Goal: Task Accomplishment & Management: Complete application form

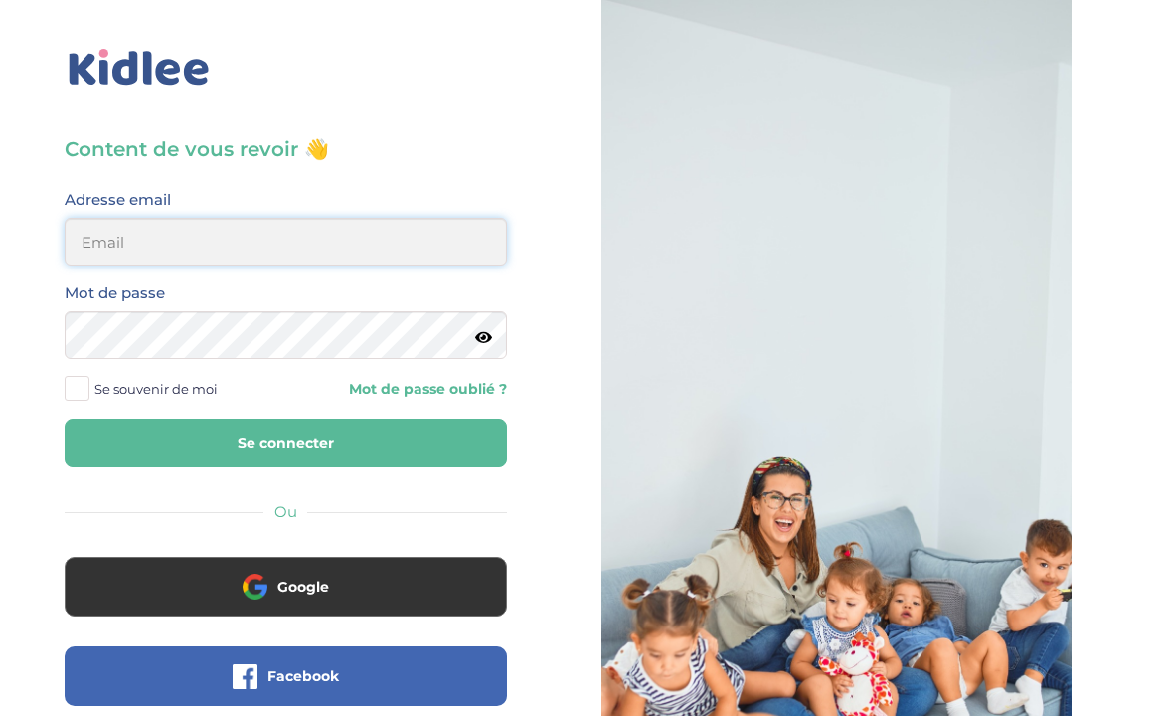
type input "[EMAIL_ADDRESS][DOMAIN_NAME]"
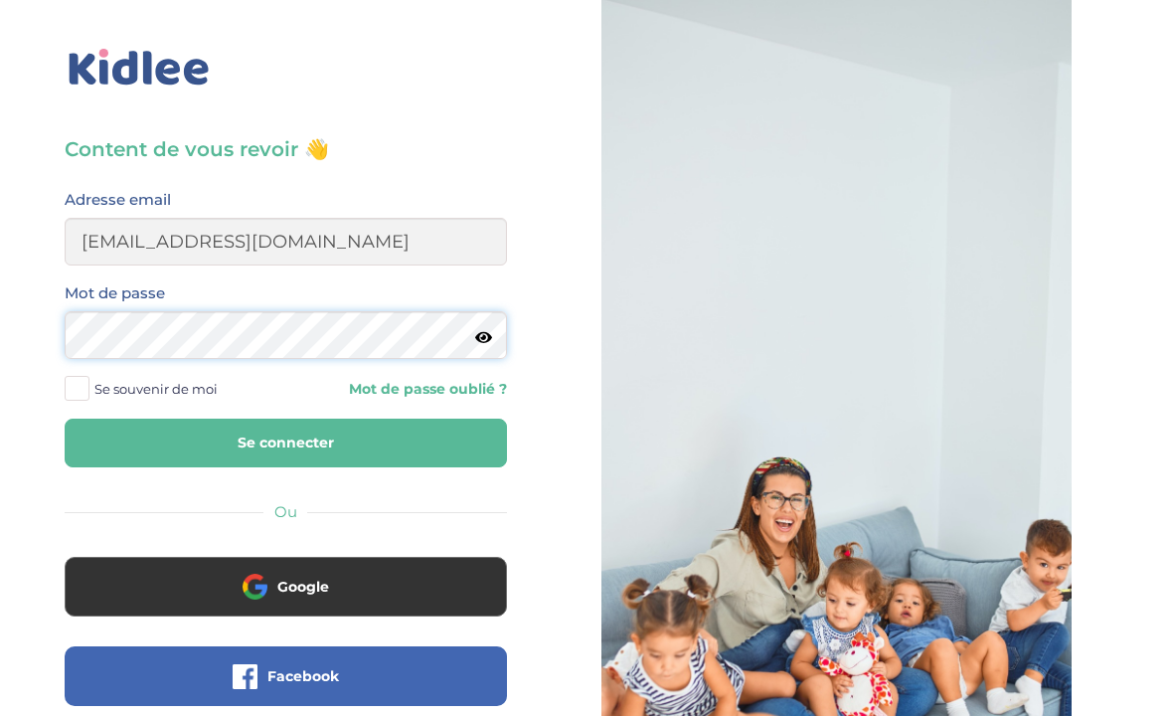
click at [285, 442] on button "Se connecter" at bounding box center [286, 442] width 442 height 49
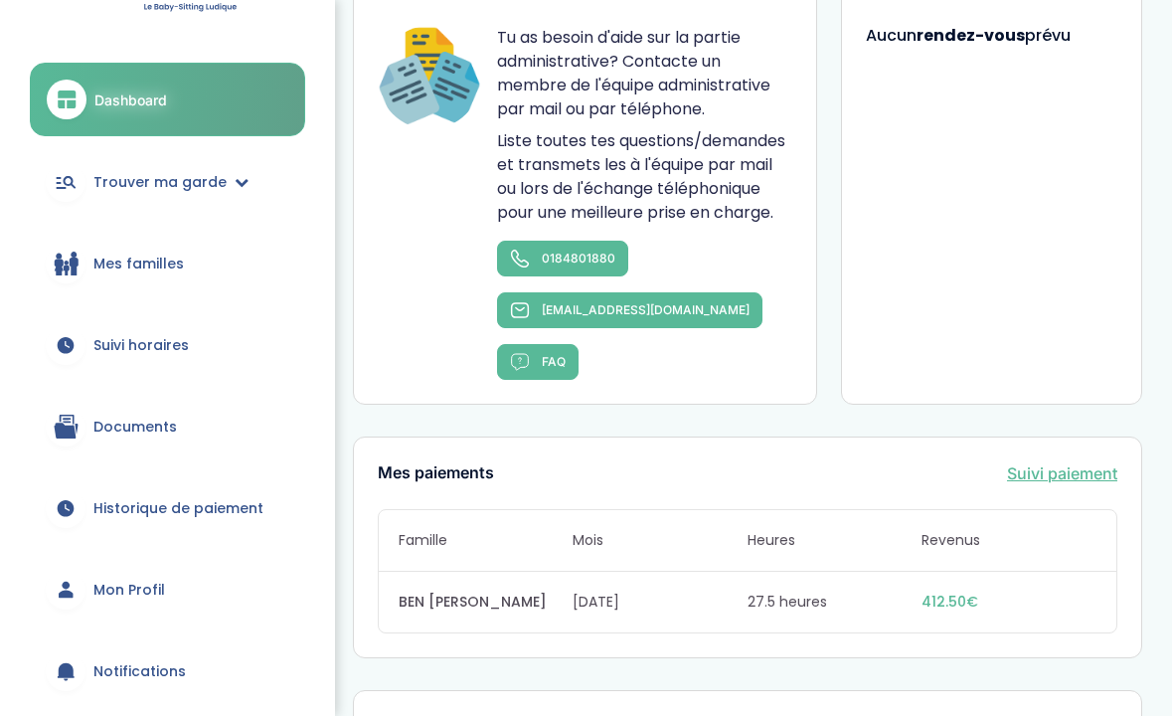
scroll to position [71, 0]
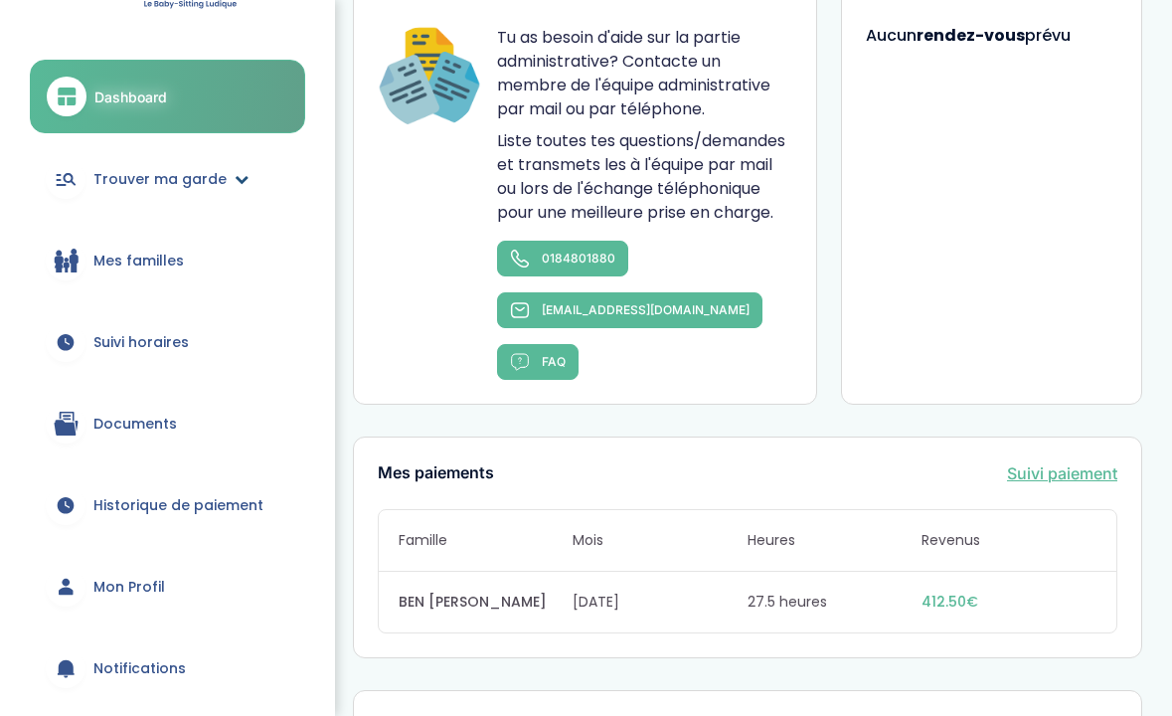
click at [206, 173] on span "Trouver ma garde" at bounding box center [159, 179] width 133 height 21
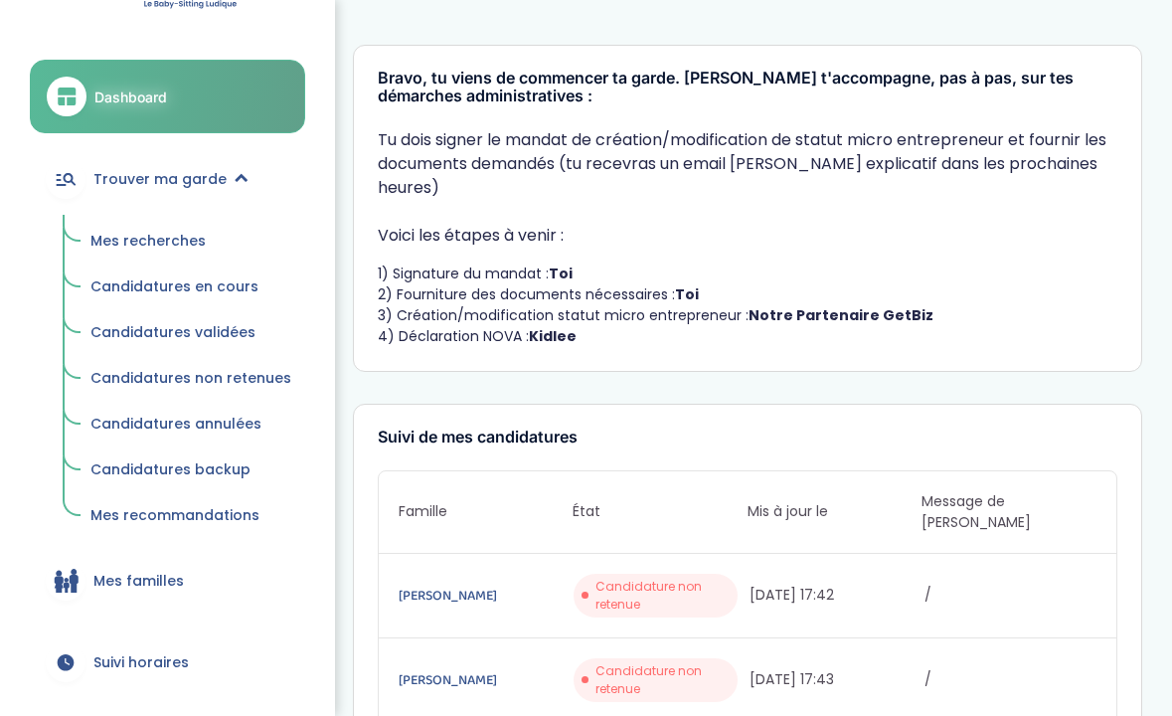
click at [147, 241] on span "Mes recherches" at bounding box center [147, 241] width 115 height 20
click at [123, 238] on span "Mes recherches" at bounding box center [147, 241] width 115 height 20
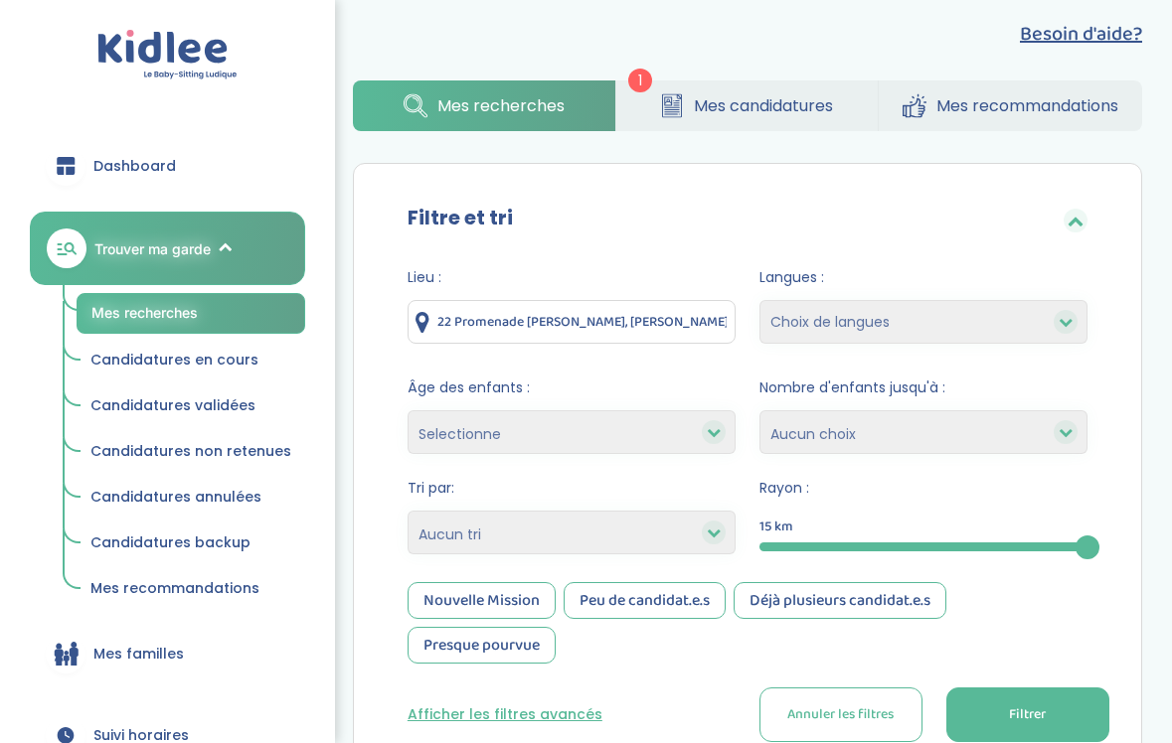
scroll to position [33, 0]
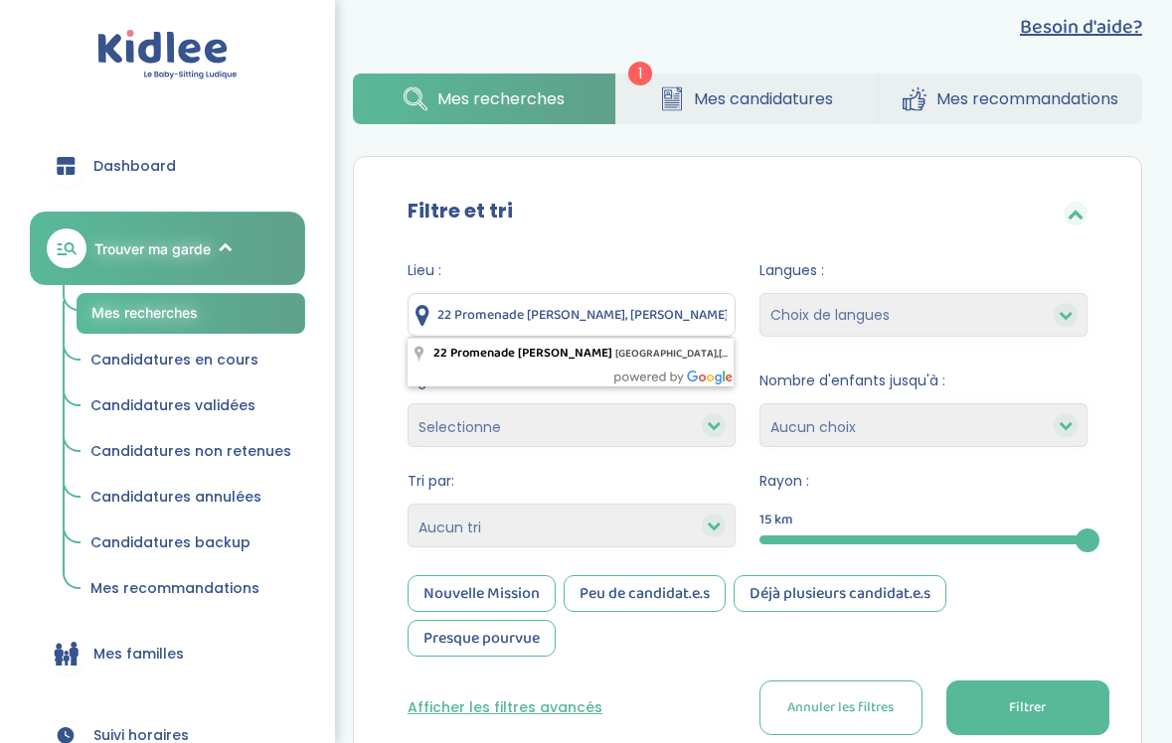
drag, startPoint x: 440, startPoint y: 316, endPoint x: 798, endPoint y: 306, distance: 358.0
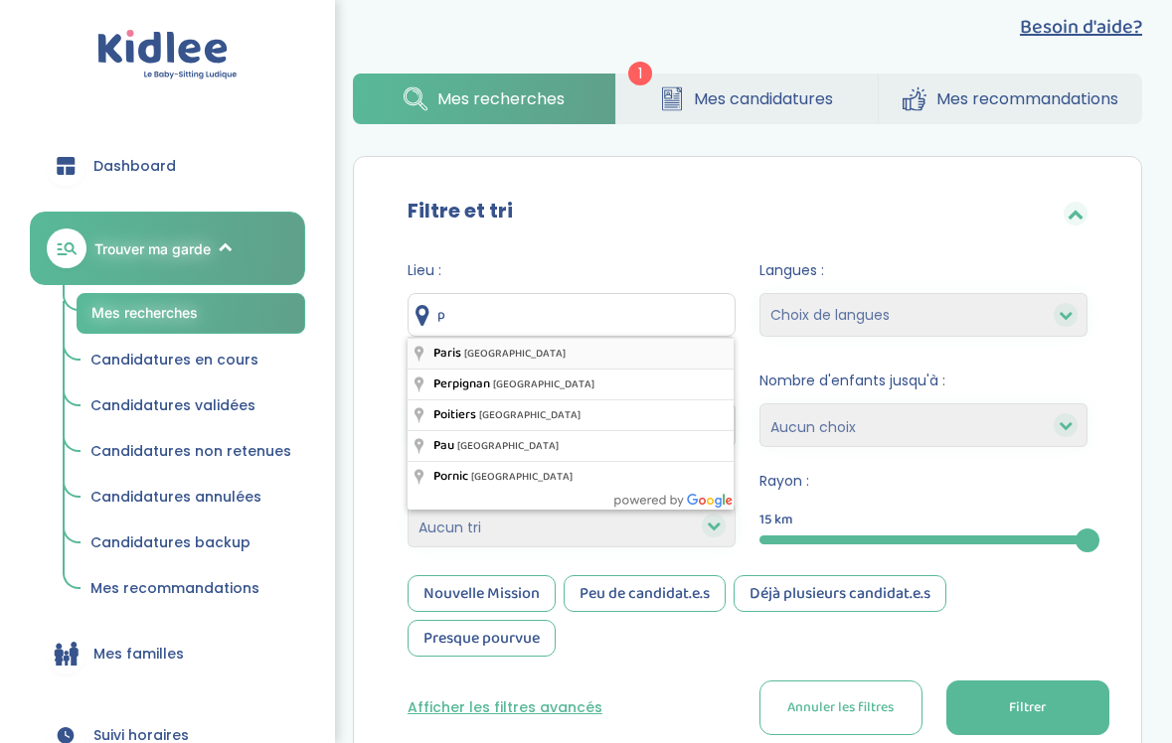
type input "Paris, France"
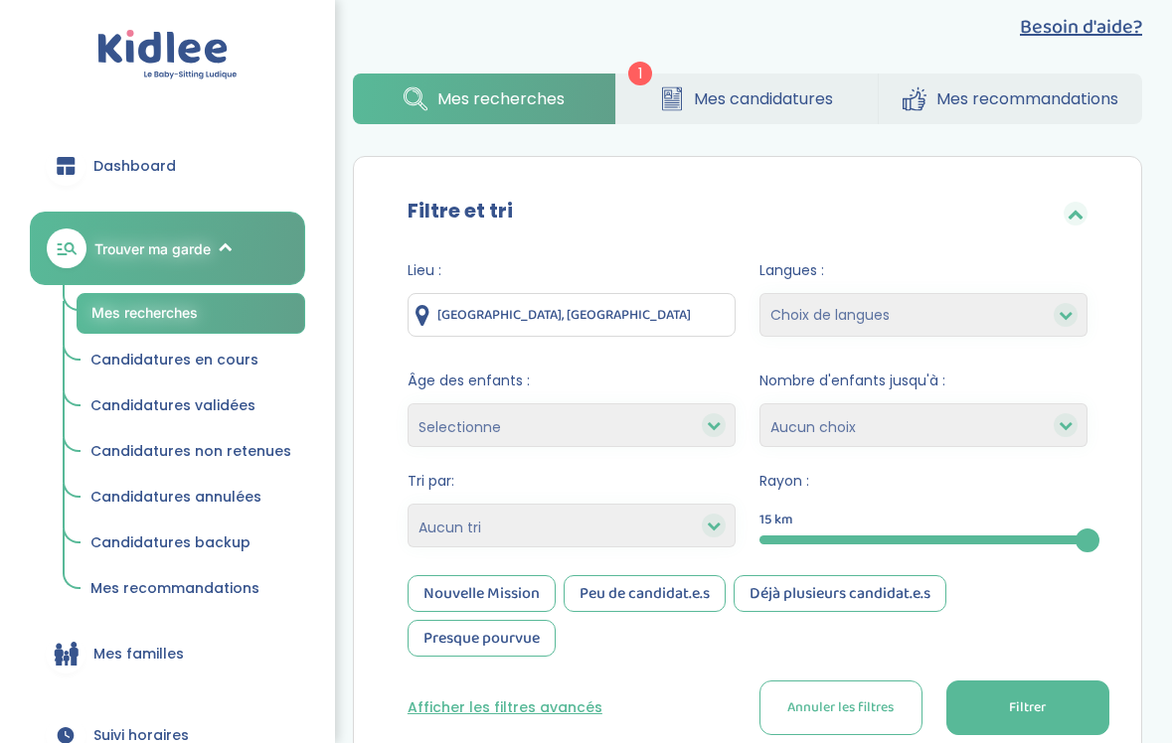
click at [965, 692] on button "Filtrer" at bounding box center [1027, 708] width 163 height 55
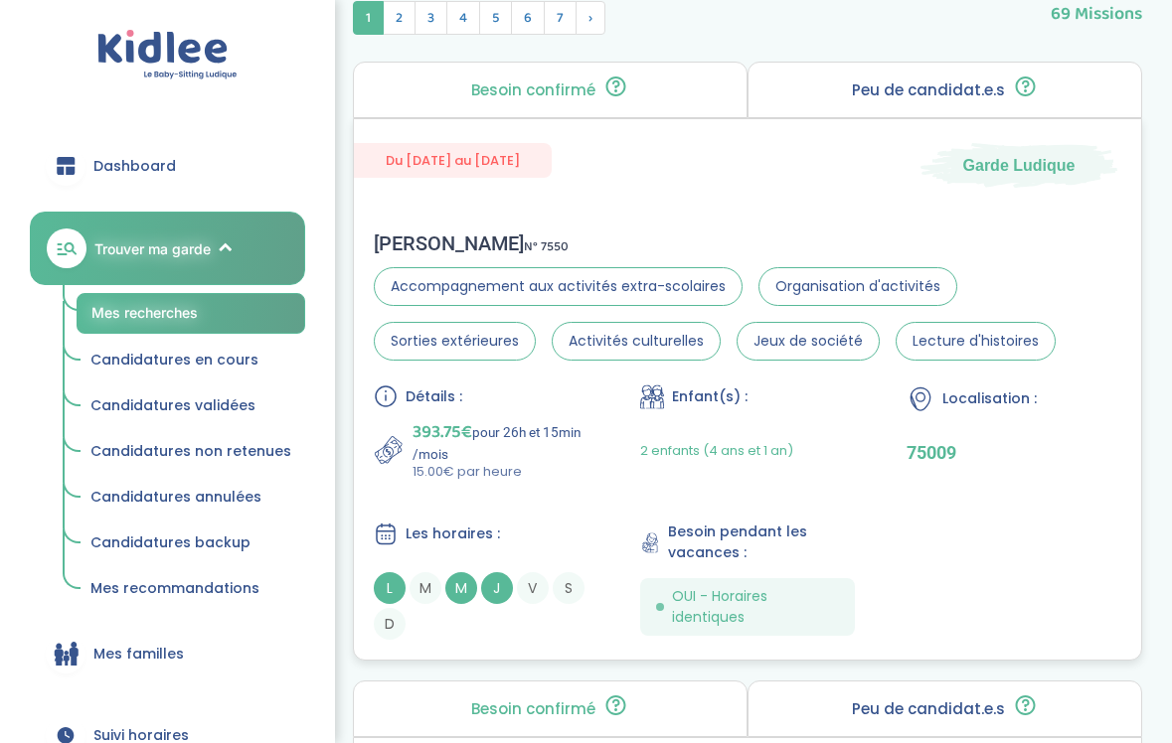
scroll to position [873, 0]
click at [774, 497] on div "Détails : 393.75€ pour 26h et 15min /mois 15.00€ par heure Enfant(s) : 2 enfant…" at bounding box center [747, 511] width 747 height 255
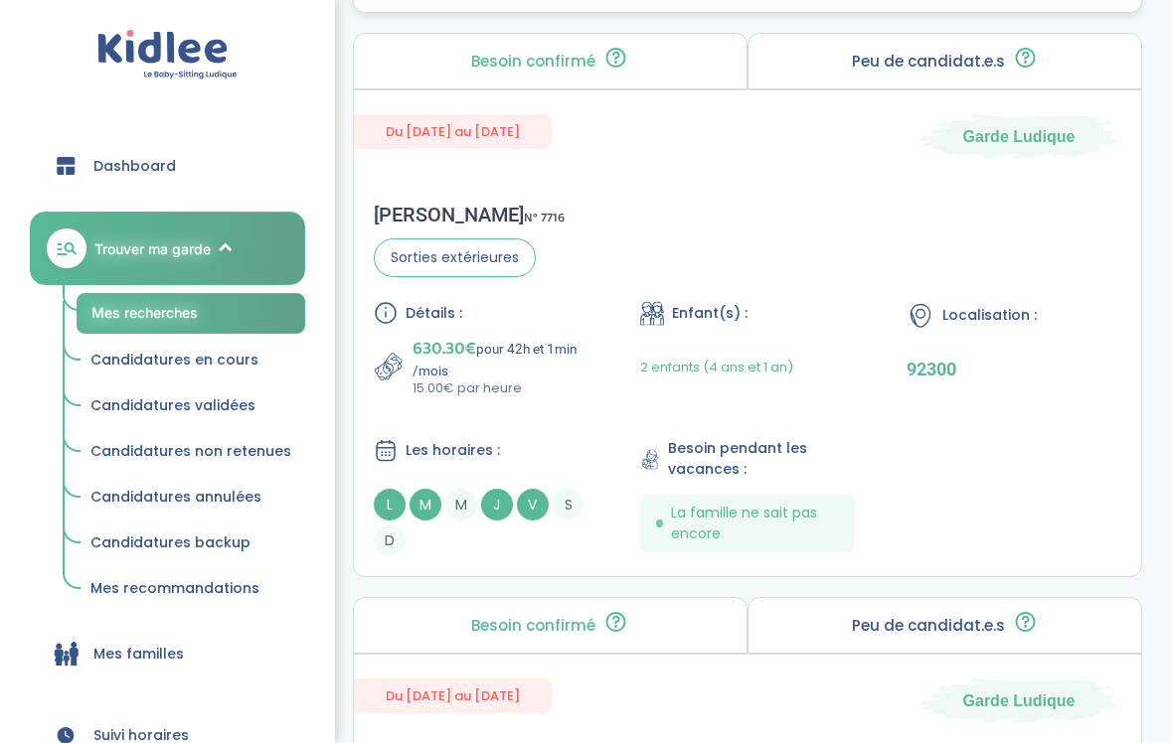
scroll to position [1522, 0]
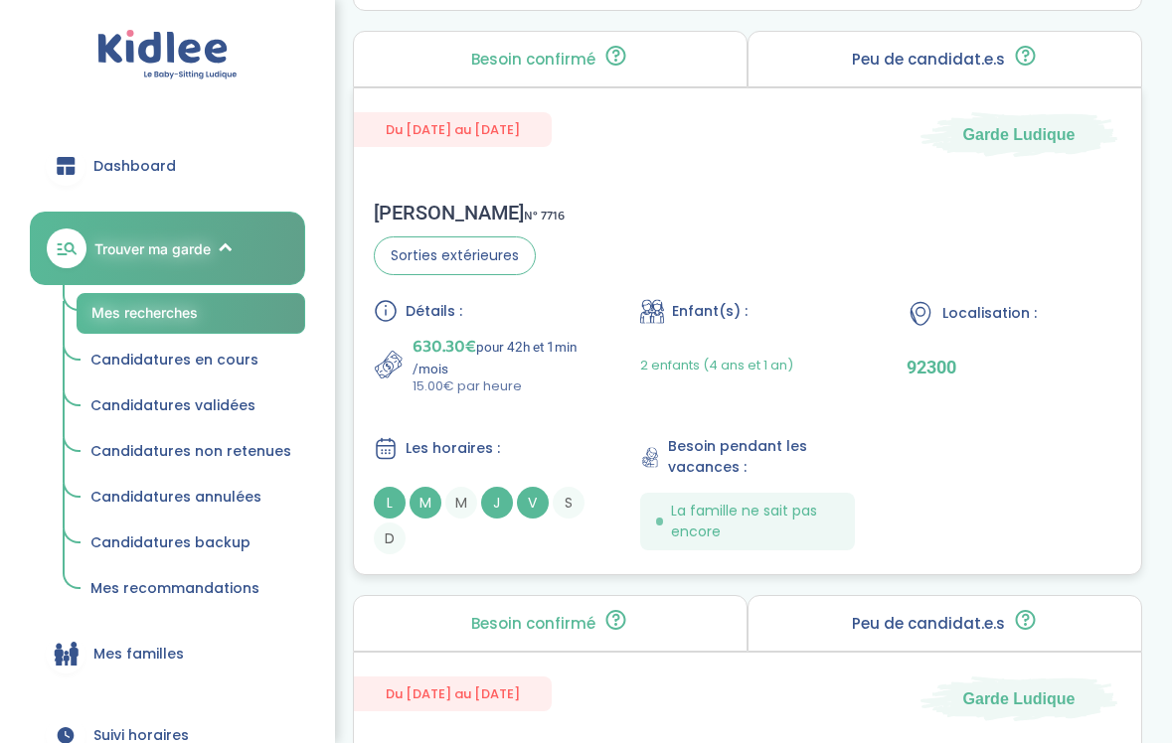
click at [596, 279] on div "Gwendoline B . N° 7716 Sorties extérieures Détails : 630.30€ pour 42h et 1min /…" at bounding box center [747, 378] width 787 height 394
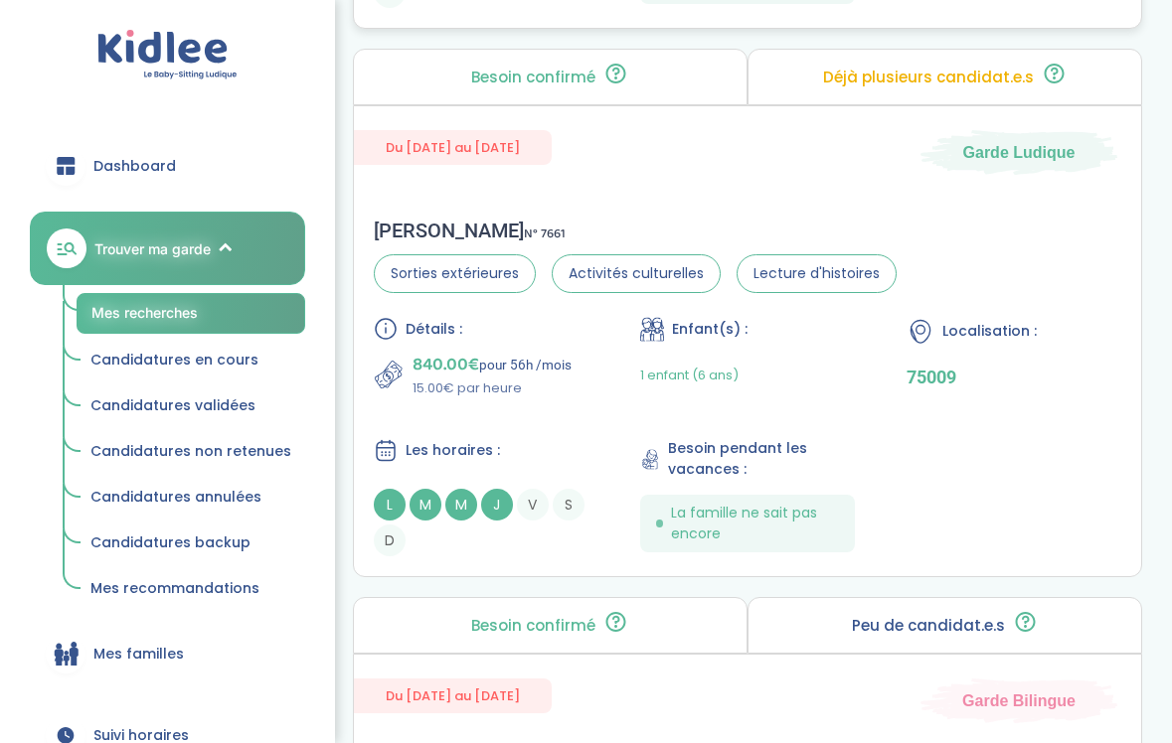
scroll to position [3787, 0]
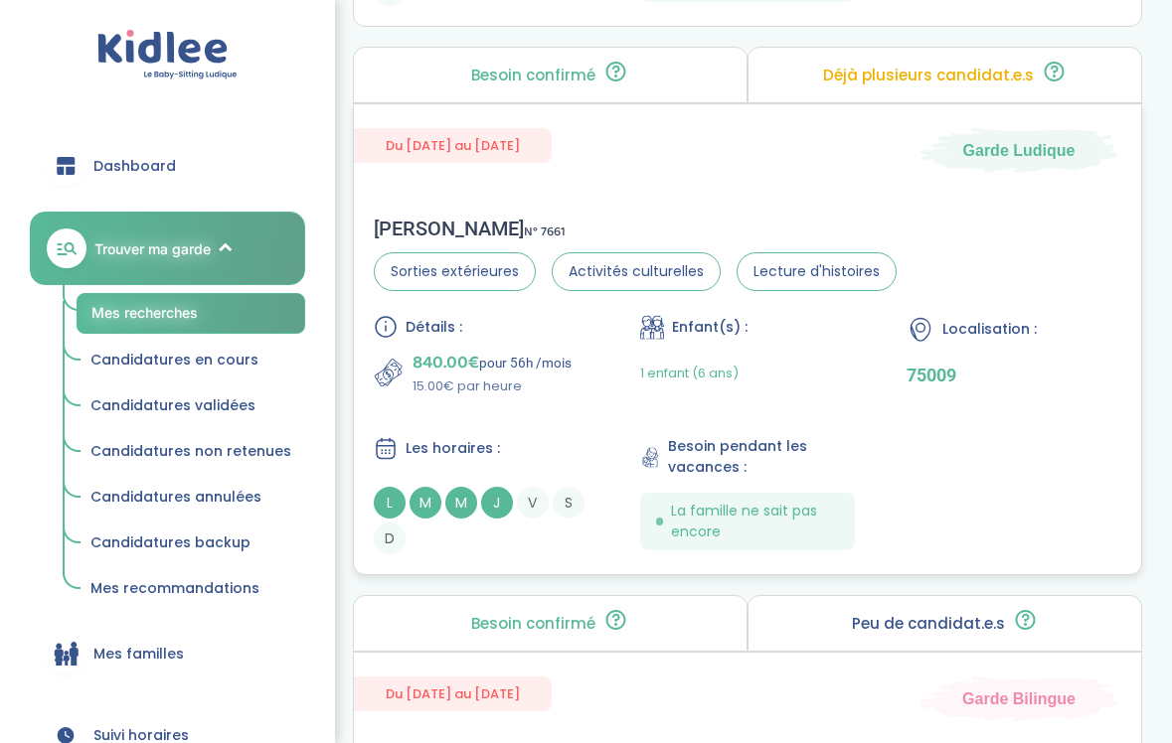
click at [550, 357] on p "840.00€ pour 56h /mois" at bounding box center [492, 363] width 159 height 28
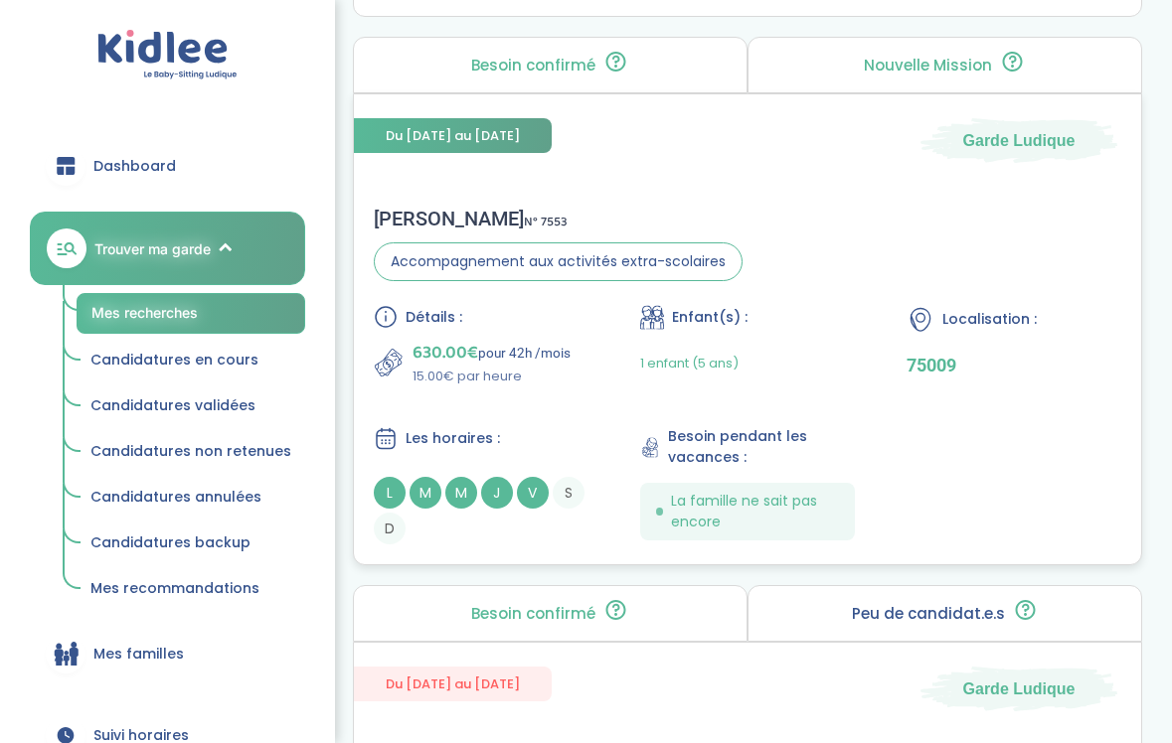
scroll to position [4915, 0]
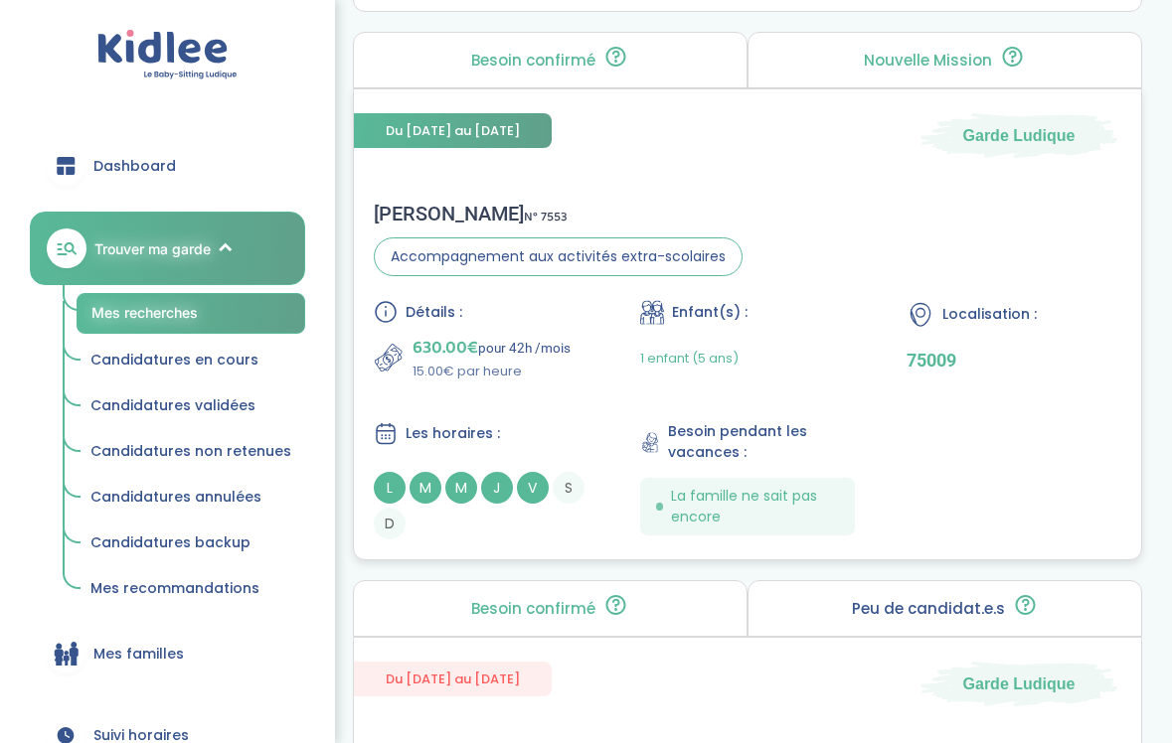
click at [549, 401] on div "Détails : 630.00€ pour 42h /mois 15.00€ par heure Enfant(s) : 1 enfant (5 ans) …" at bounding box center [747, 420] width 747 height 240
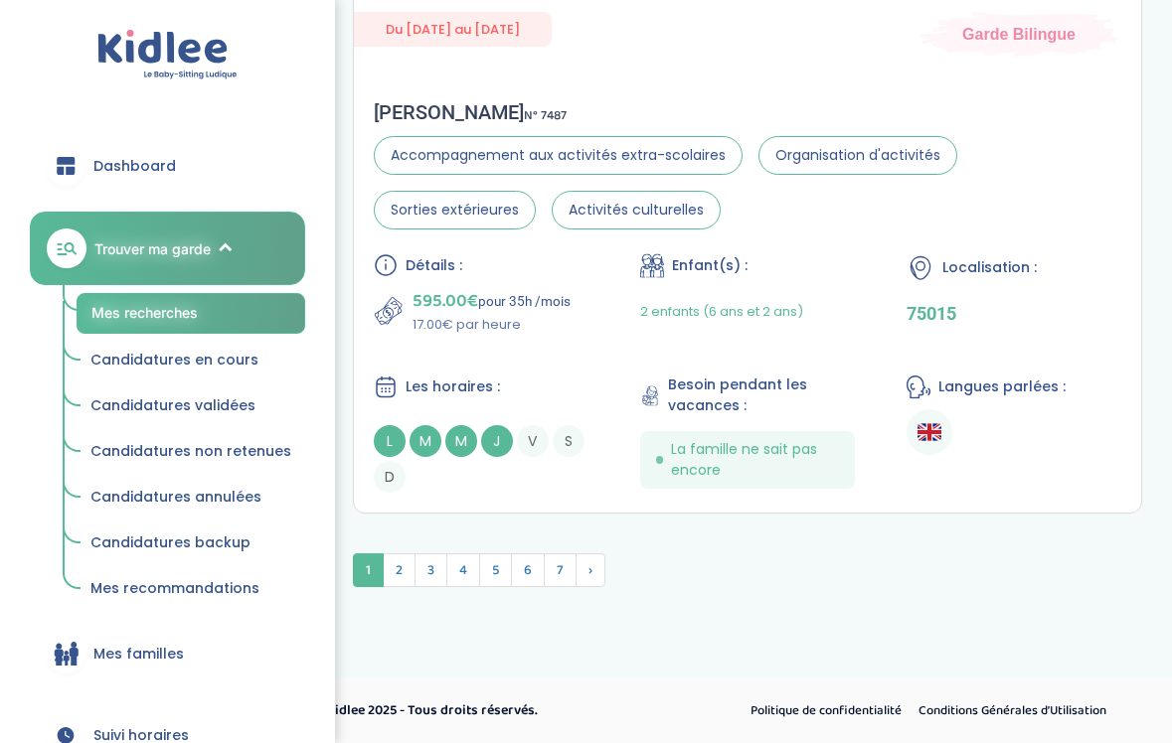
scroll to position [6130, 0]
click at [396, 576] on span "2" at bounding box center [399, 571] width 33 height 34
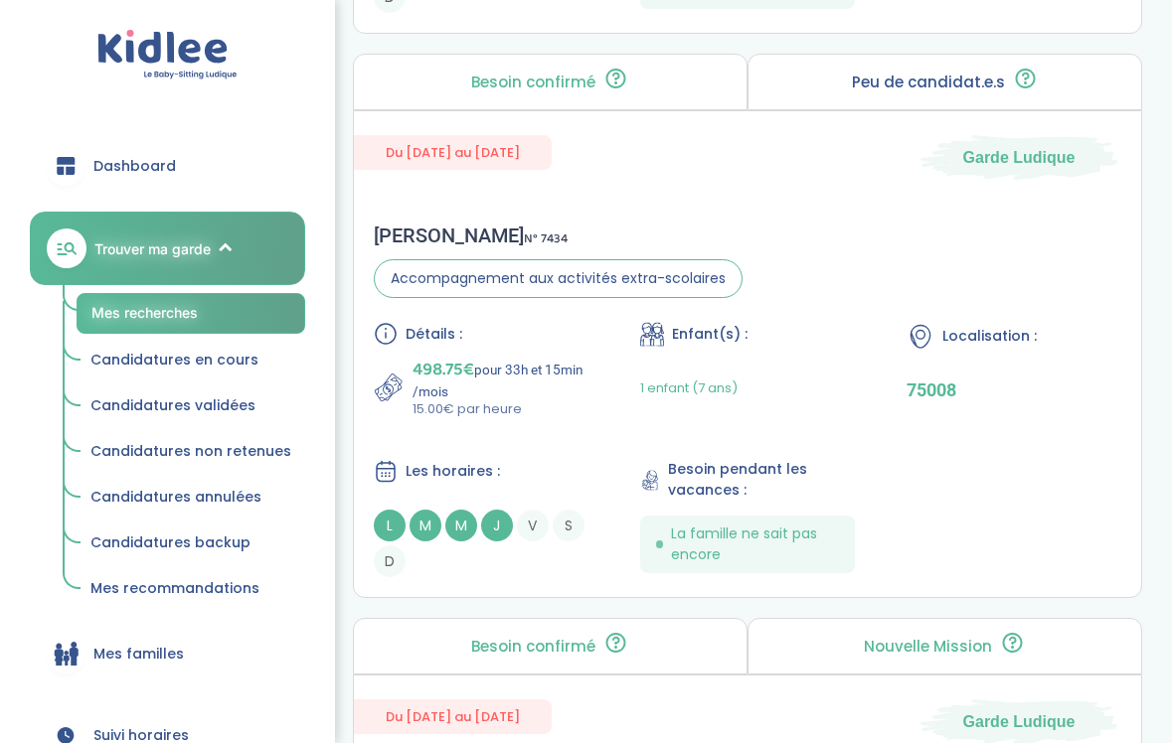
scroll to position [1501, 0]
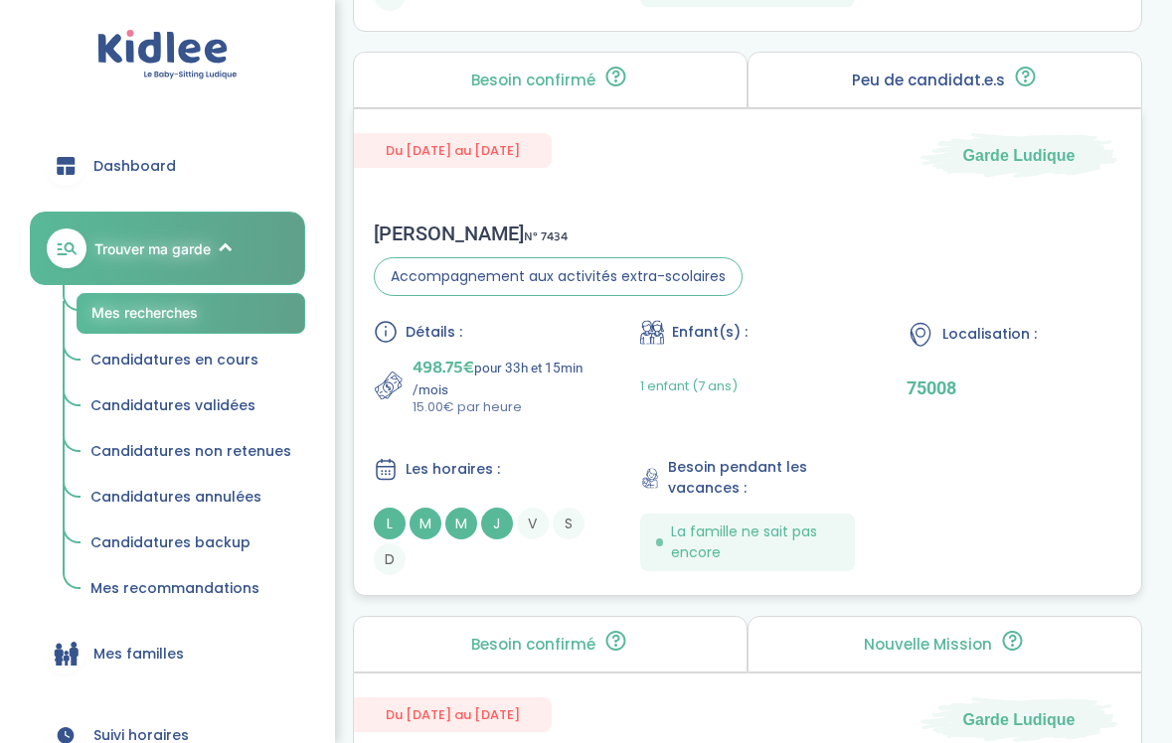
click at [519, 473] on div "Les horaires :" at bounding box center [481, 469] width 215 height 25
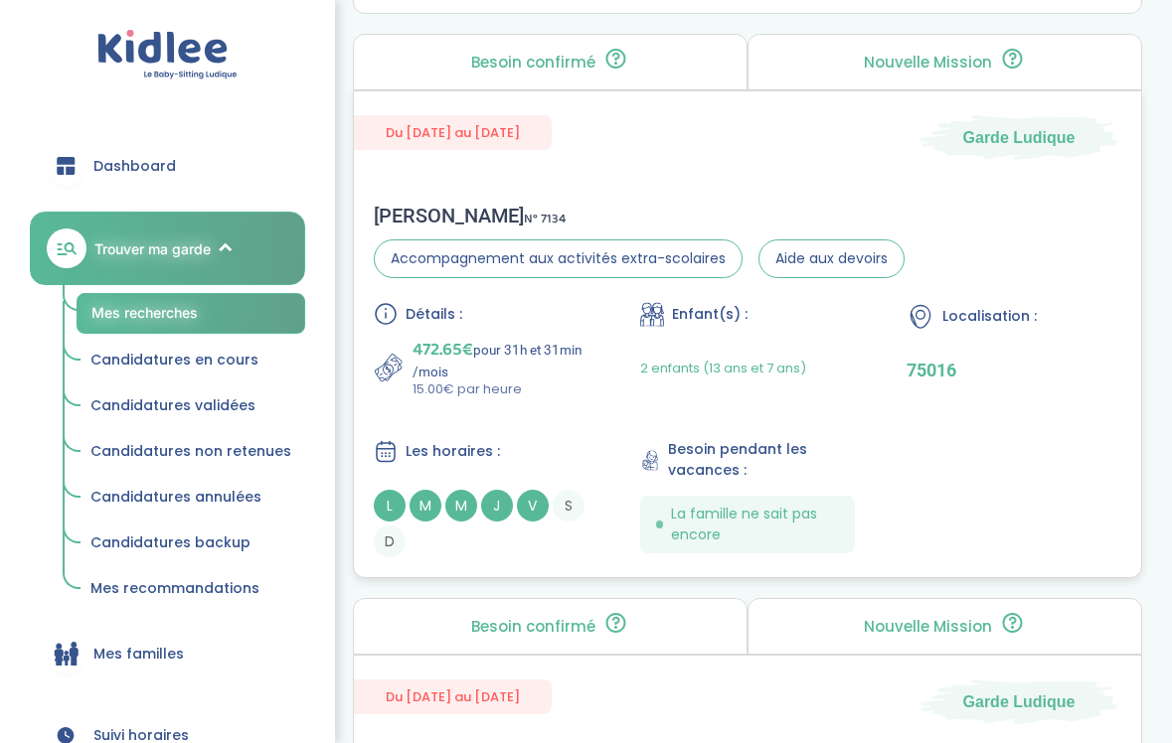
scroll to position [2088, 0]
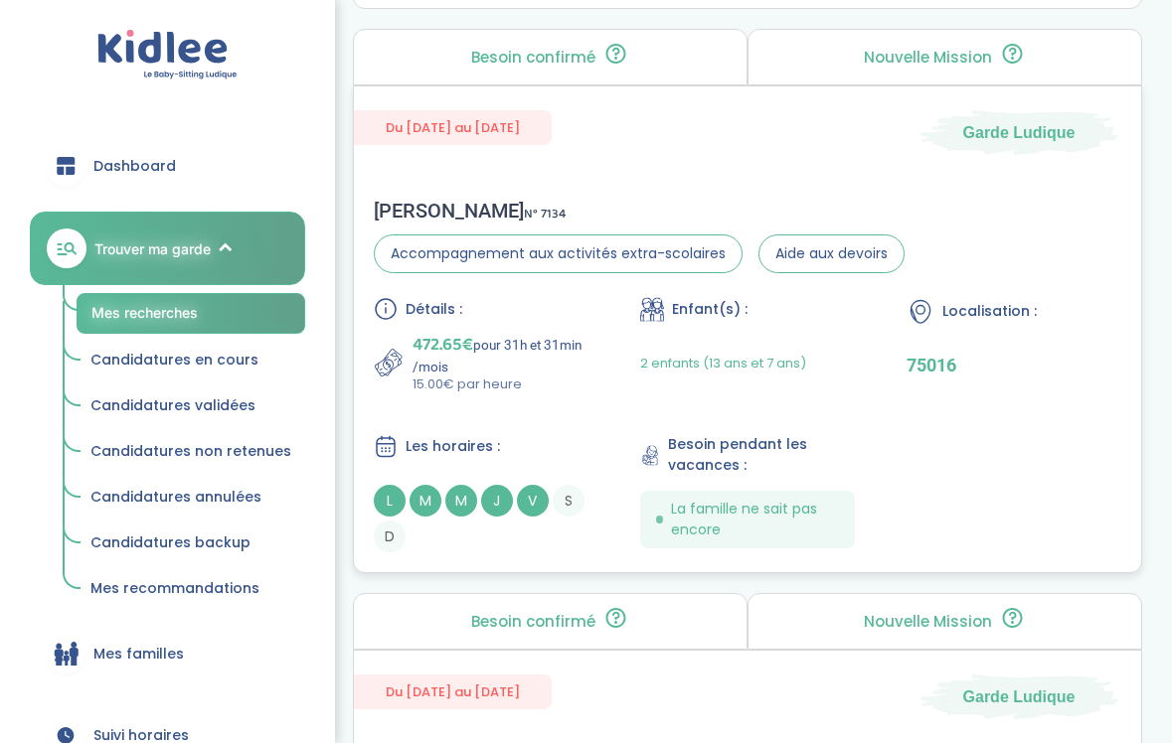
click at [526, 426] on div "Détails : 472.65€ pour 31h et 31min /mois 15.00€ par heure Enfant(s) : 2 enfant…" at bounding box center [747, 424] width 747 height 255
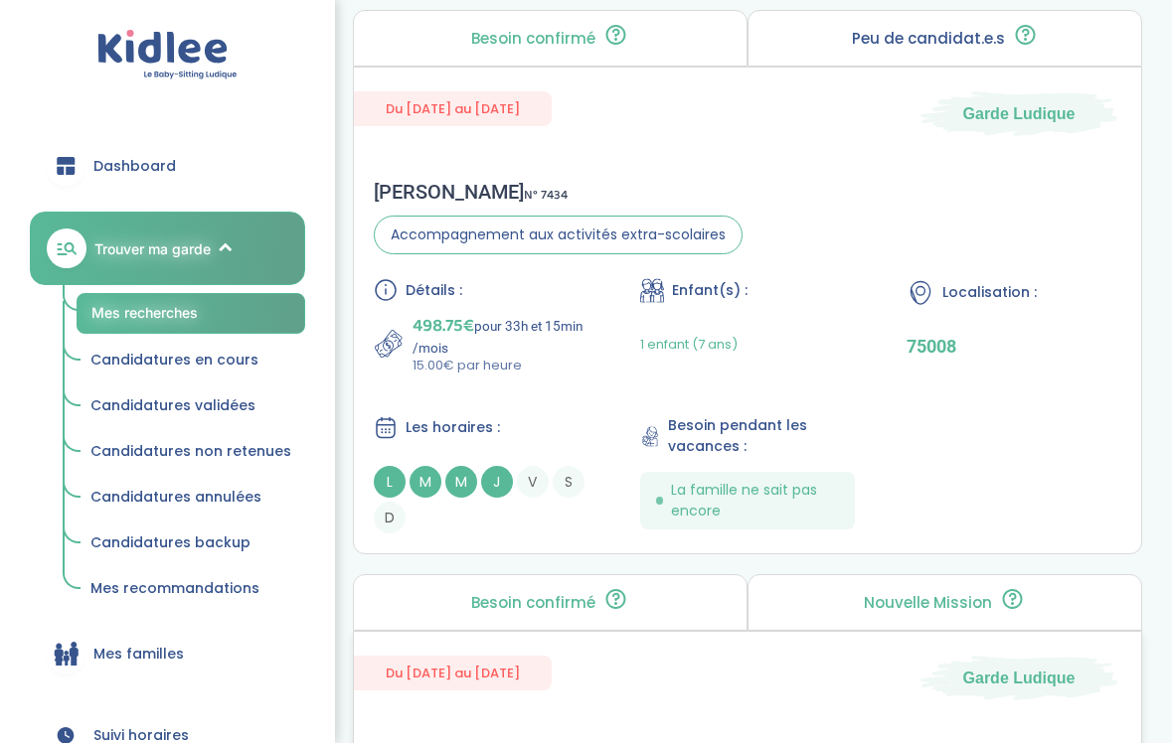
scroll to position [1542, 0]
click at [732, 191] on div "Amandine L . N° 7434" at bounding box center [558, 193] width 369 height 24
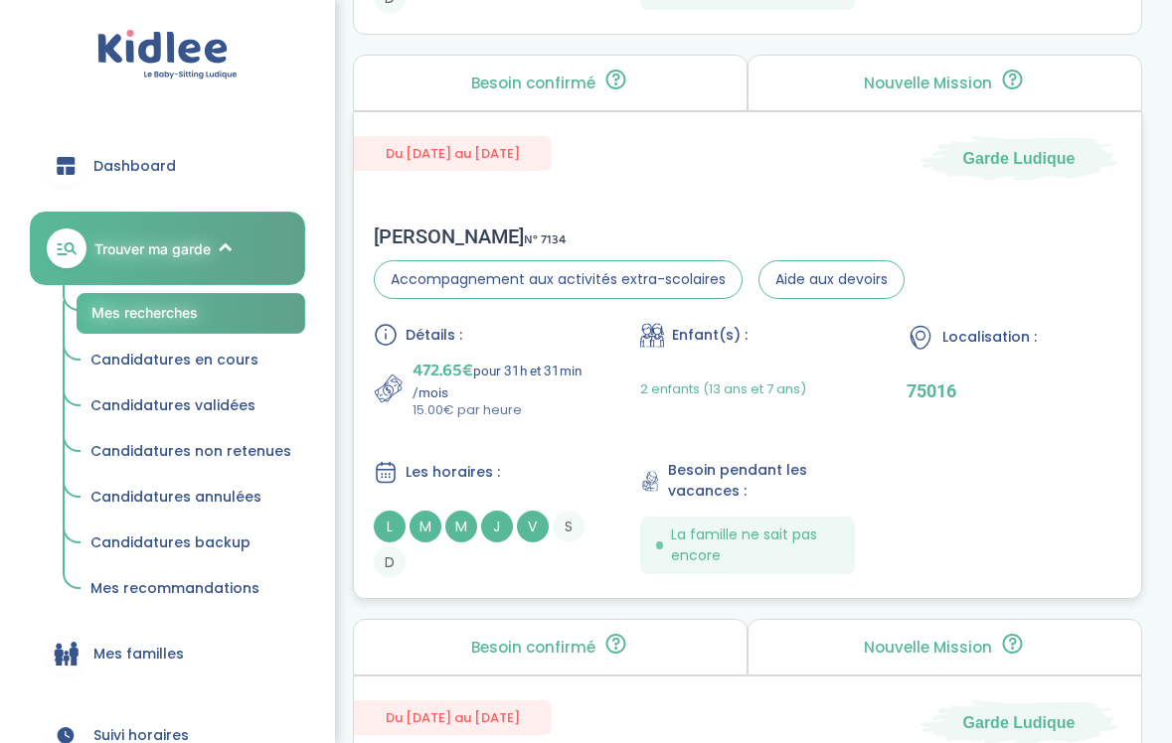
scroll to position [2075, 0]
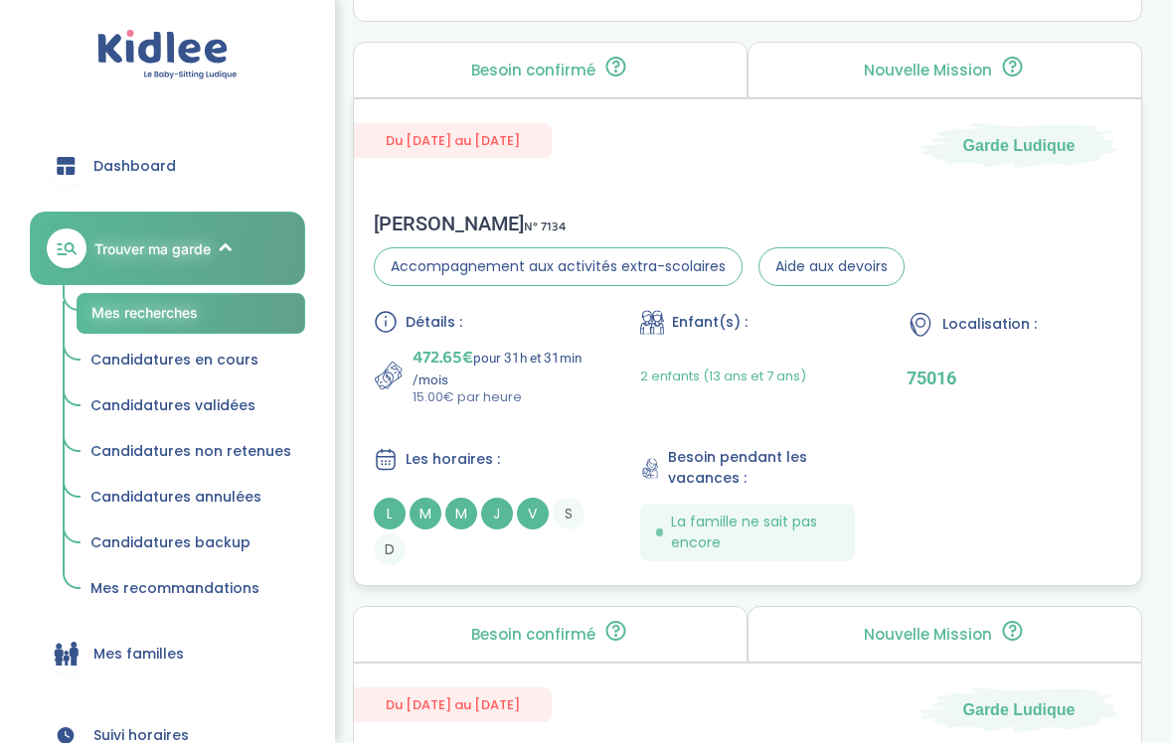
click at [568, 453] on div "Les horaires :" at bounding box center [481, 459] width 215 height 25
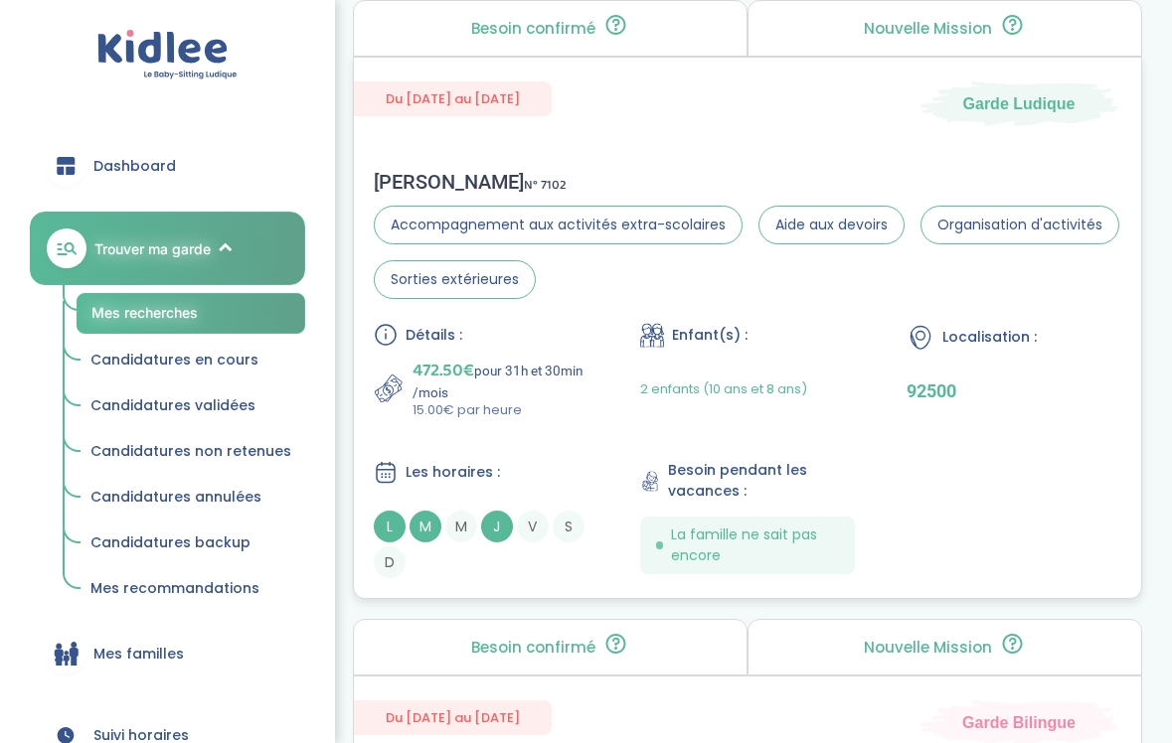
scroll to position [2683, 0]
click at [496, 459] on div "Les horaires :" at bounding box center [481, 471] width 215 height 25
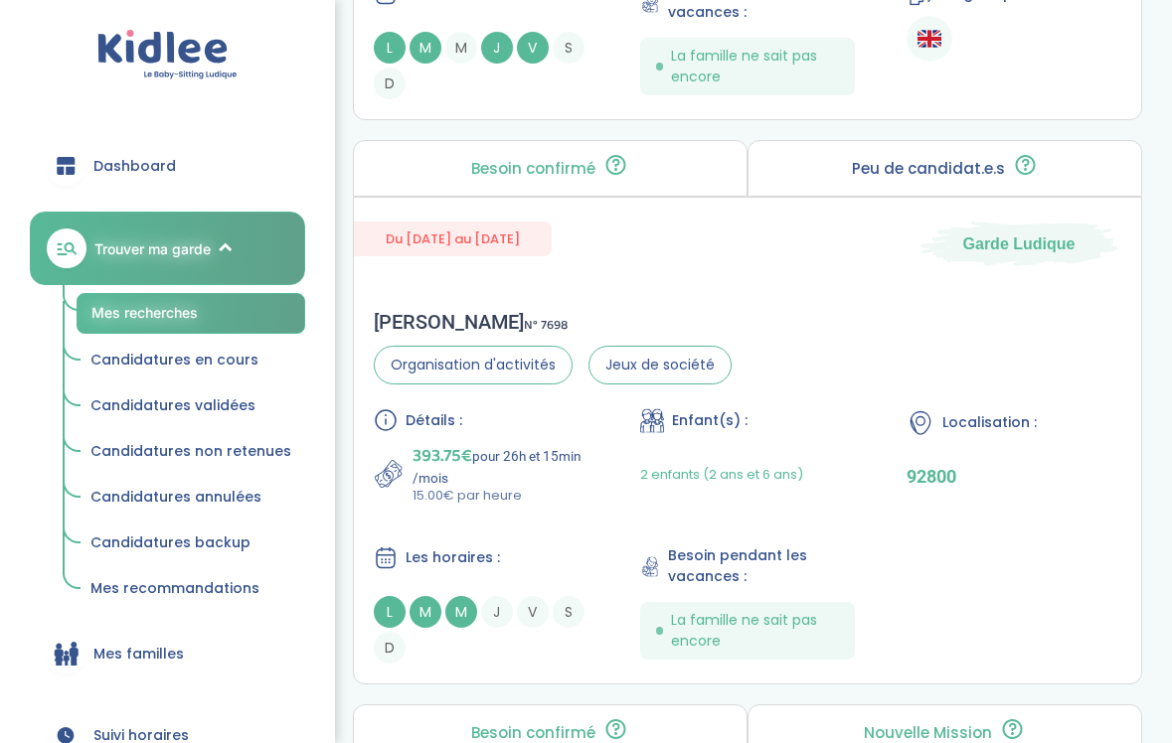
scroll to position [5390, 0]
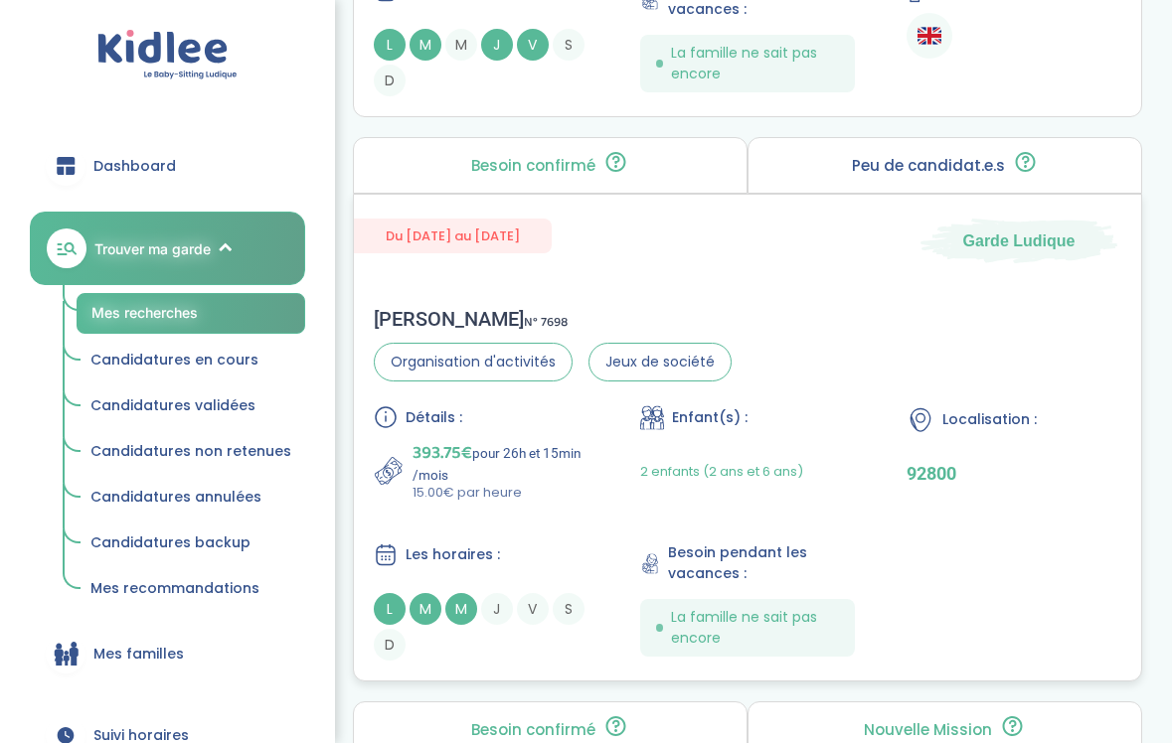
click at [531, 496] on p "15.00€ par heure" at bounding box center [501, 493] width 176 height 20
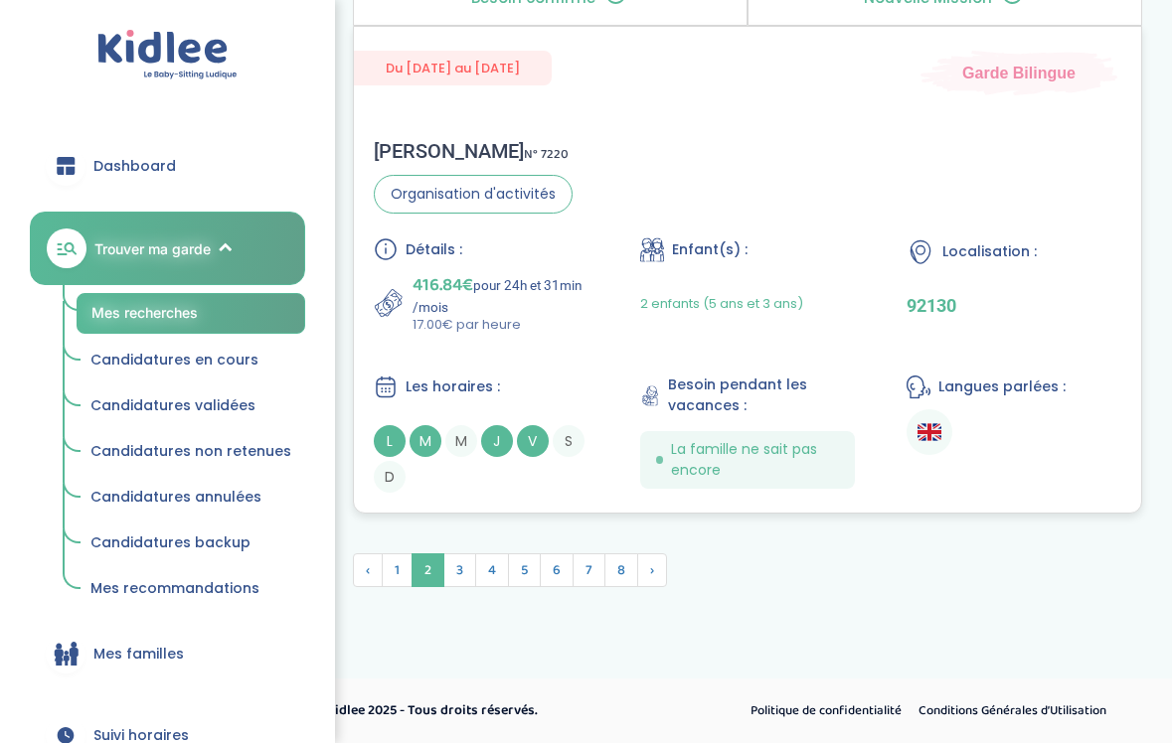
scroll to position [6123, 0]
click at [460, 575] on span "3" at bounding box center [459, 571] width 33 height 34
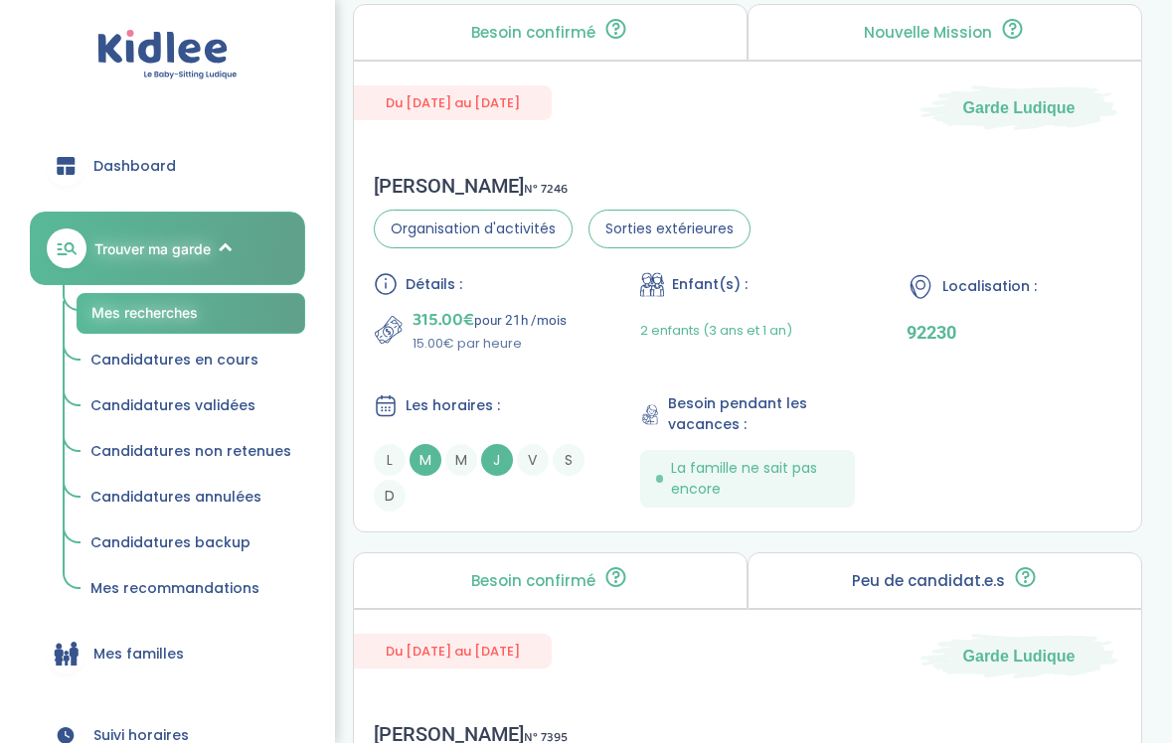
scroll to position [2672, 0]
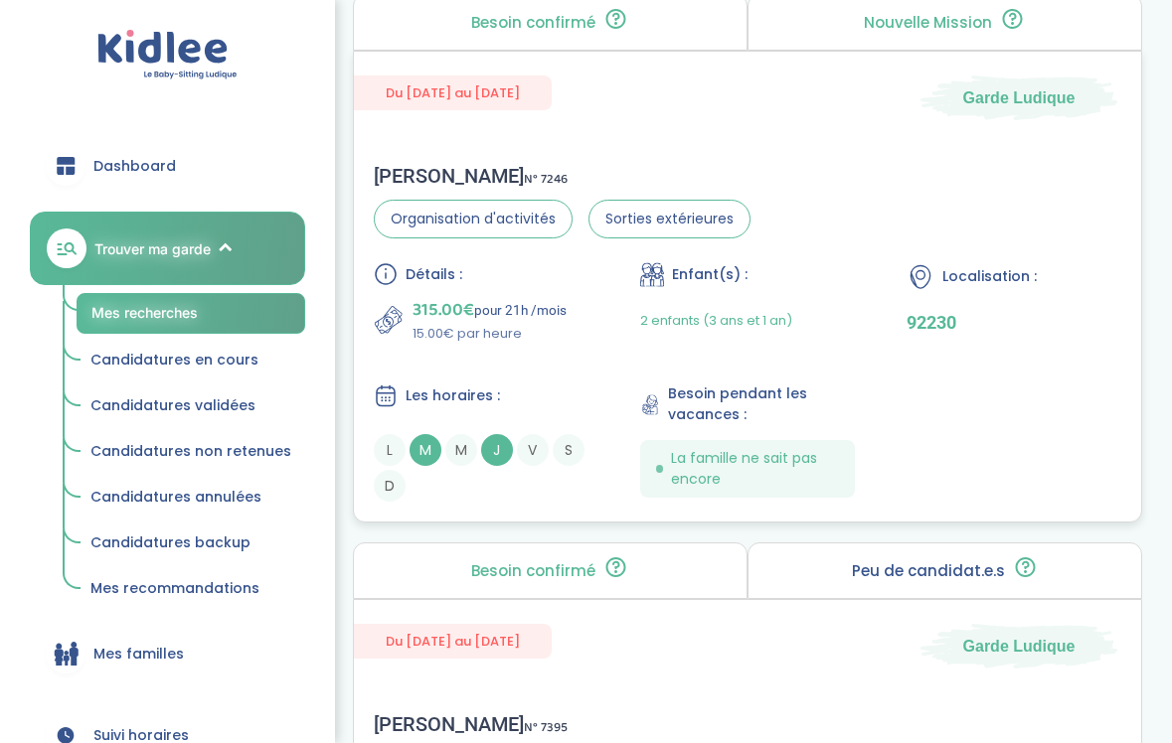
click at [515, 405] on div "Les horaires :" at bounding box center [481, 396] width 215 height 25
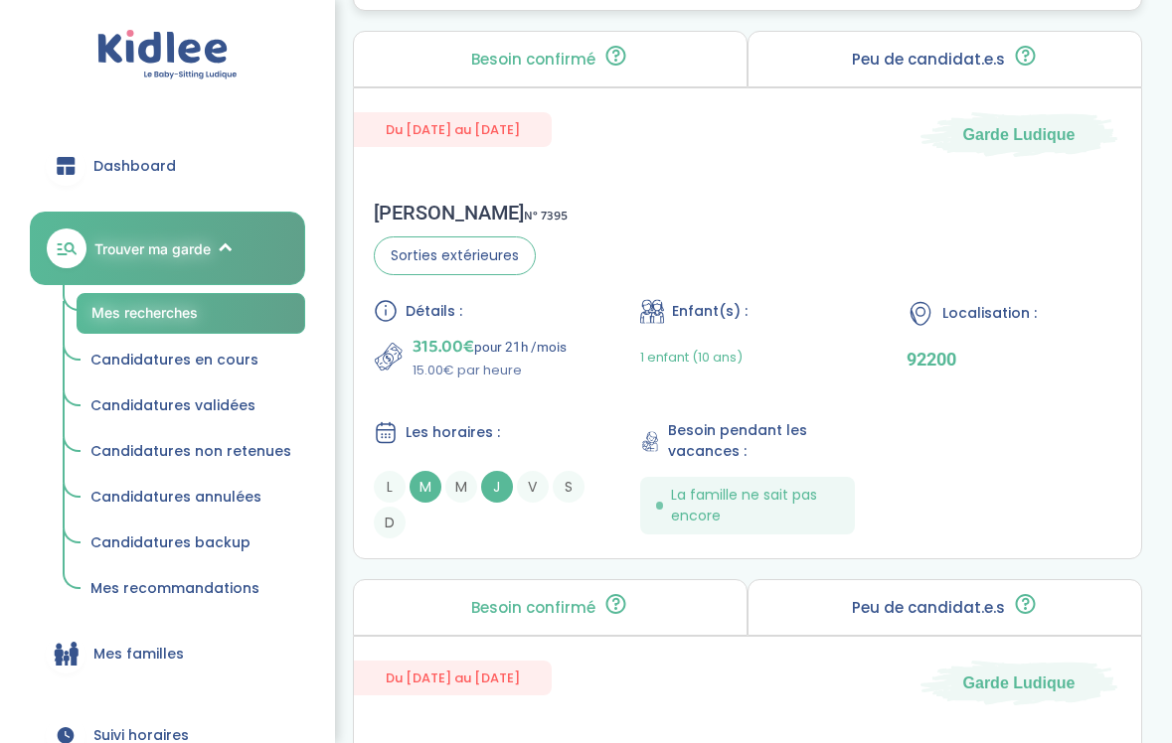
scroll to position [3186, 0]
click at [574, 282] on div "Christelle L . N° 7395 Sorties extérieures Détails : 315.00€ pour 21h /mois 15.…" at bounding box center [747, 368] width 787 height 378
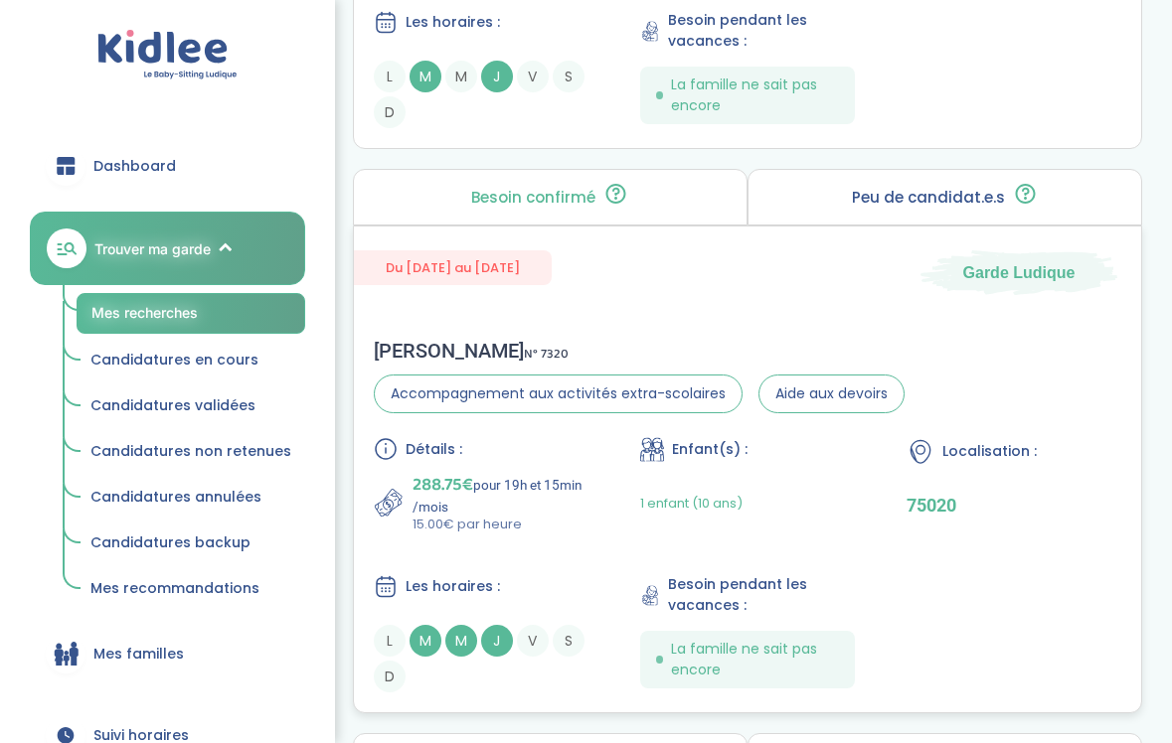
scroll to position [3607, 0]
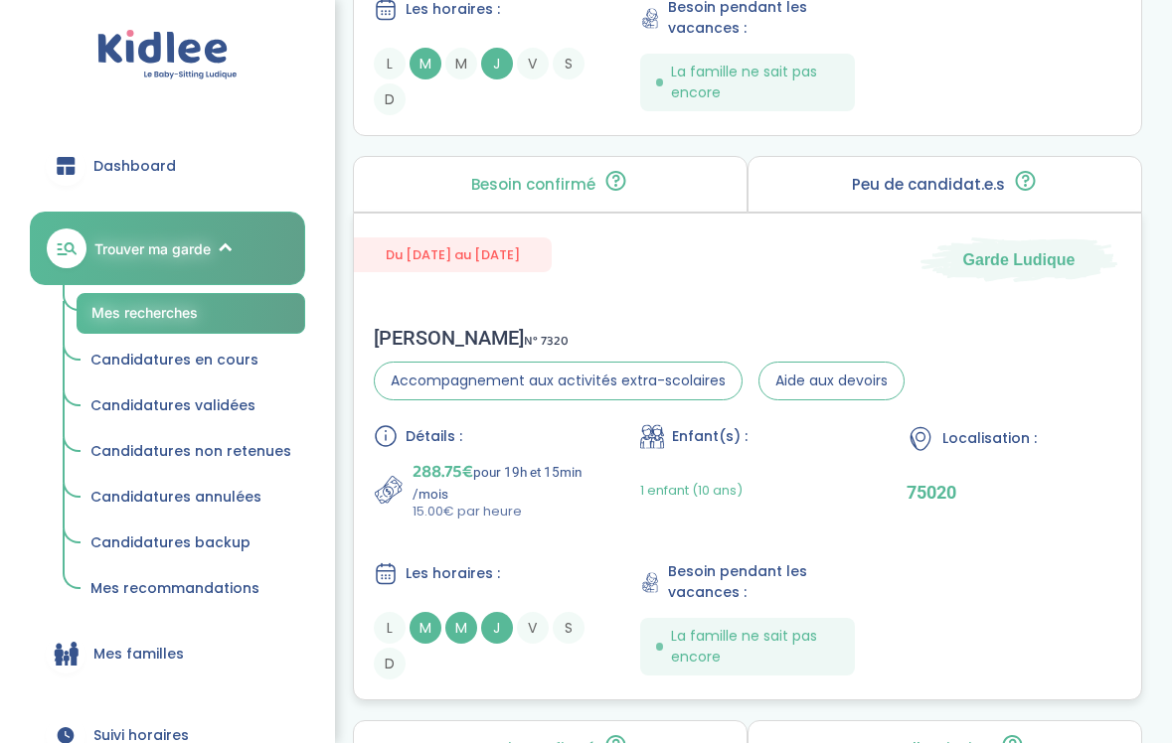
click at [522, 589] on div "Les horaires : L M M J V S D" at bounding box center [481, 621] width 215 height 118
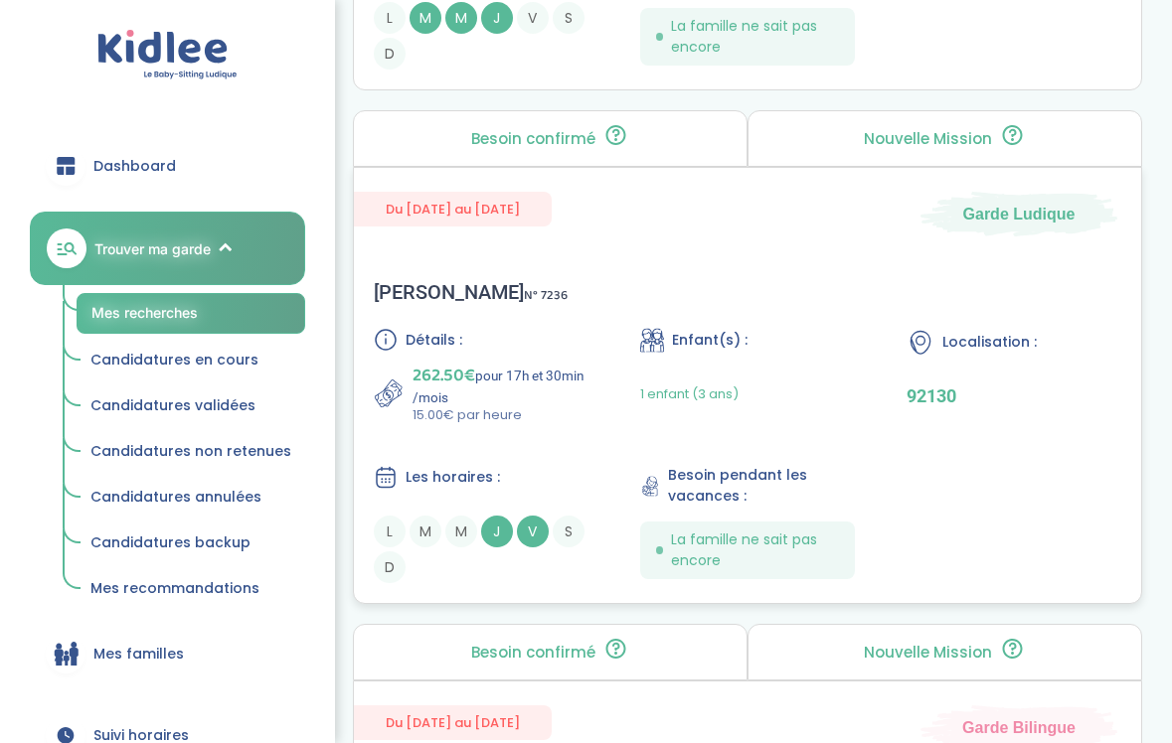
scroll to position [4263, 0]
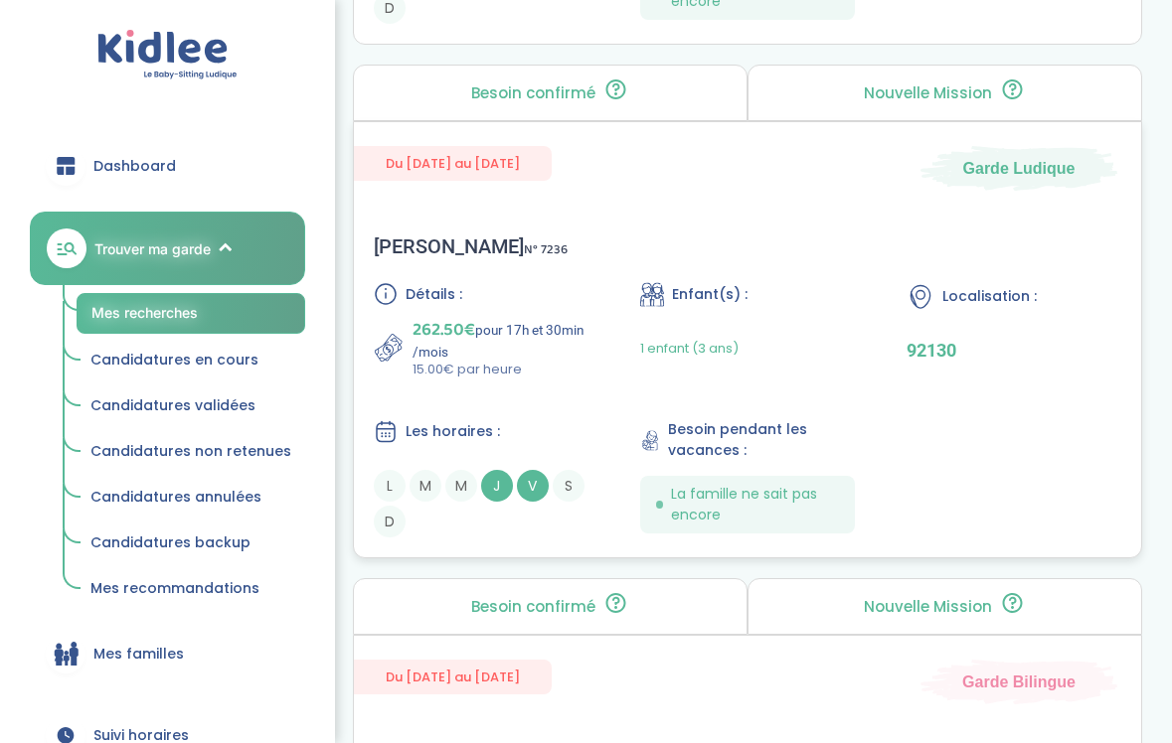
click at [550, 409] on div "Détails : 262.50€ pour 17h et 30min /mois 15.00€ par heure Enfant(s) : 1 enfant…" at bounding box center [747, 409] width 747 height 255
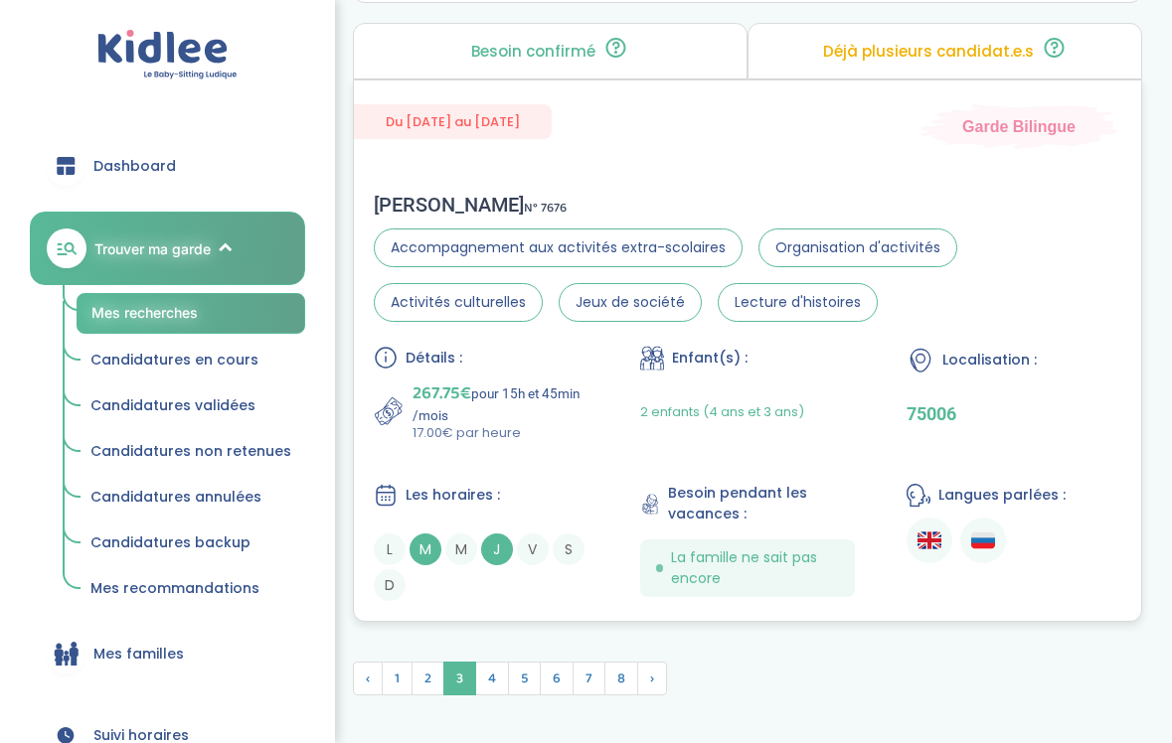
scroll to position [5950, 0]
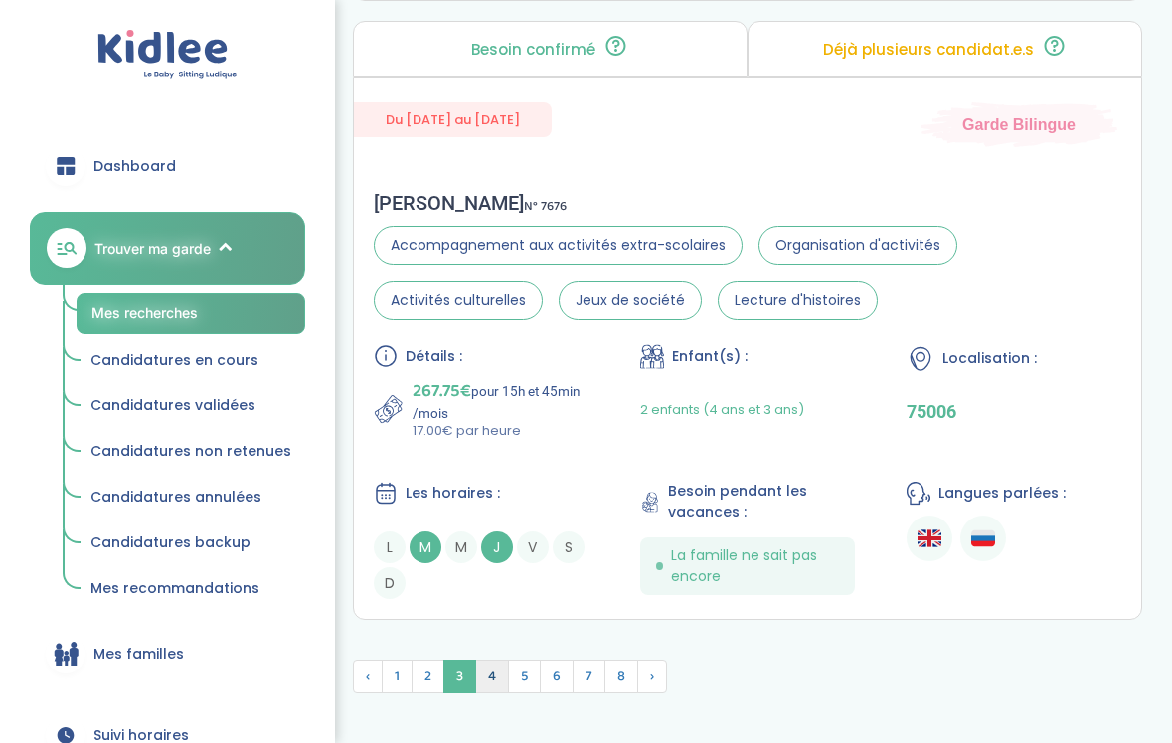
click at [498, 680] on span "4" at bounding box center [492, 677] width 34 height 34
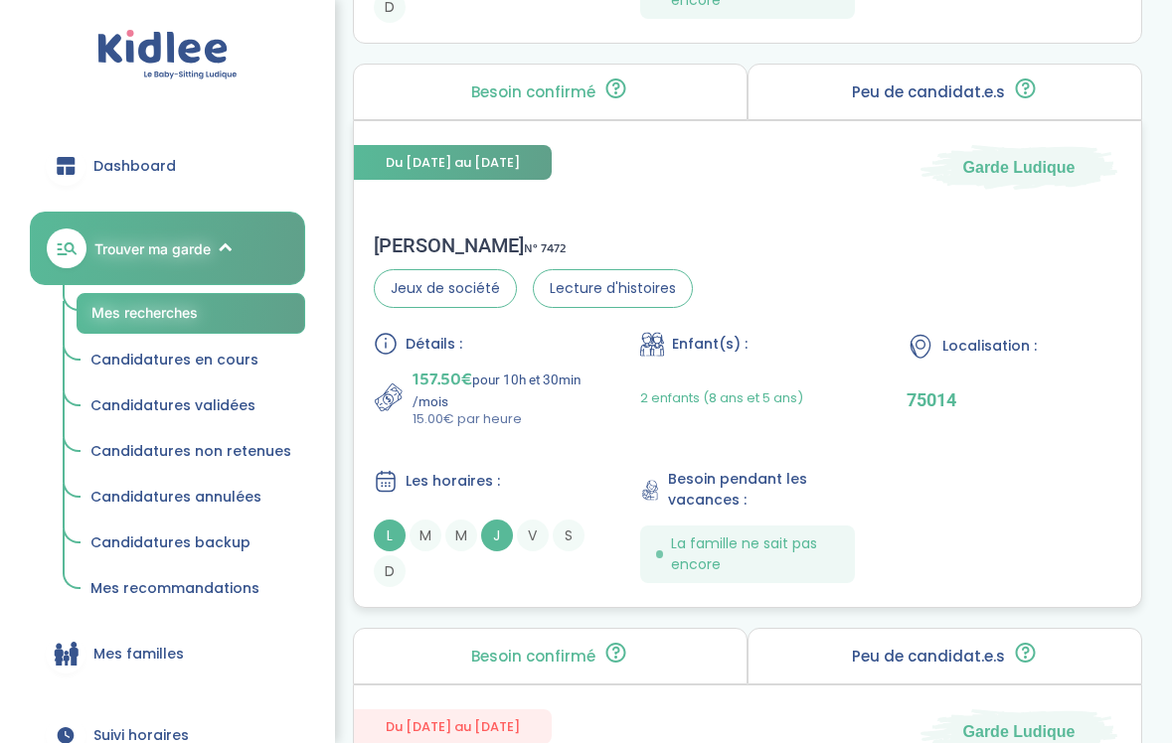
scroll to position [2027, 0]
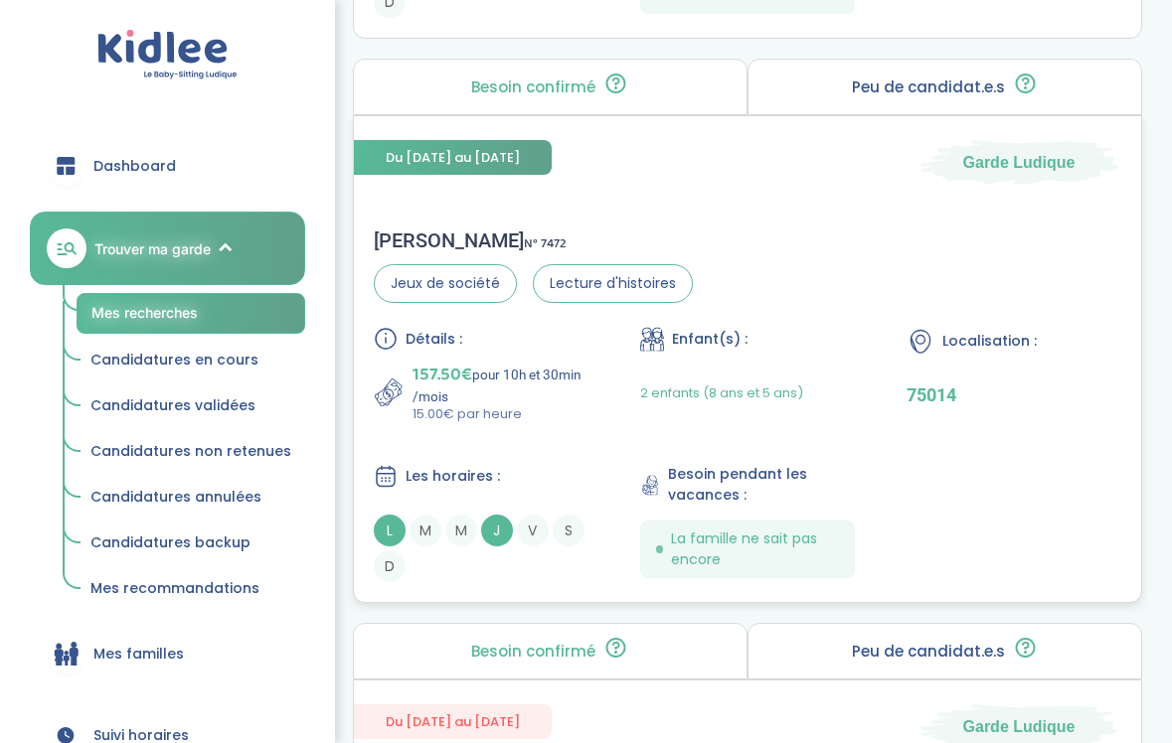
click at [565, 457] on div "Détails : 157.50€ pour 10h et 30min /mois 15.00€ par heure Enfant(s) : 2 enfant…" at bounding box center [747, 454] width 747 height 255
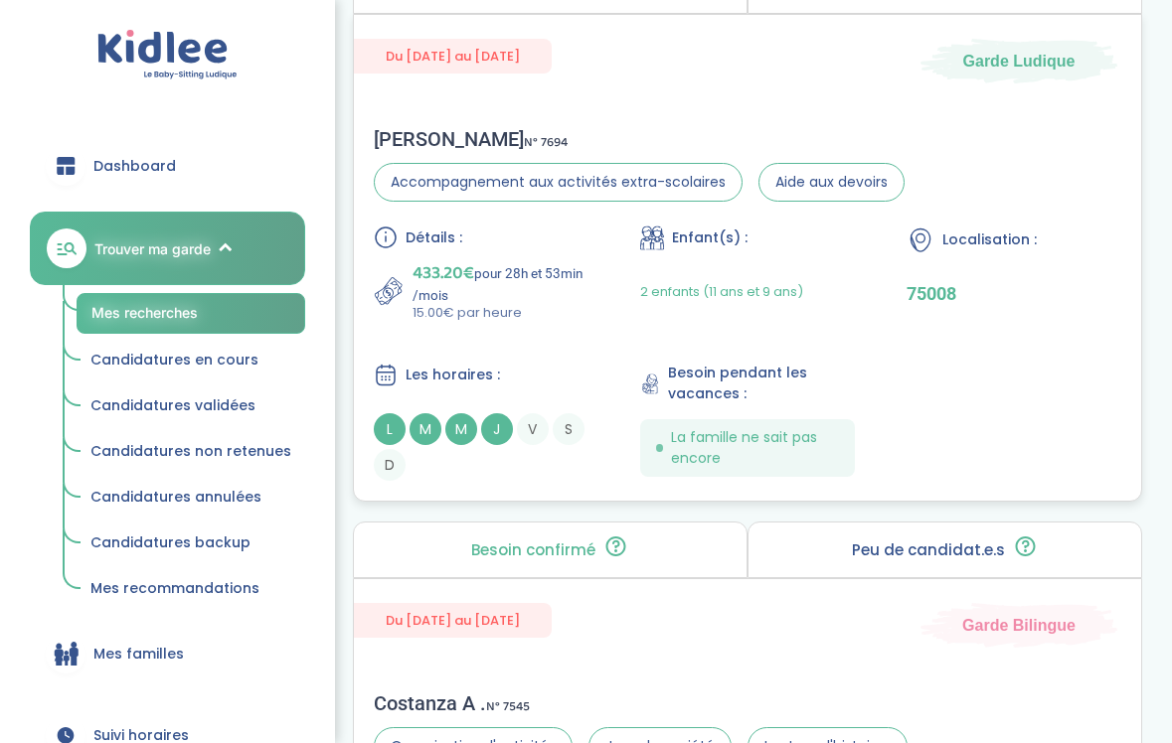
scroll to position [3261, 0]
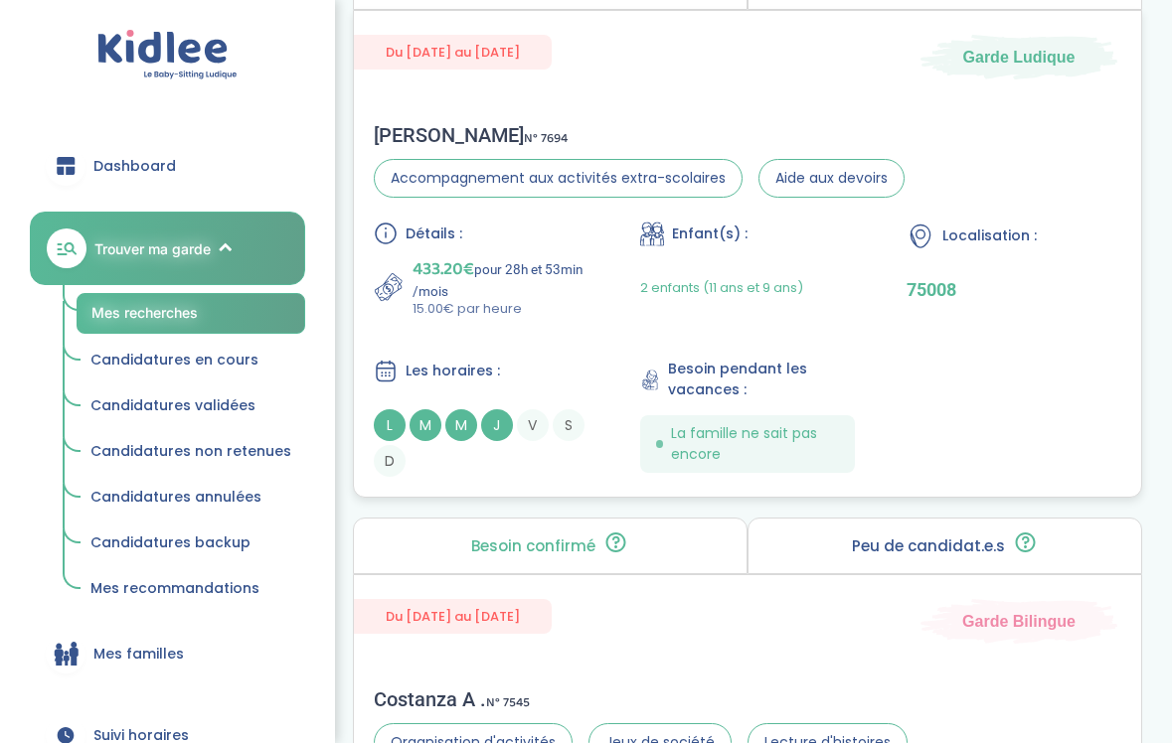
click at [492, 332] on div "Détails : 433.20€ pour 28h et 53min /mois 15.00€ par heure Enfant(s) : 2 enfant…" at bounding box center [747, 349] width 747 height 255
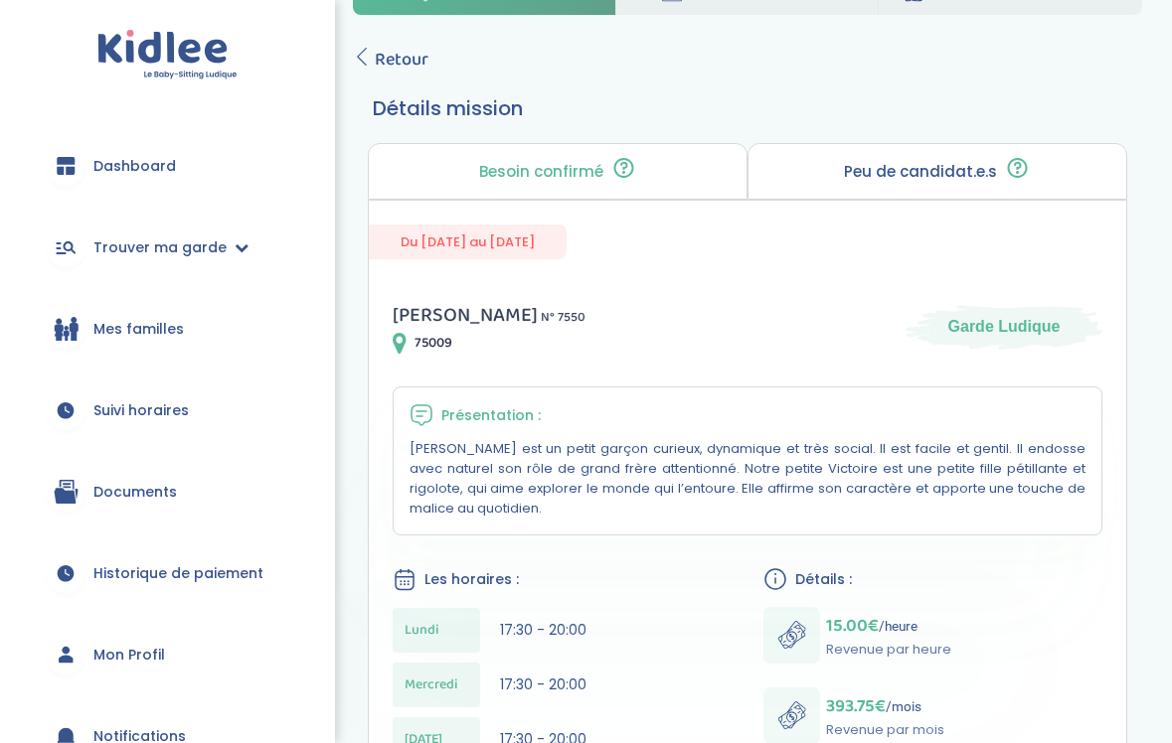
scroll to position [50, 0]
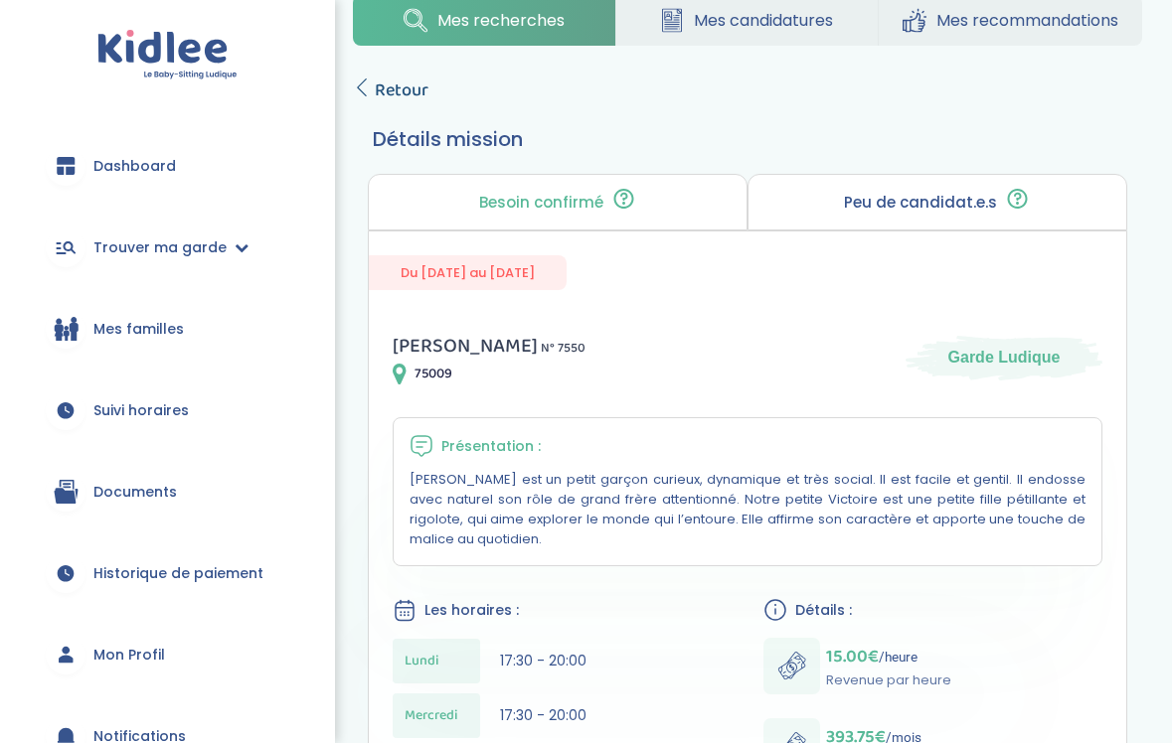
click at [398, 93] on span "Retour" at bounding box center [402, 91] width 54 height 28
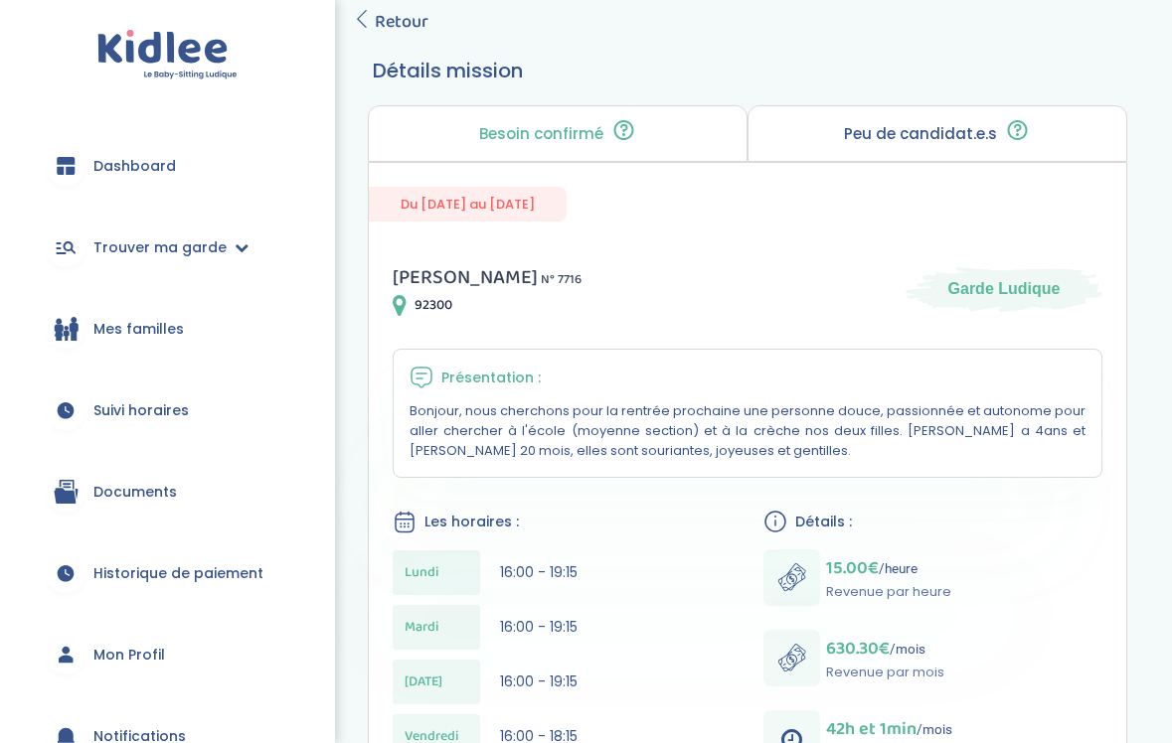
scroll to position [44, 0]
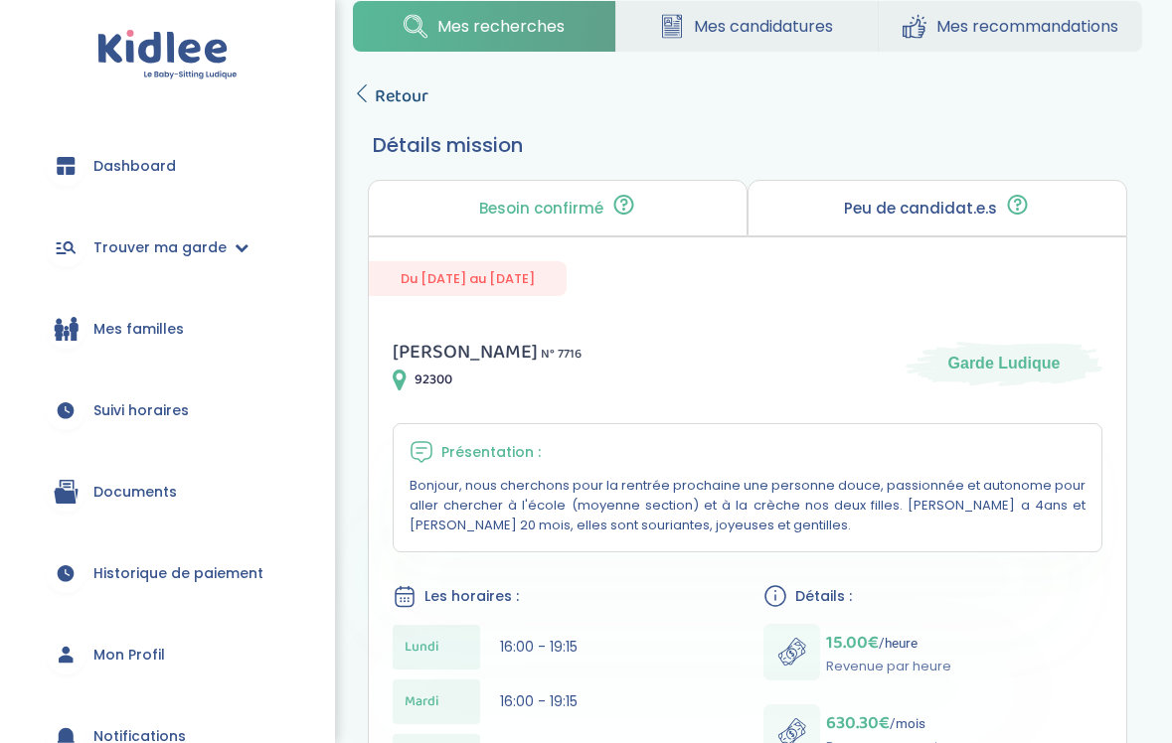
click at [397, 93] on span "Retour" at bounding box center [402, 97] width 54 height 28
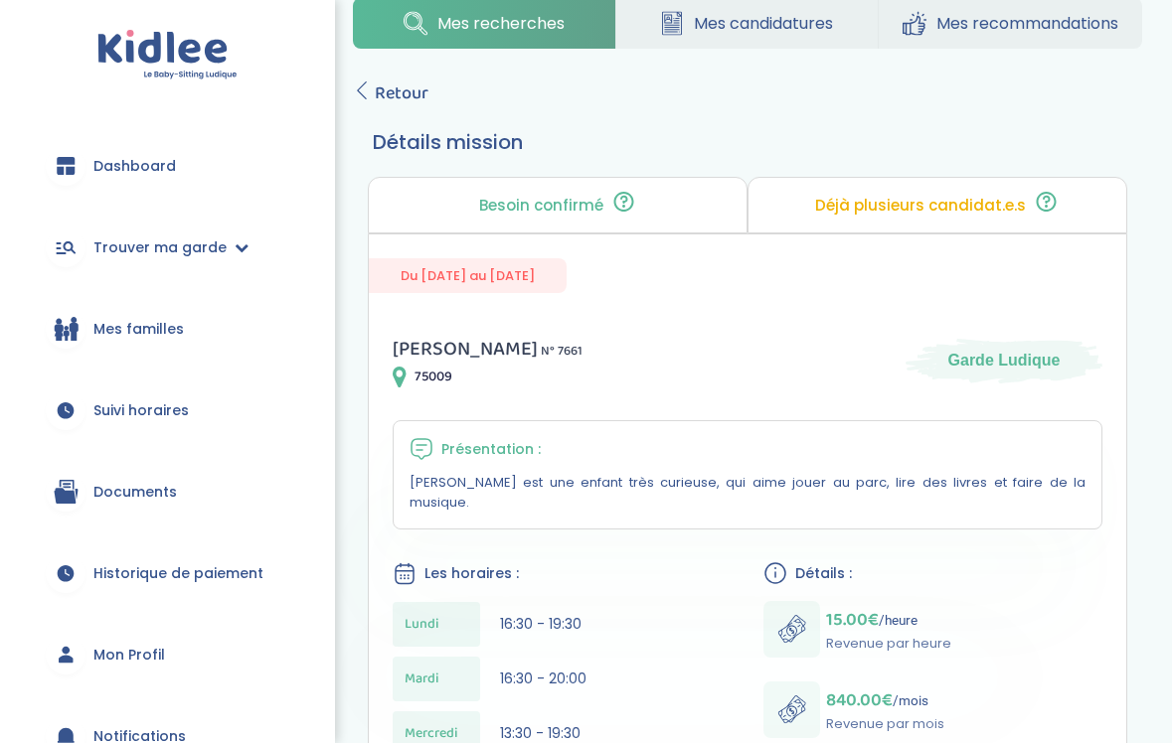
scroll to position [43, 0]
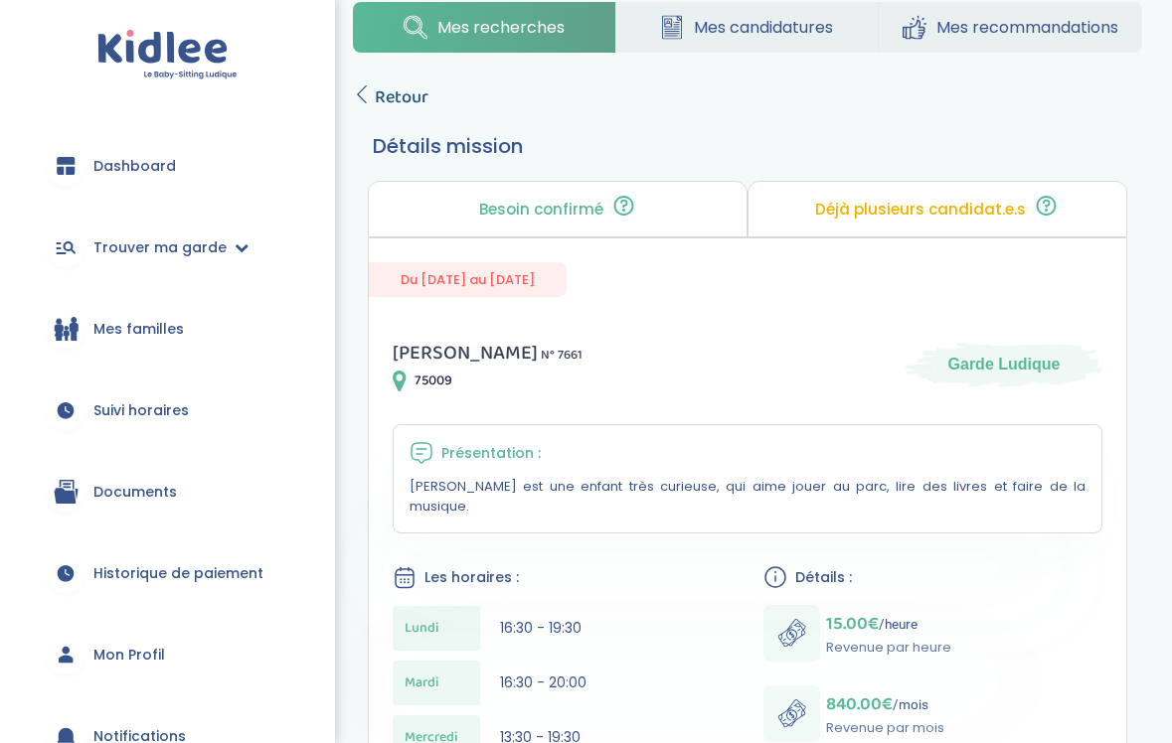
click at [394, 94] on span "Retour" at bounding box center [402, 97] width 54 height 28
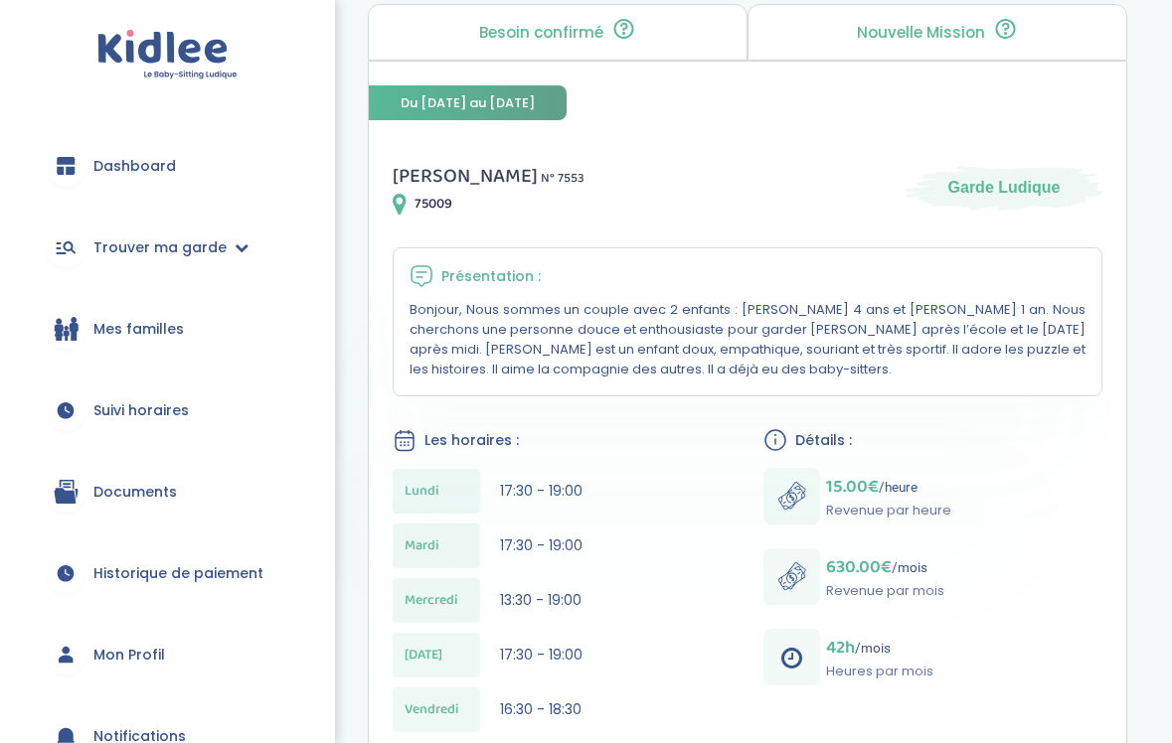
scroll to position [239, 0]
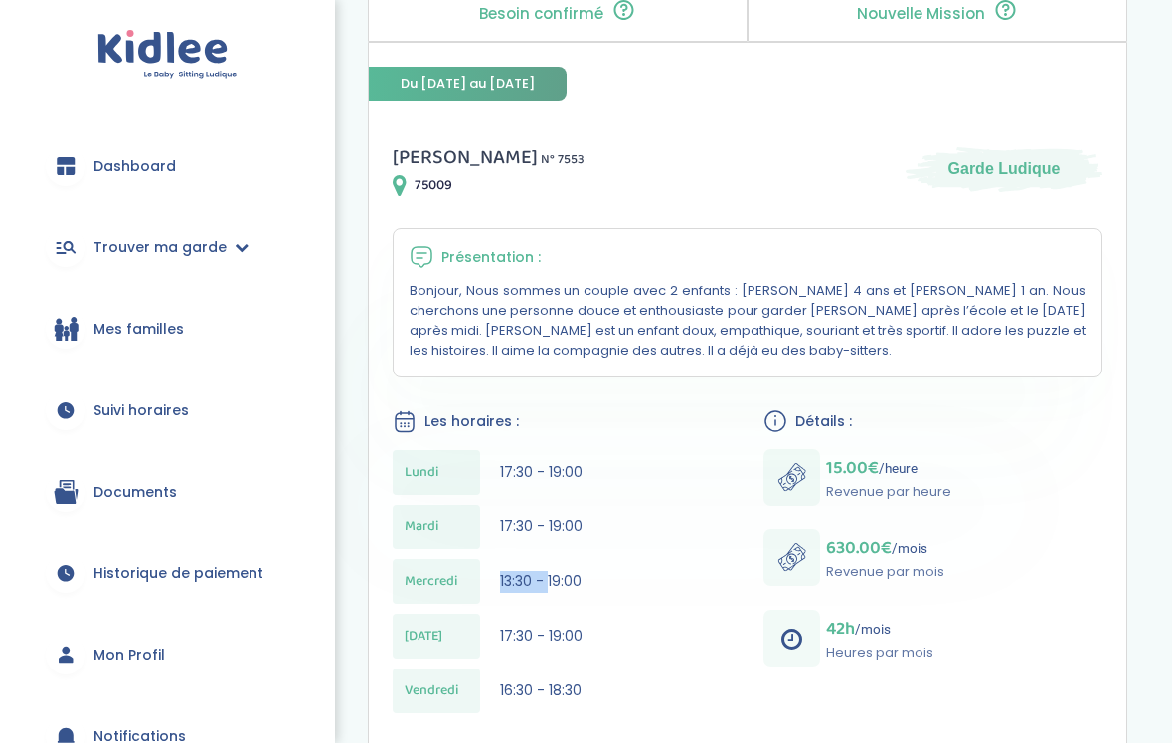
drag, startPoint x: 492, startPoint y: 581, endPoint x: 549, endPoint y: 583, distance: 56.7
click at [549, 583] on div "[DATE] 13:30 - 19:00" at bounding box center [562, 582] width 339 height 45
click at [675, 478] on div "Lundi 17:30 - 19:00" at bounding box center [562, 472] width 339 height 45
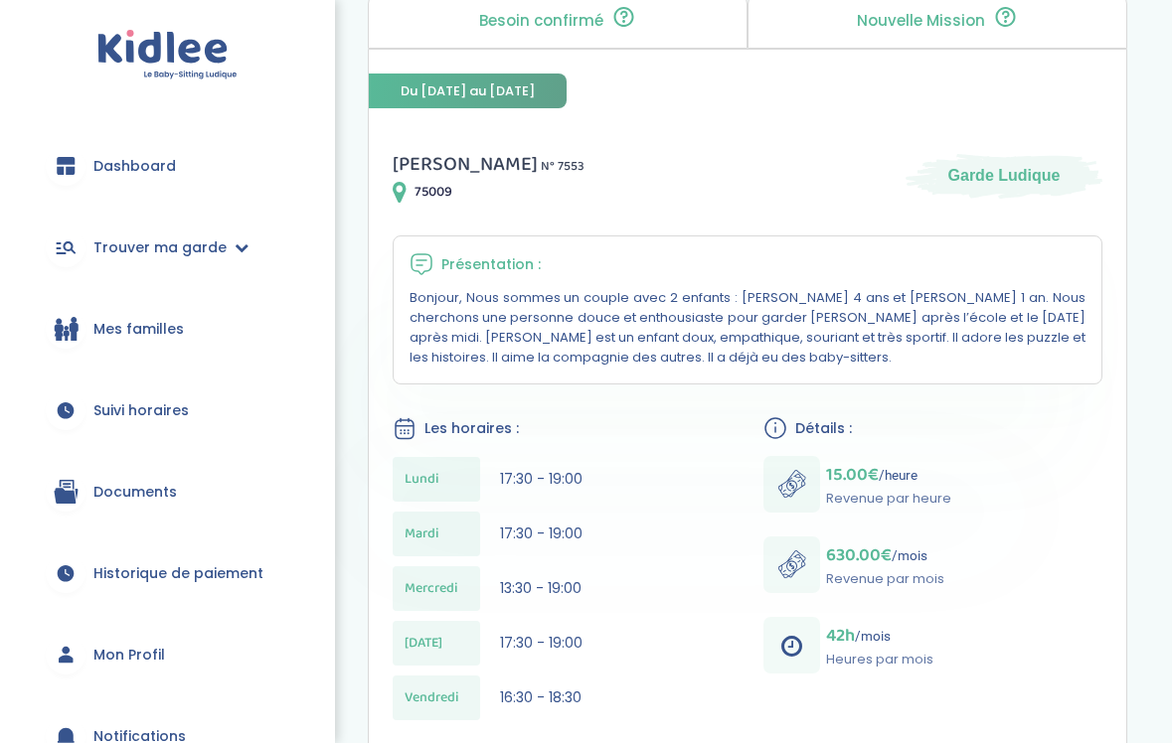
scroll to position [61, 0]
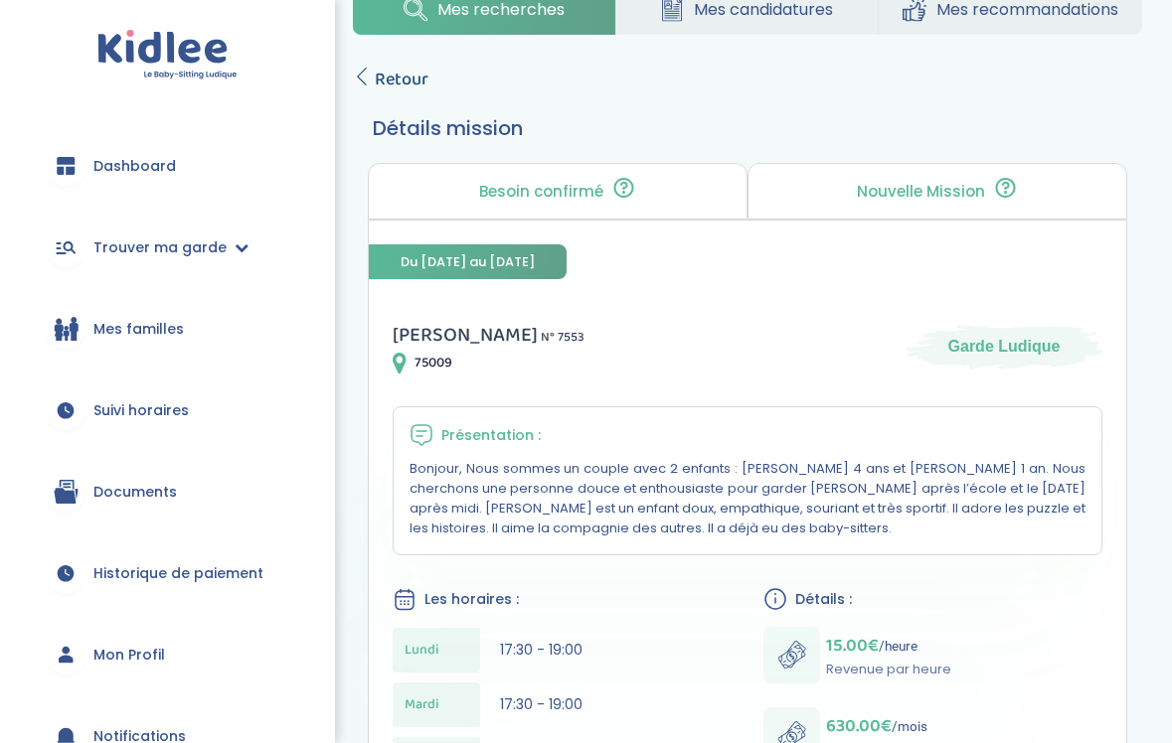
click at [412, 73] on span "Retour" at bounding box center [402, 80] width 54 height 28
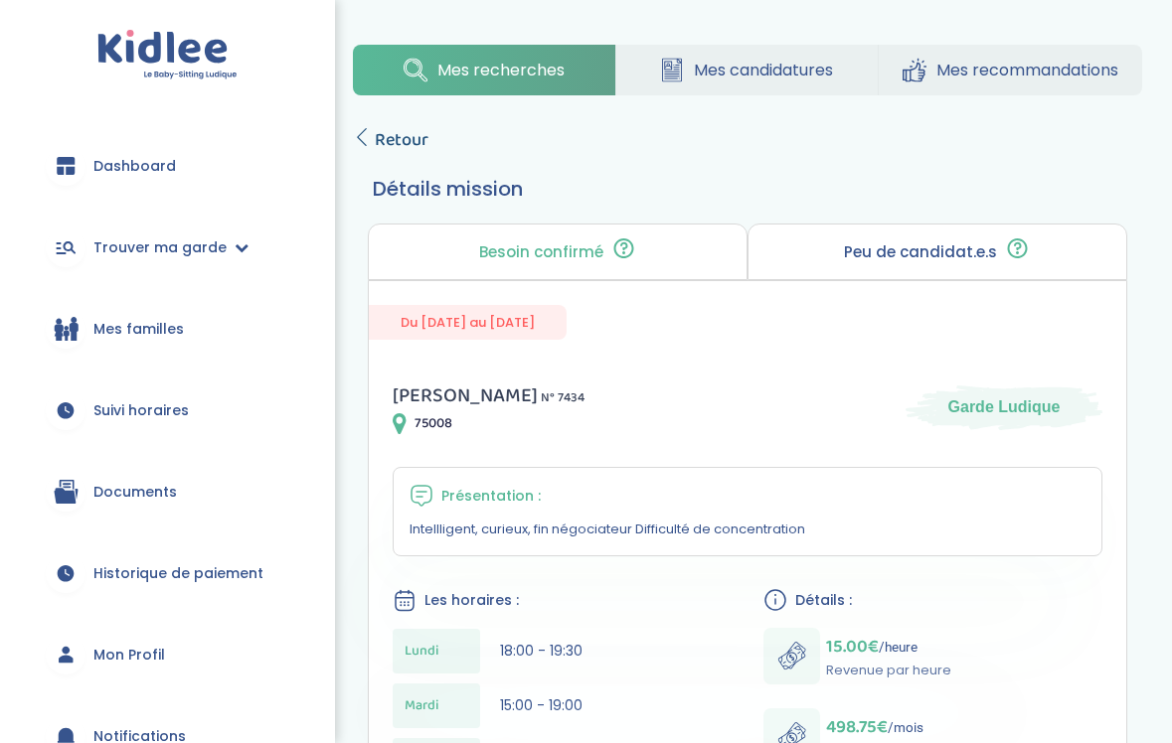
click at [407, 128] on span "Retour" at bounding box center [402, 140] width 54 height 28
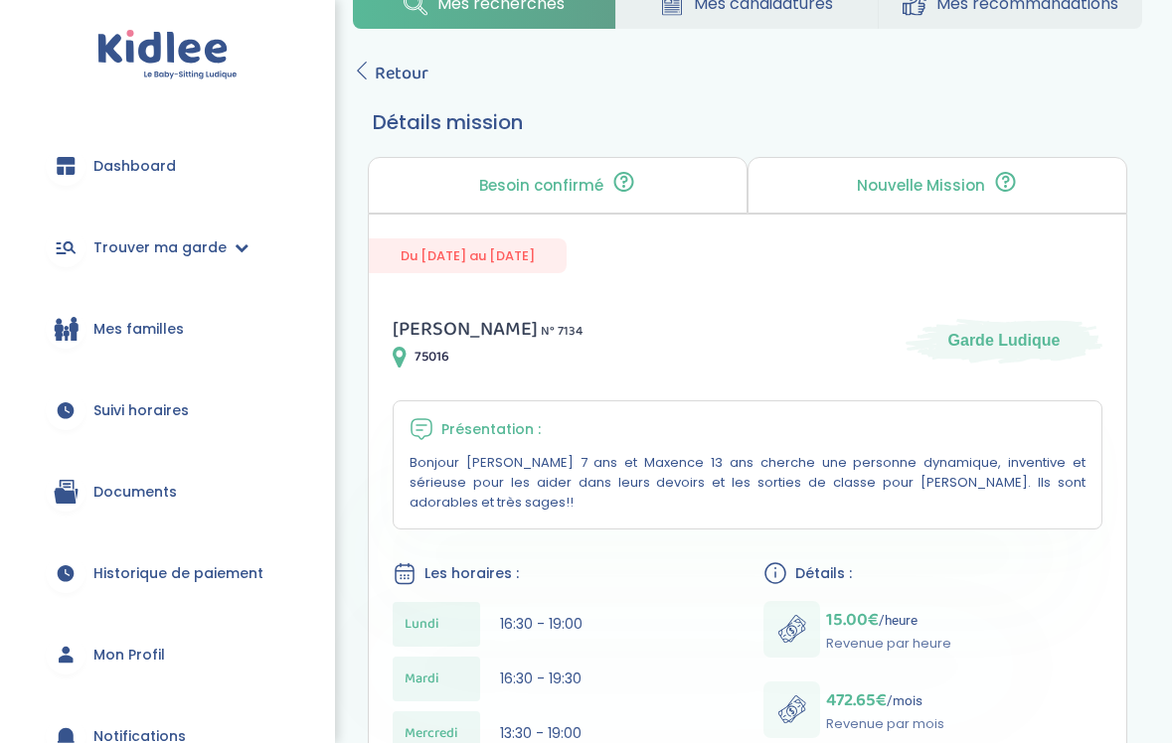
scroll to position [26, 0]
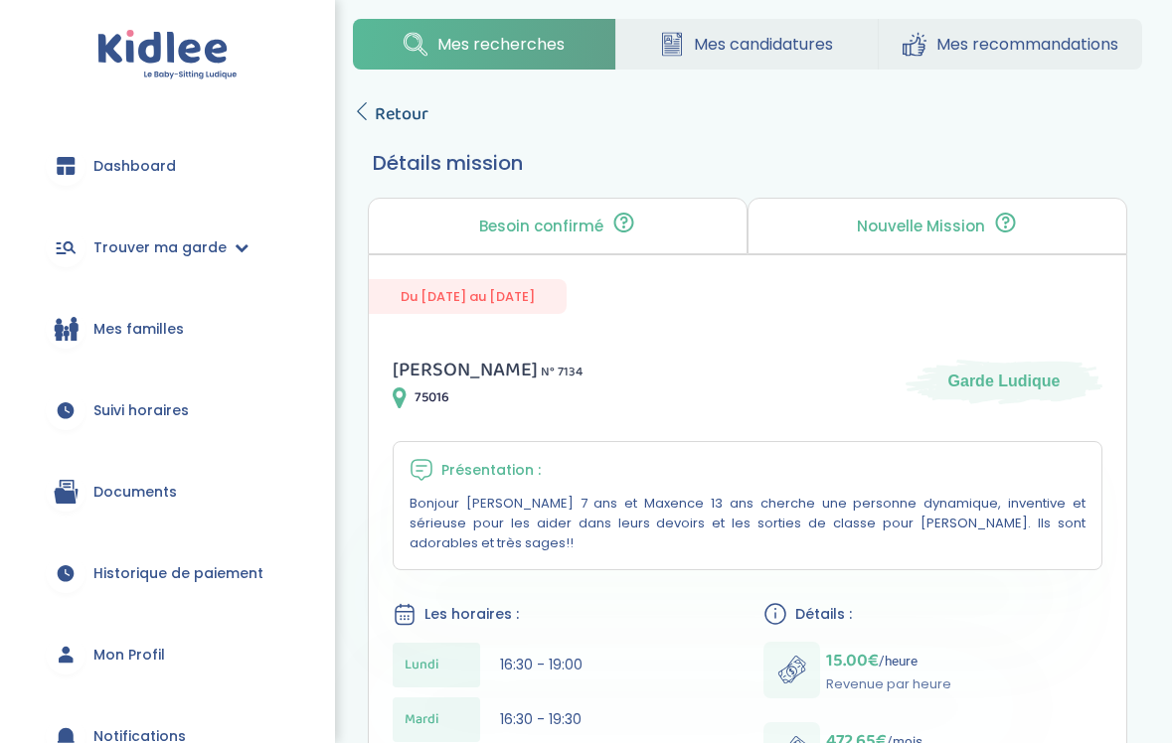
click at [413, 112] on span "Retour" at bounding box center [402, 114] width 54 height 28
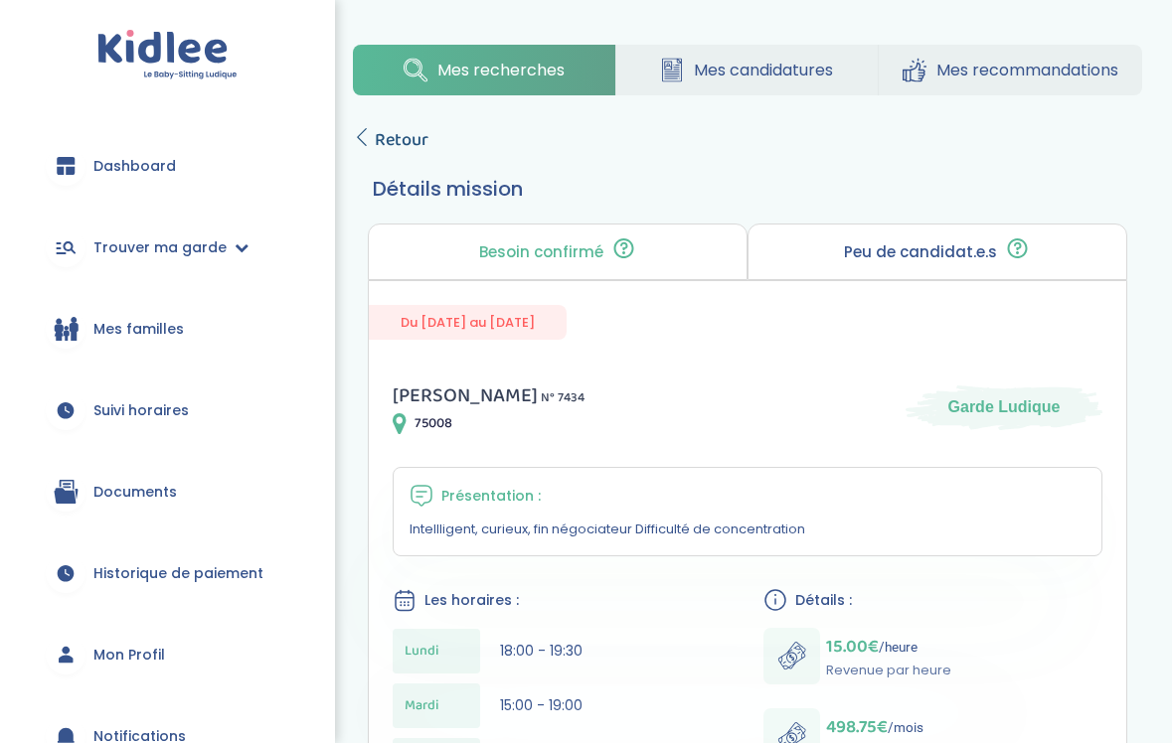
click at [409, 145] on span "Retour" at bounding box center [402, 140] width 54 height 28
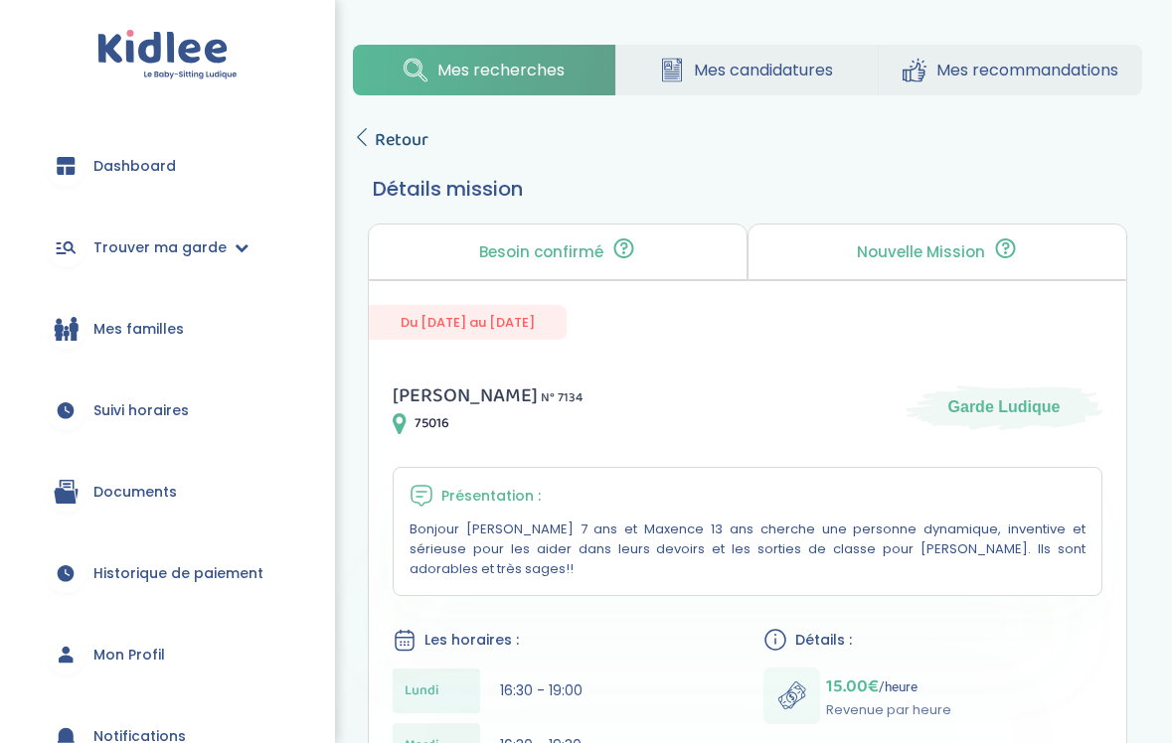
click at [398, 141] on span "Retour" at bounding box center [402, 140] width 54 height 28
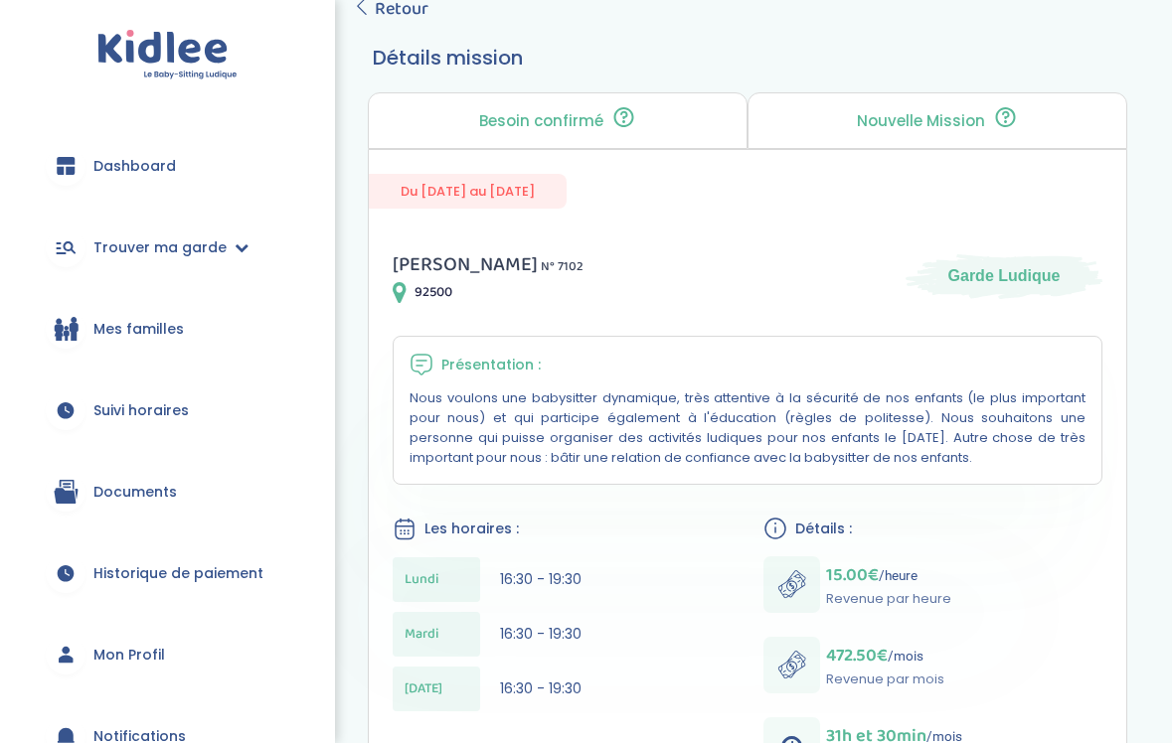
scroll to position [136, 0]
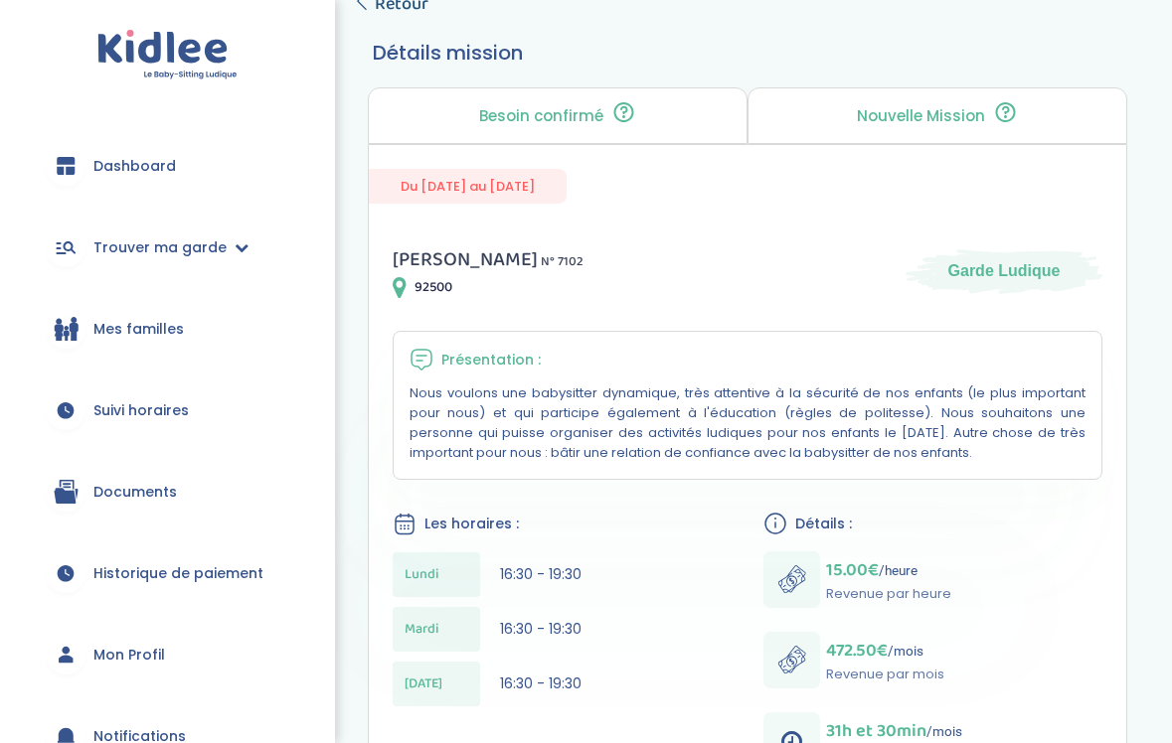
click at [409, 4] on span "Retour" at bounding box center [402, 4] width 54 height 28
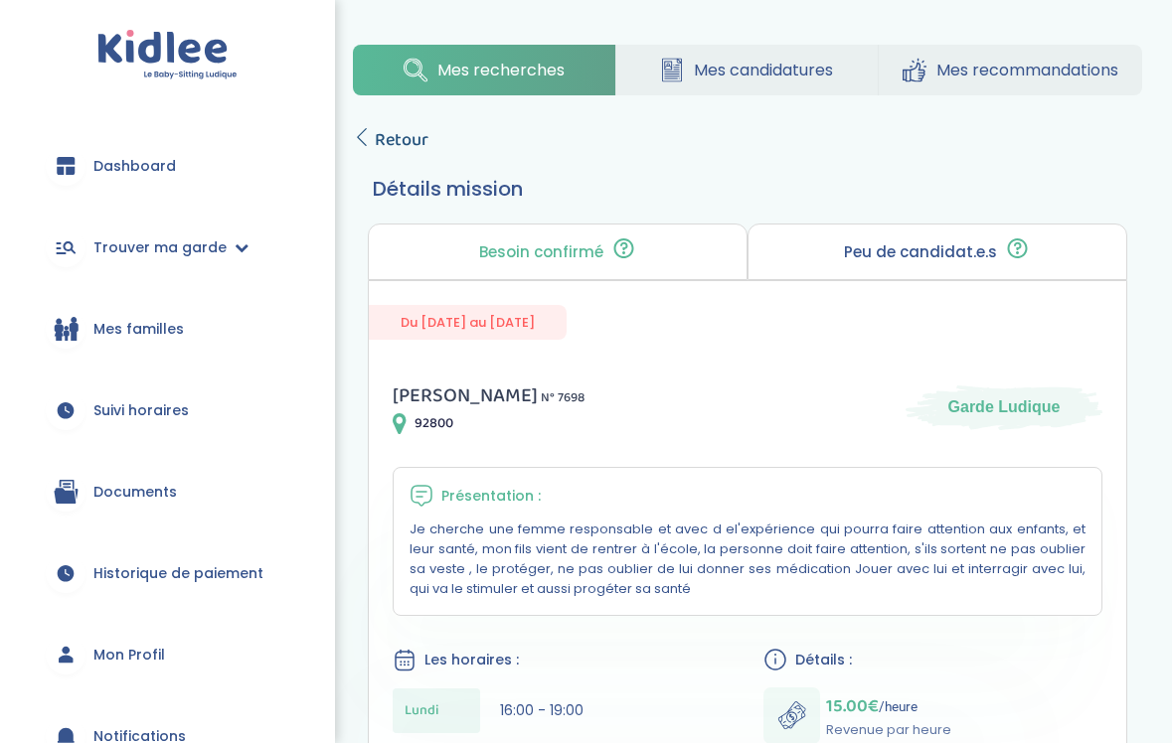
click at [418, 142] on span "Retour" at bounding box center [402, 140] width 54 height 28
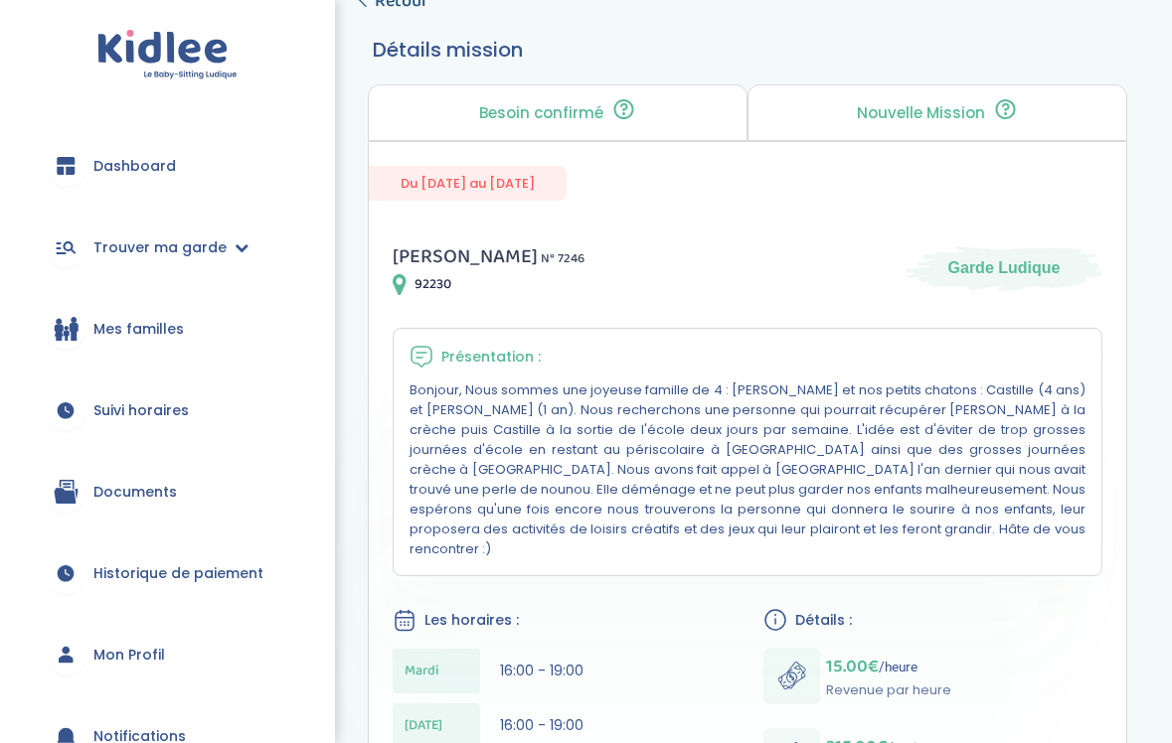
click at [415, 3] on span "Retour" at bounding box center [402, 1] width 54 height 28
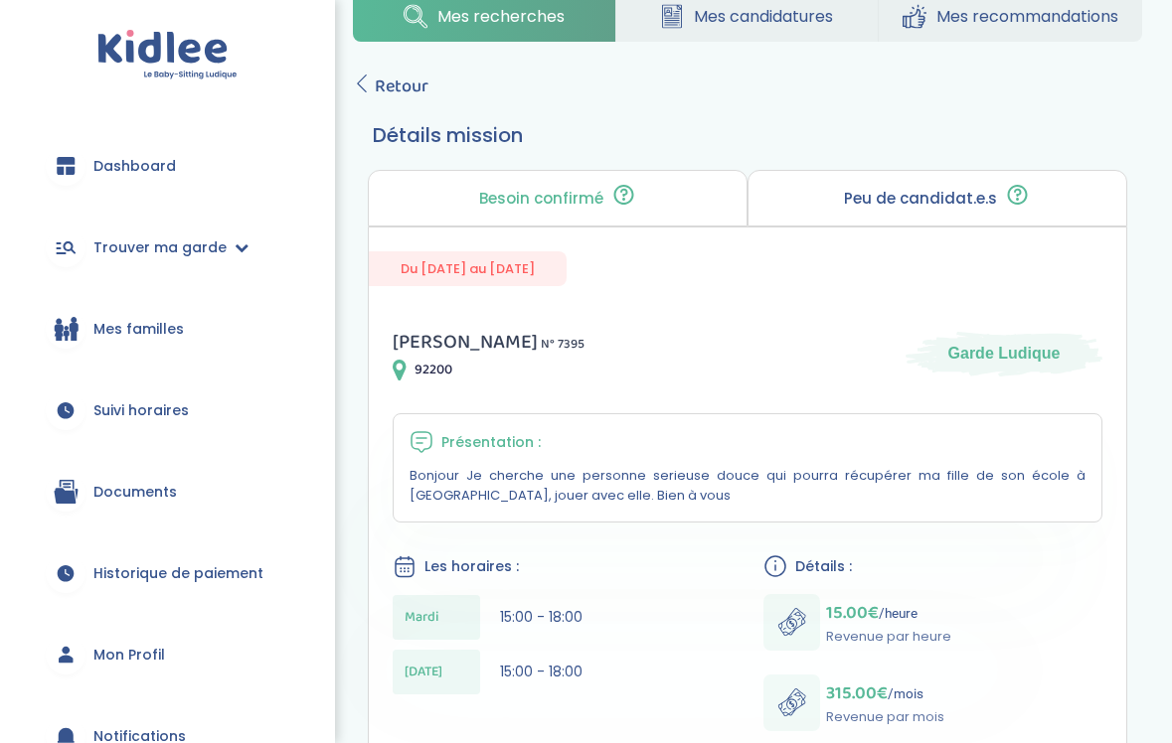
scroll to position [31, 0]
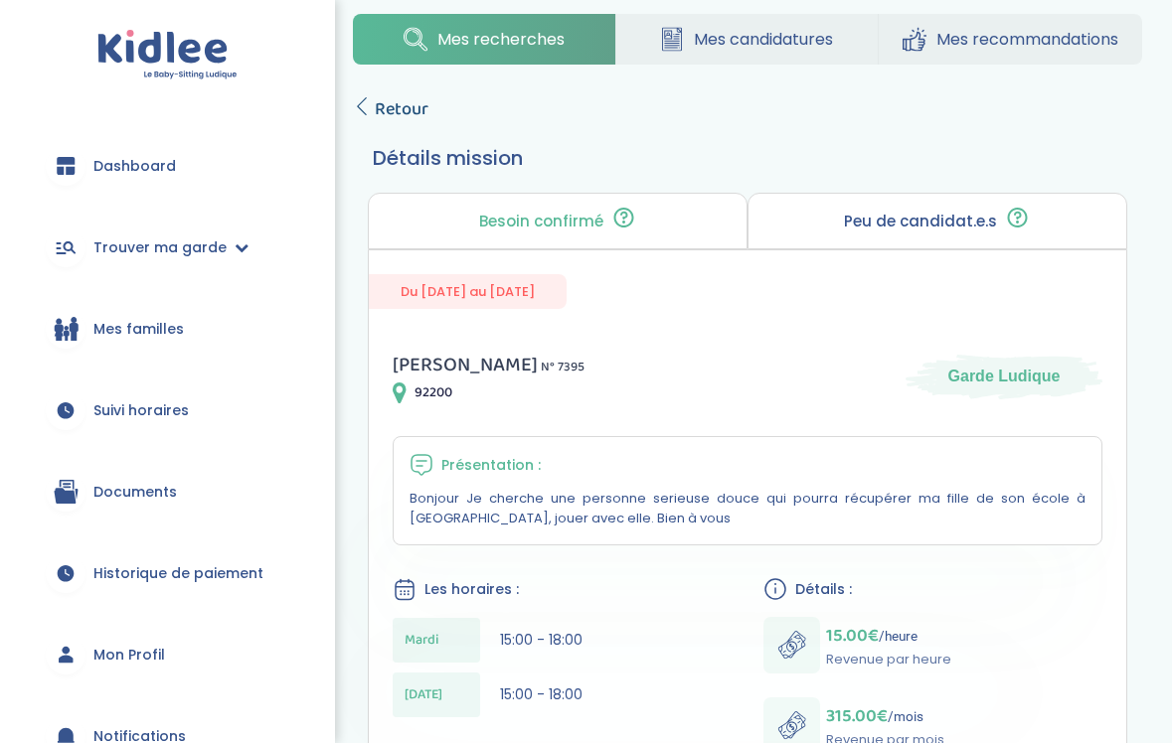
click at [413, 118] on span "Retour" at bounding box center [402, 109] width 54 height 28
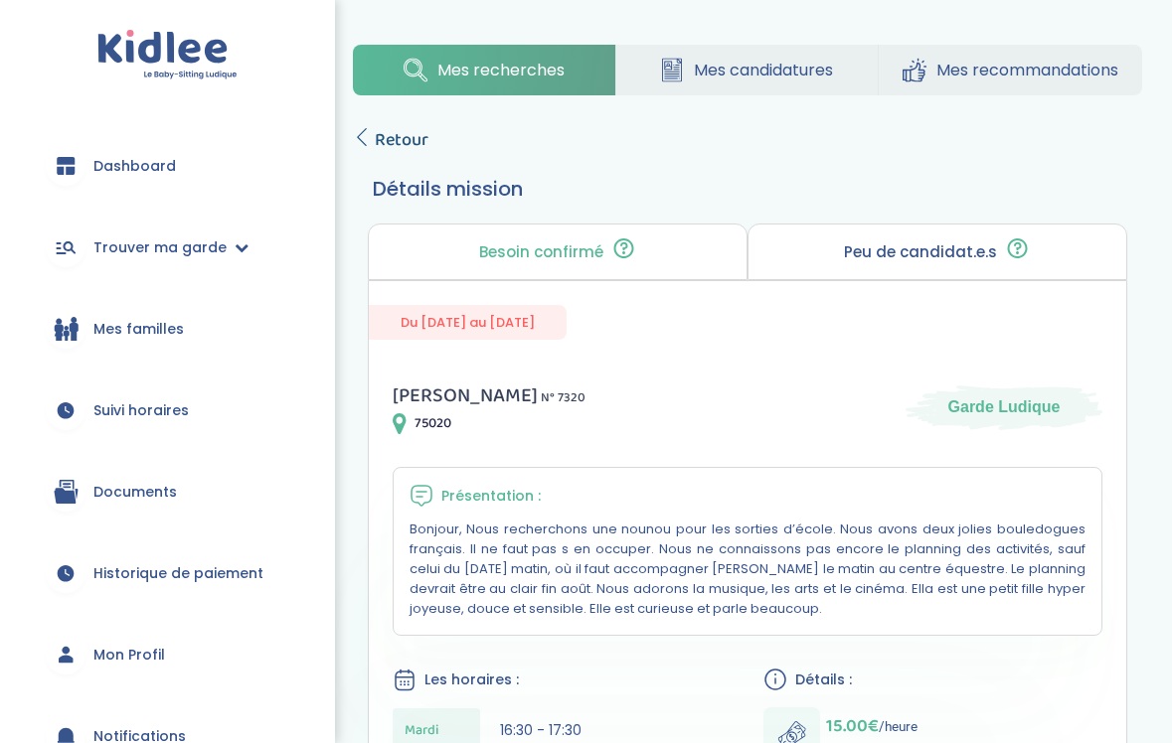
click at [366, 146] on link "Retour" at bounding box center [391, 140] width 76 height 28
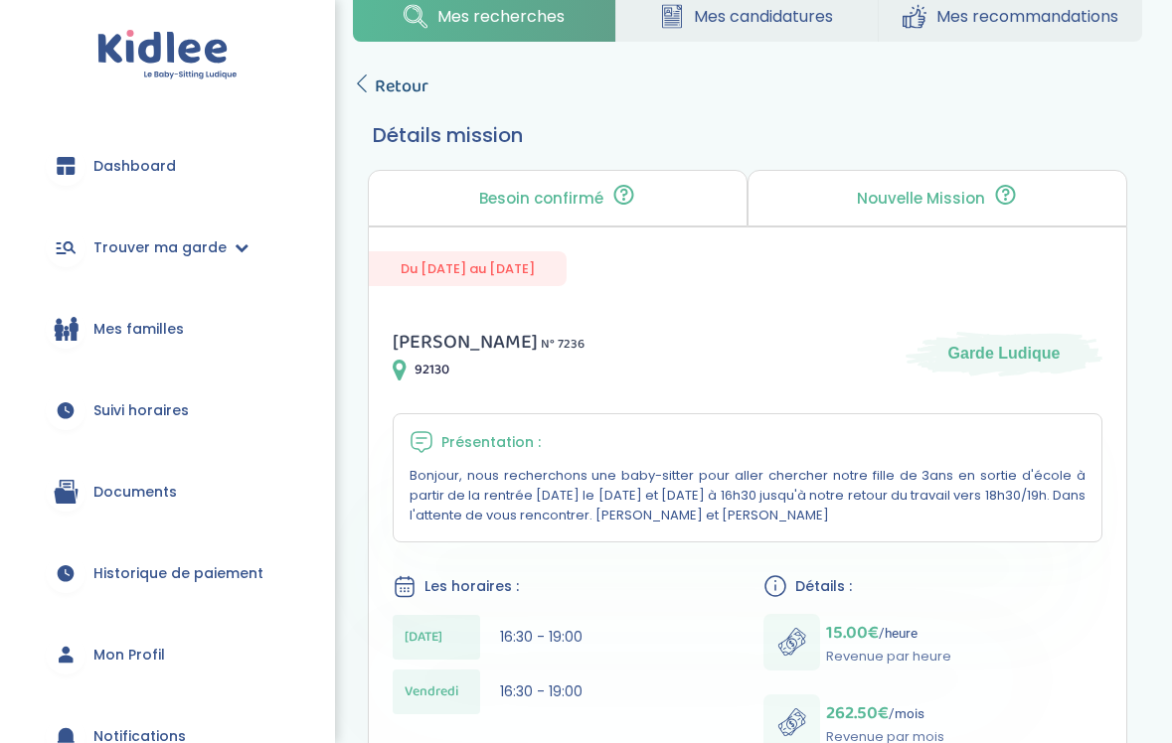
click at [409, 81] on span "Retour" at bounding box center [402, 87] width 54 height 28
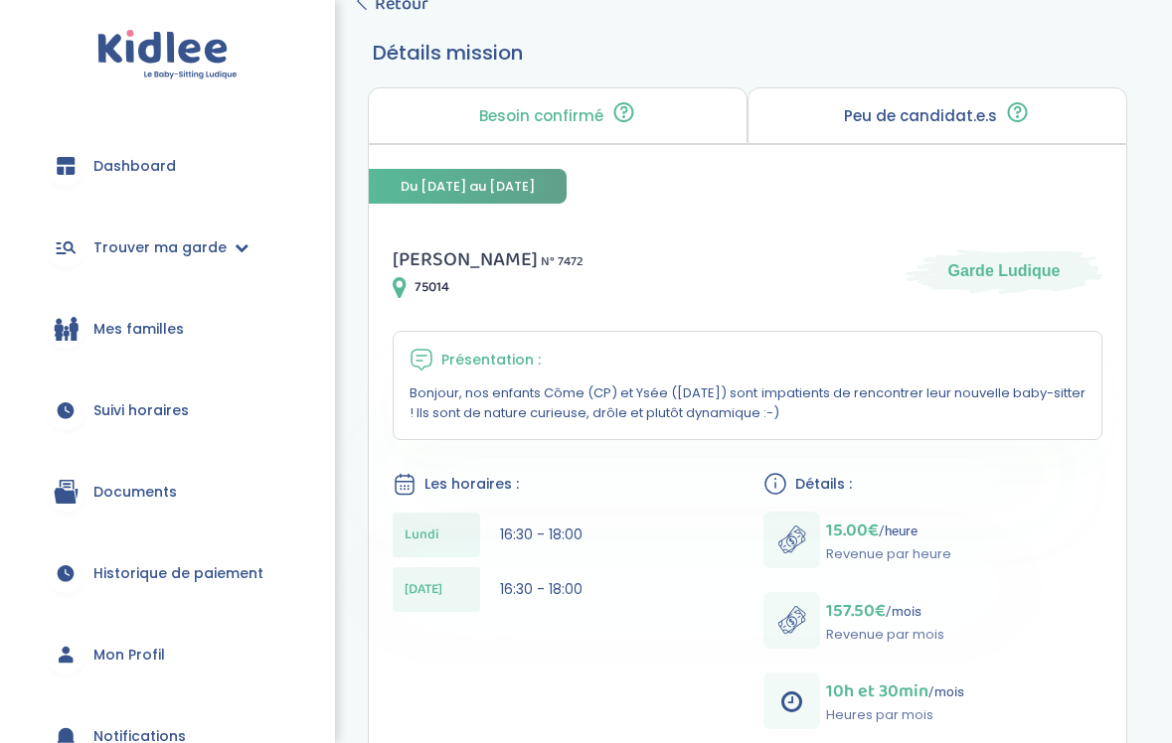
scroll to position [131, 0]
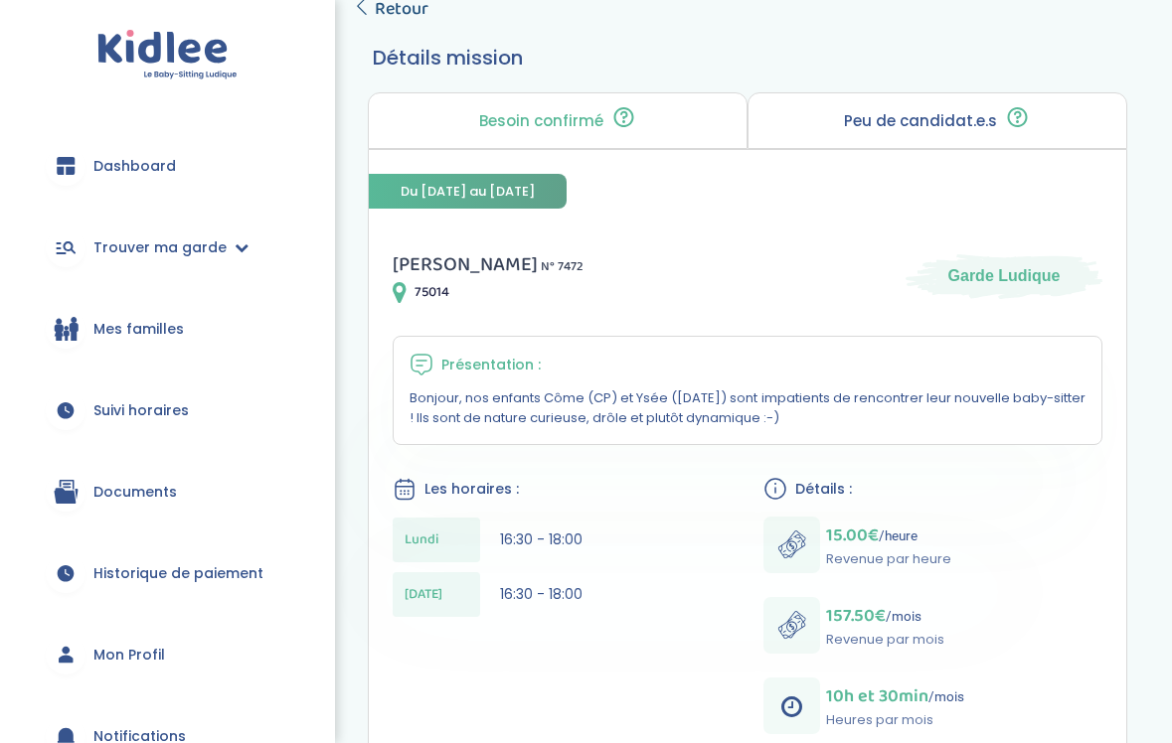
click at [400, 12] on span "Retour" at bounding box center [402, 9] width 54 height 28
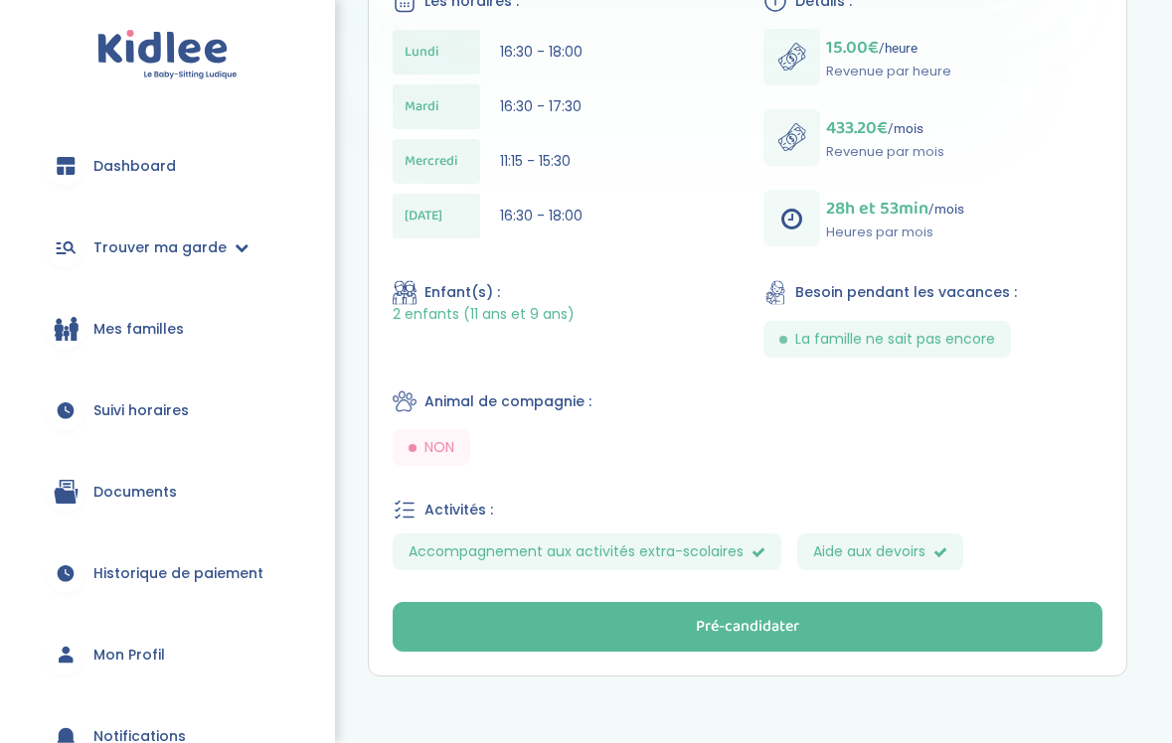
scroll to position [731, 0]
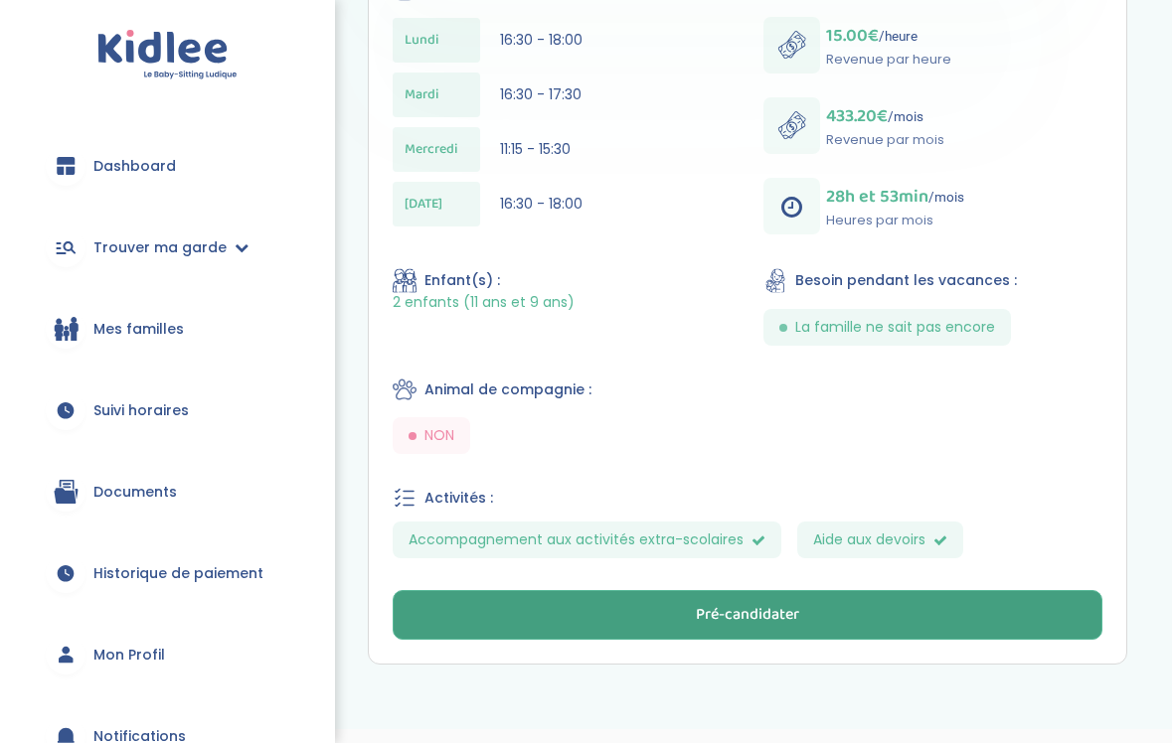
click at [592, 615] on button "Pré-candidater" at bounding box center [748, 615] width 710 height 50
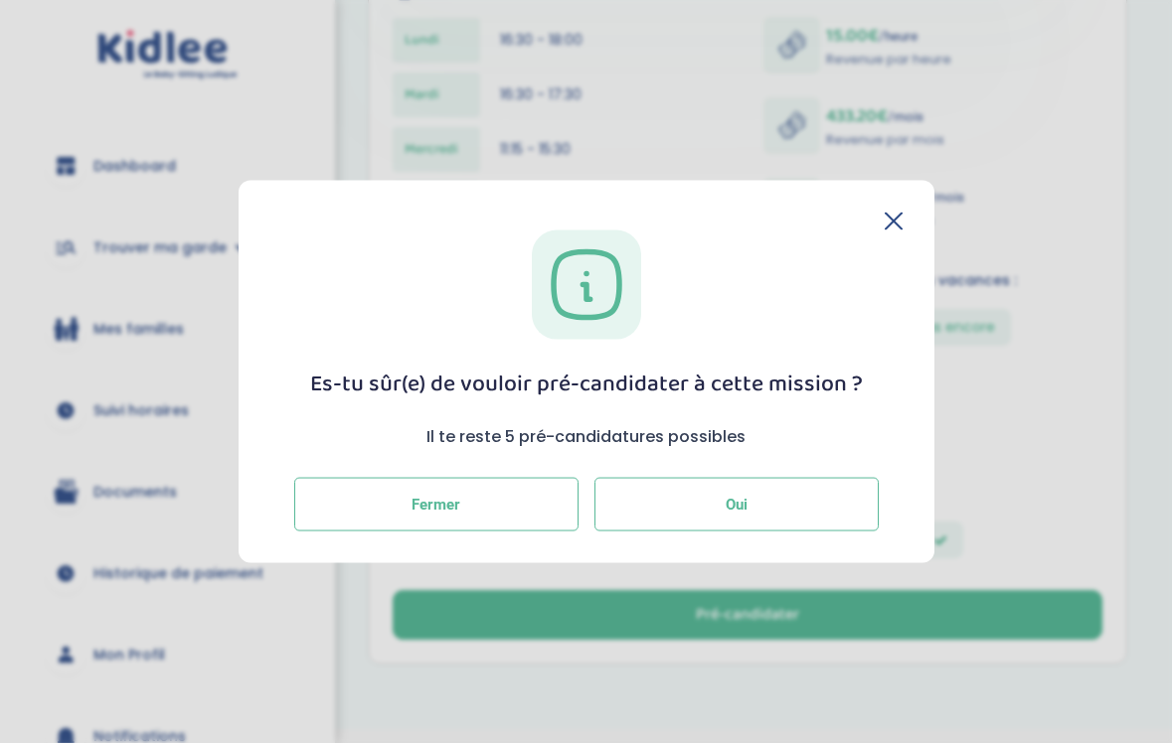
click at [683, 518] on button "Oui" at bounding box center [736, 504] width 284 height 54
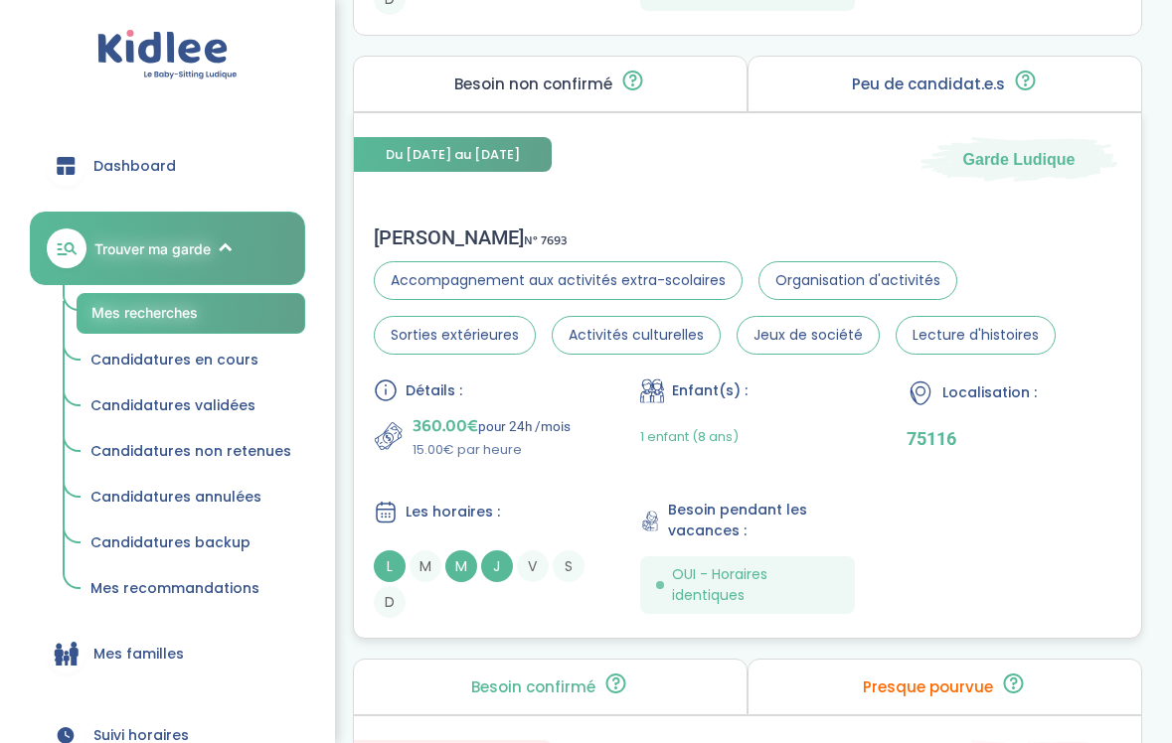
scroll to position [4264, 0]
click at [560, 512] on div "Les horaires :" at bounding box center [481, 512] width 215 height 25
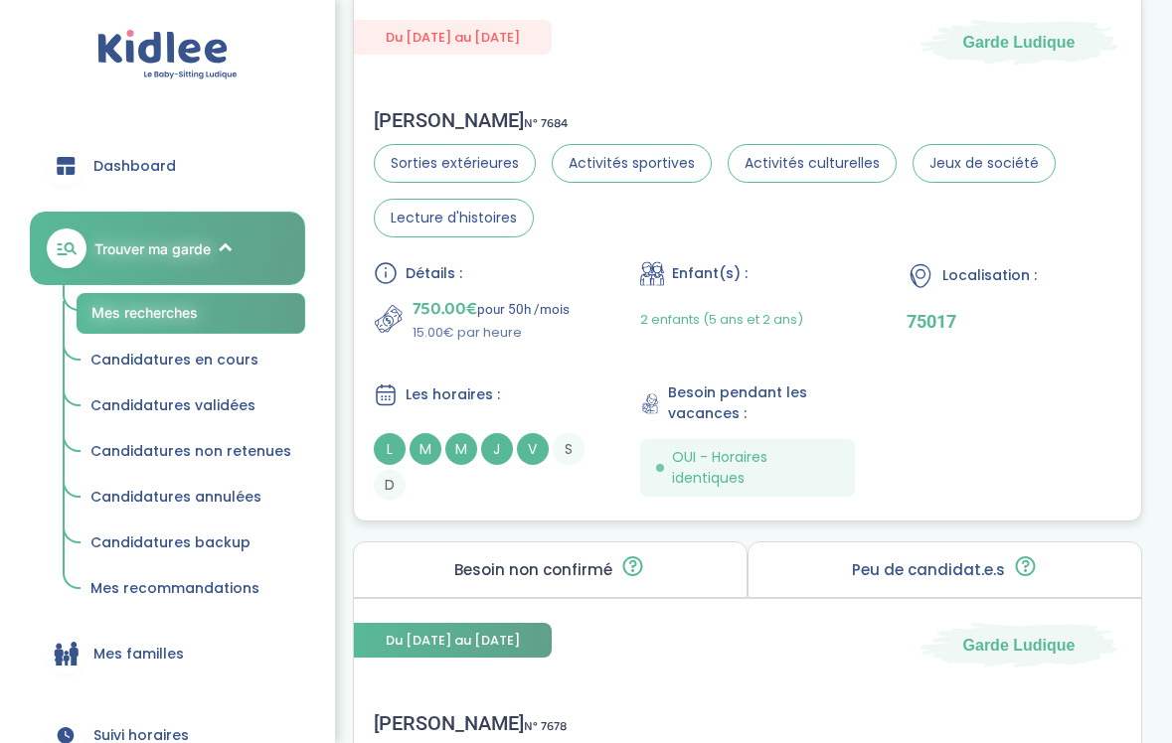
scroll to position [5551, 0]
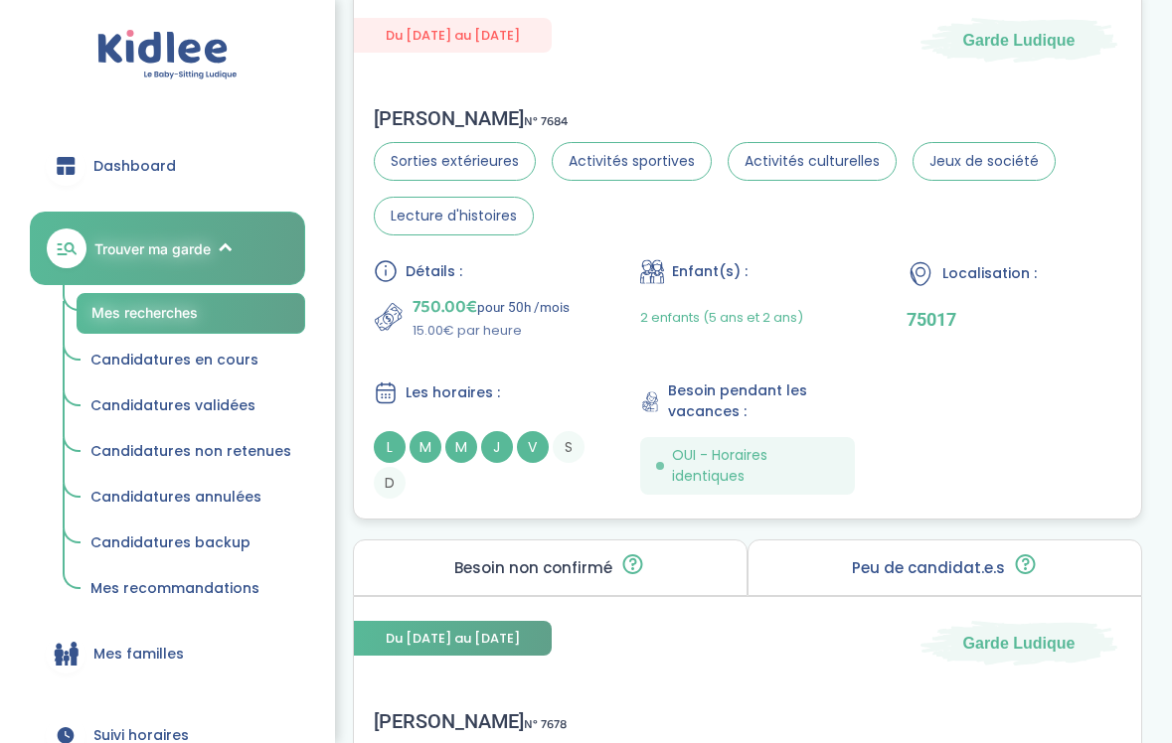
click at [495, 357] on div "Détails : 750.00€ pour 50h /mois 15.00€ par heure Enfant(s) : 2 enfants (5 ans …" at bounding box center [747, 379] width 747 height 240
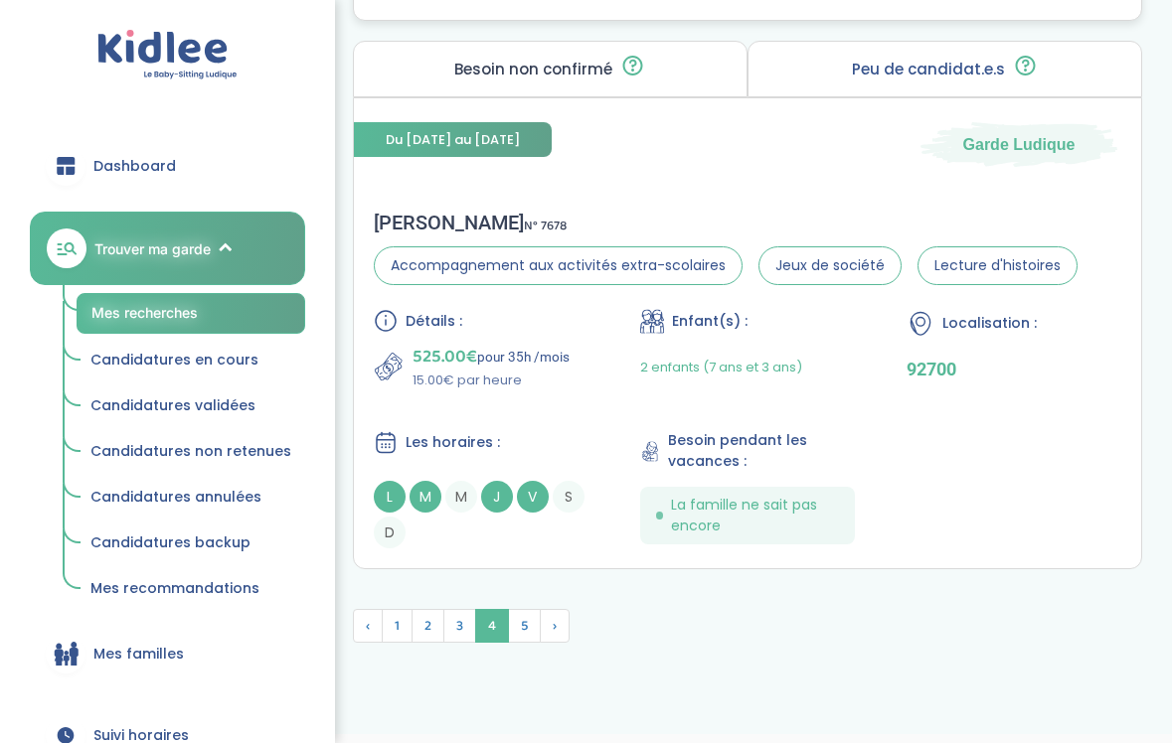
scroll to position [6066, 0]
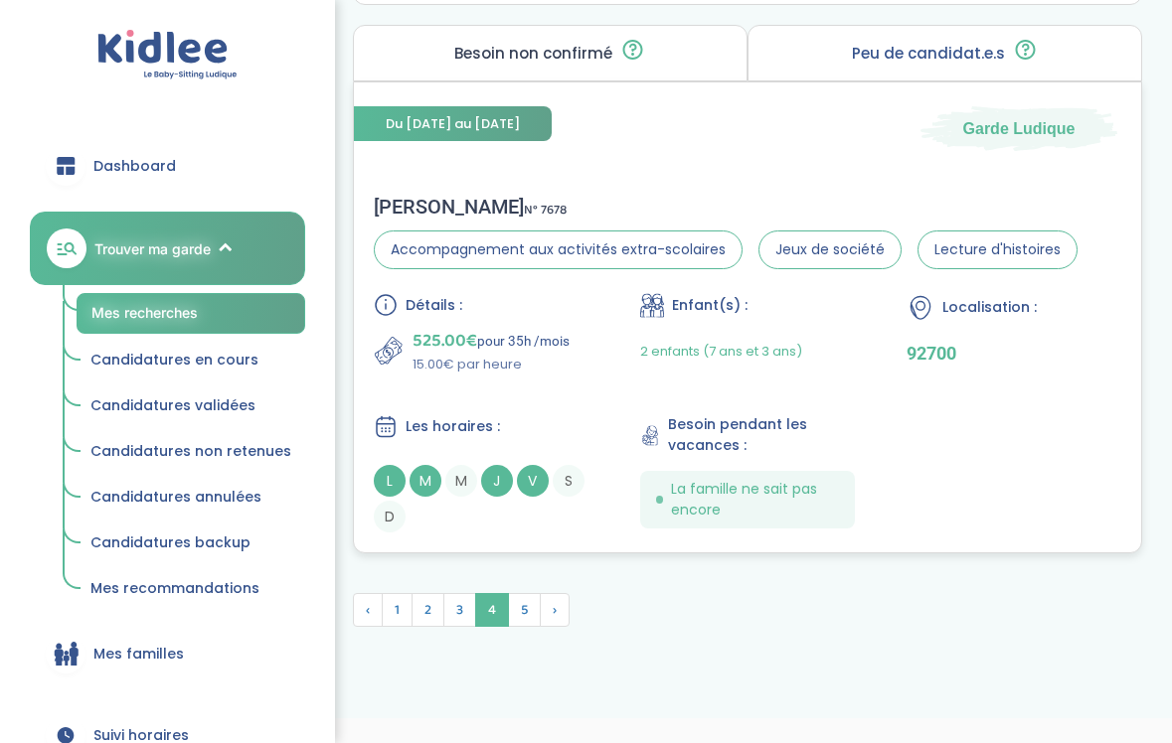
click at [529, 434] on div "Les horaires :" at bounding box center [481, 426] width 215 height 25
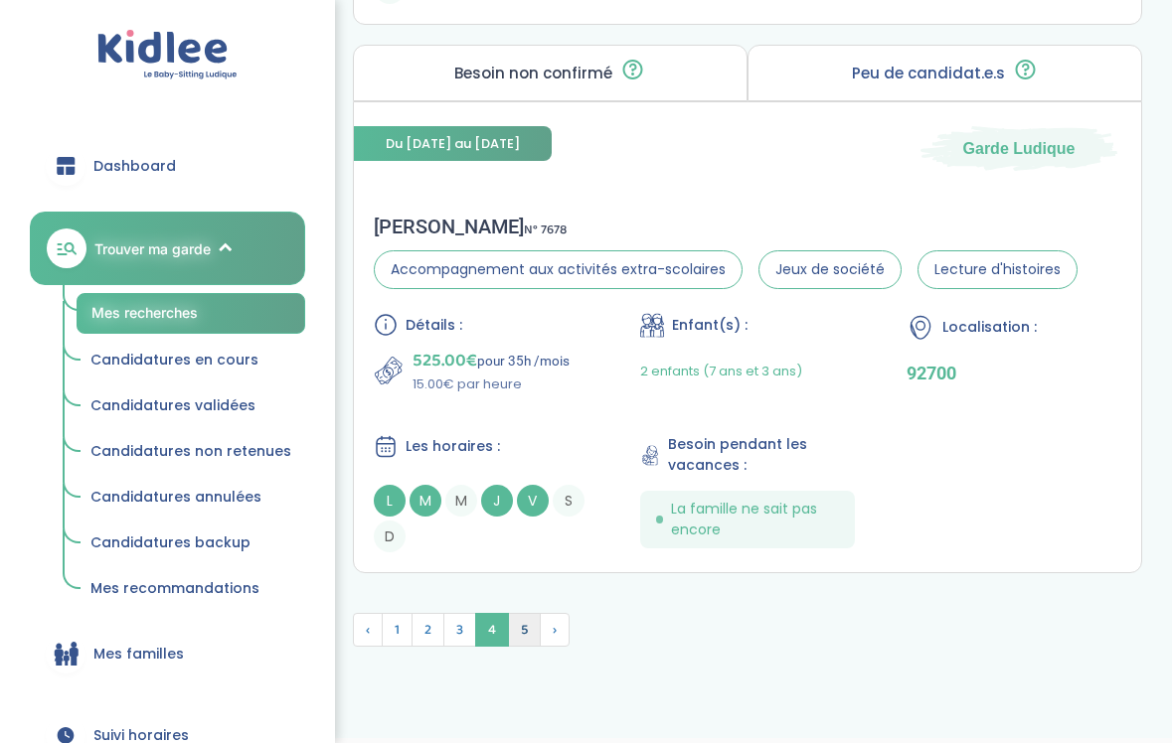
click at [515, 621] on span "5" at bounding box center [524, 630] width 33 height 34
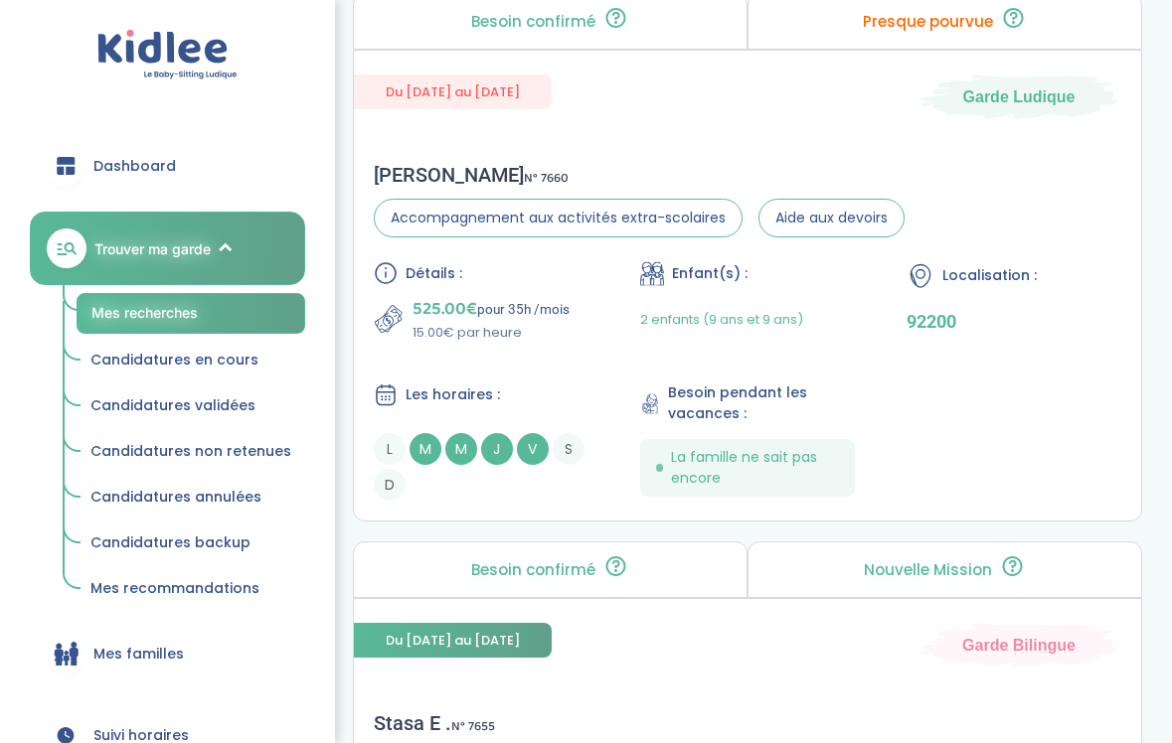
scroll to position [994, 0]
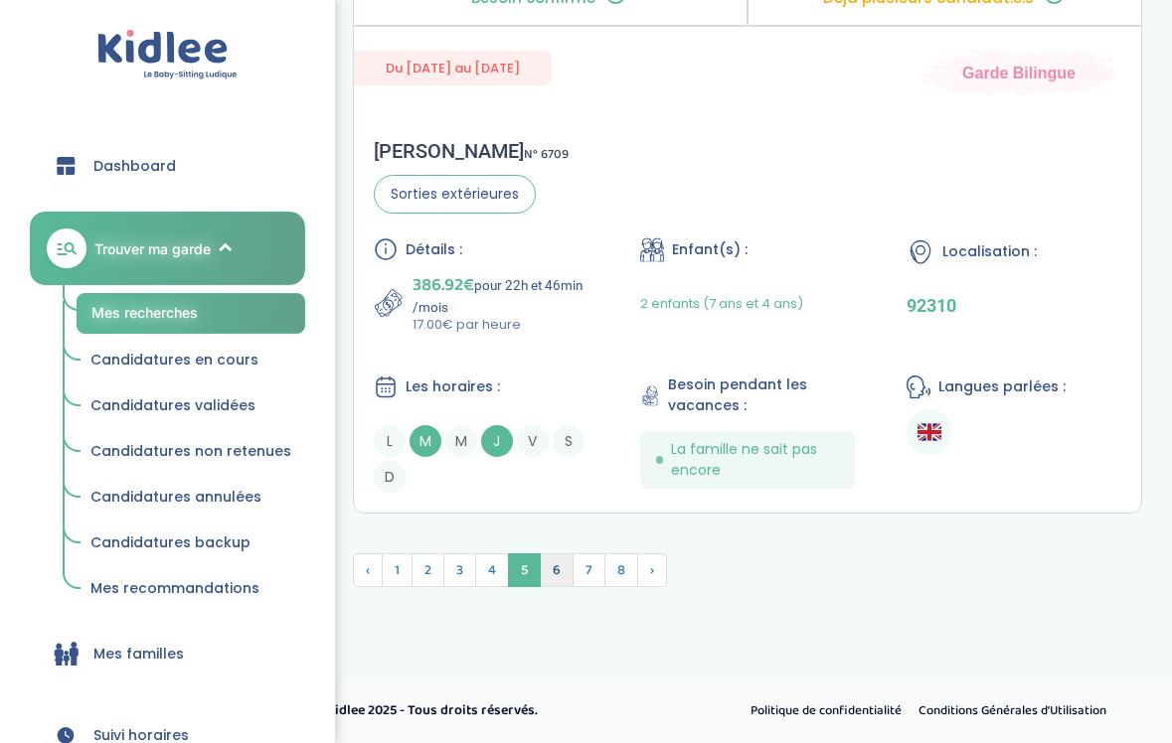
click at [570, 576] on span "6" at bounding box center [557, 571] width 34 height 34
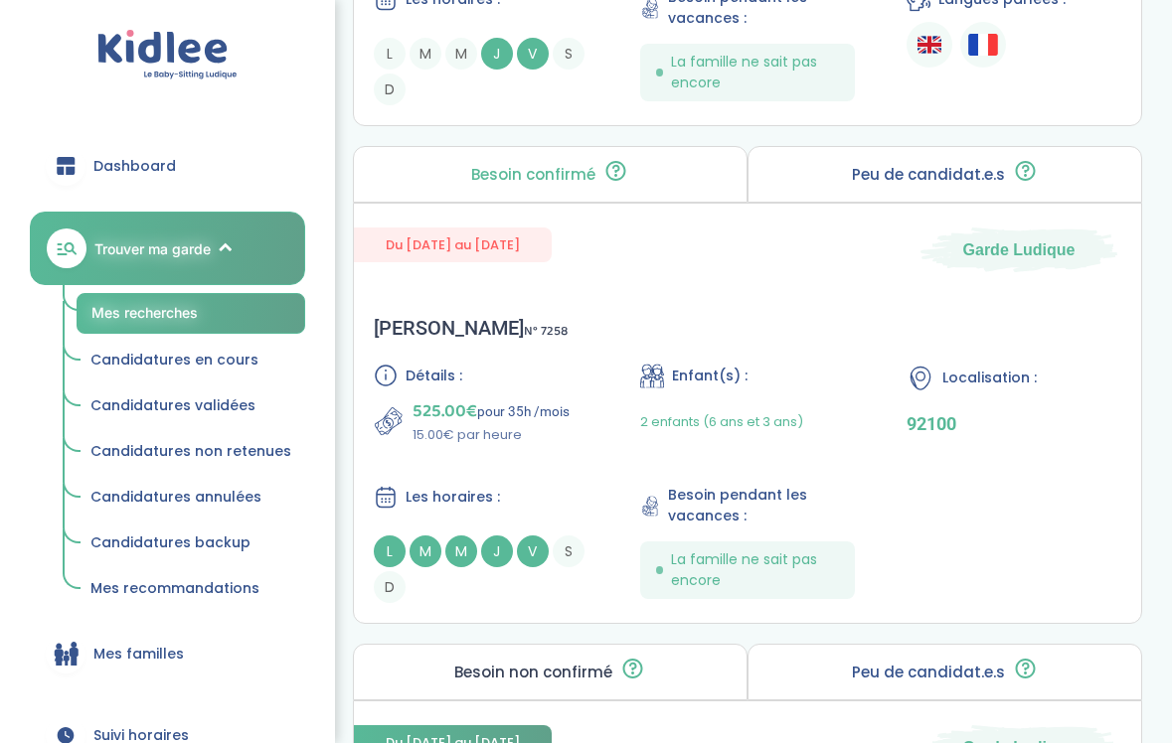
scroll to position [5374, 0]
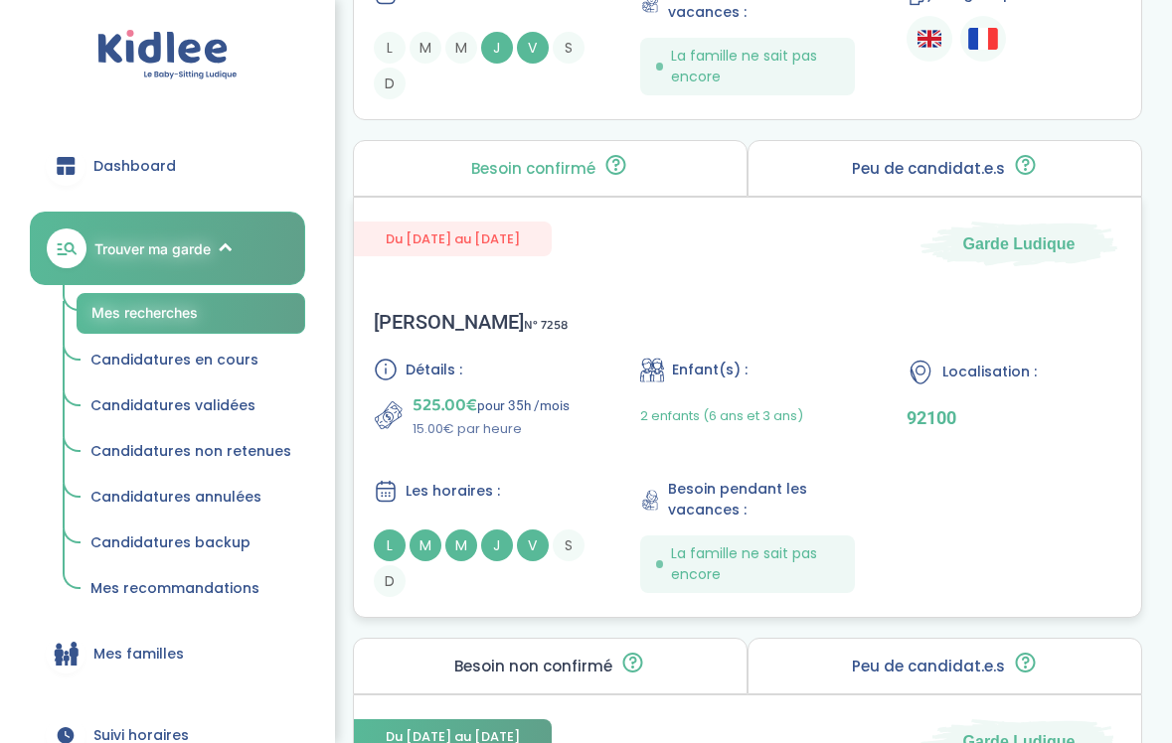
click at [627, 293] on div "Constance Arthur S . N° 7258 Détails : 525.00€ pour 35h /mois 15.00€ par heure …" at bounding box center [747, 453] width 787 height 327
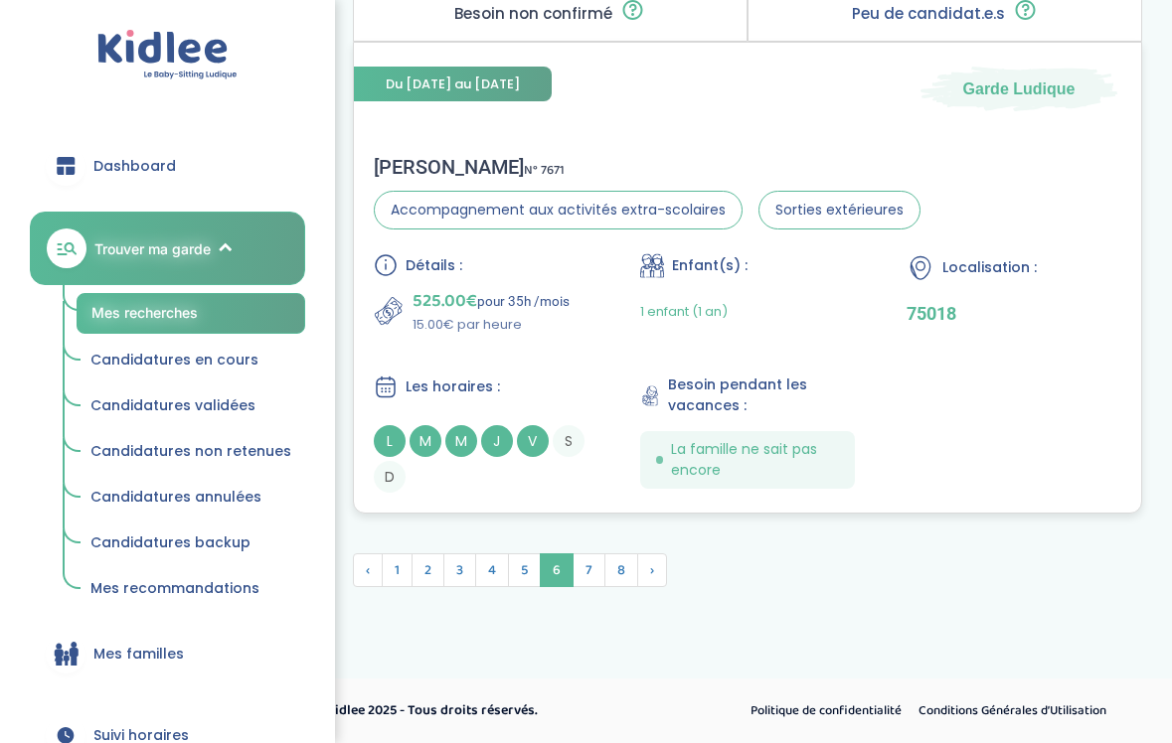
scroll to position [6027, 0]
click at [565, 379] on div "Les horaires :" at bounding box center [481, 387] width 215 height 25
click at [591, 568] on span "7" at bounding box center [589, 571] width 33 height 34
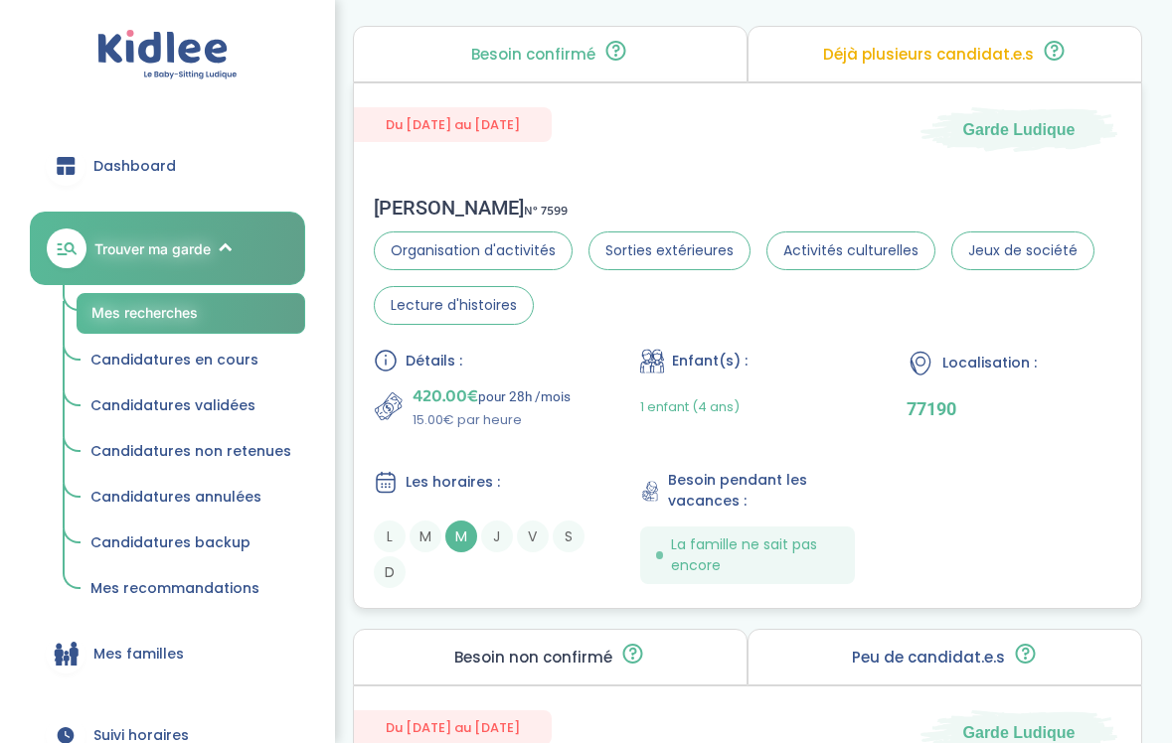
scroll to position [975, 0]
click at [568, 497] on div "Les horaires : L M M J V S D" at bounding box center [481, 527] width 215 height 118
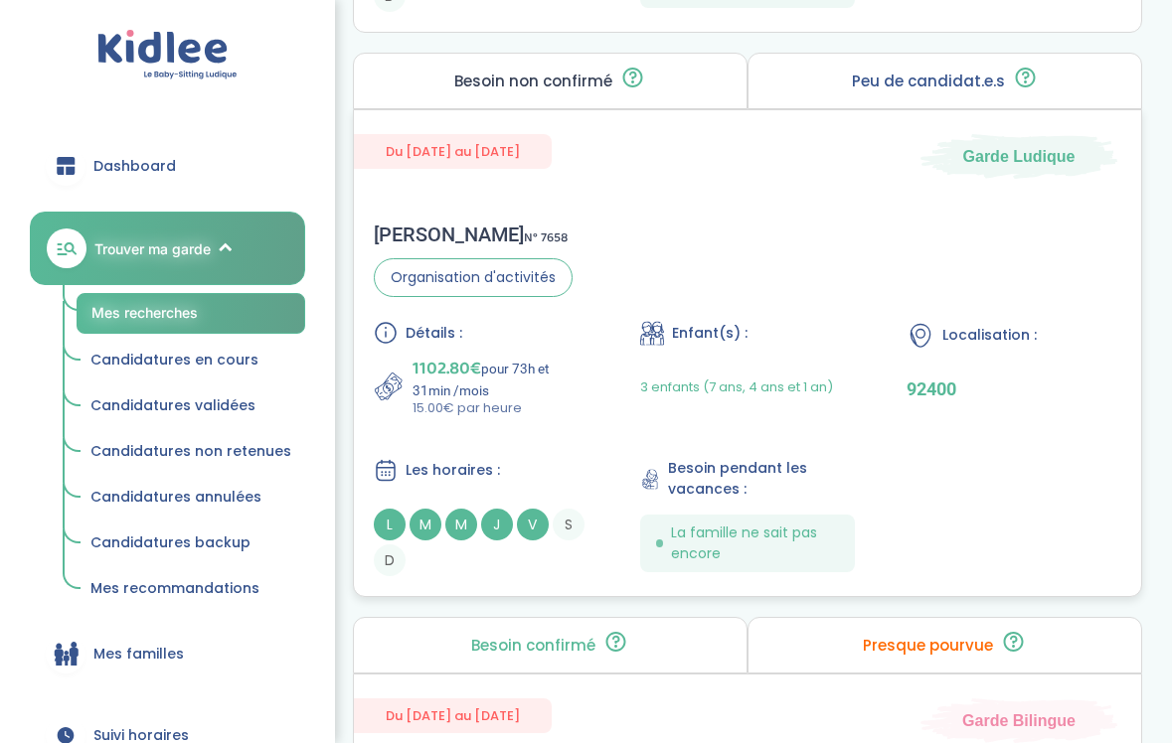
scroll to position [1556, 0]
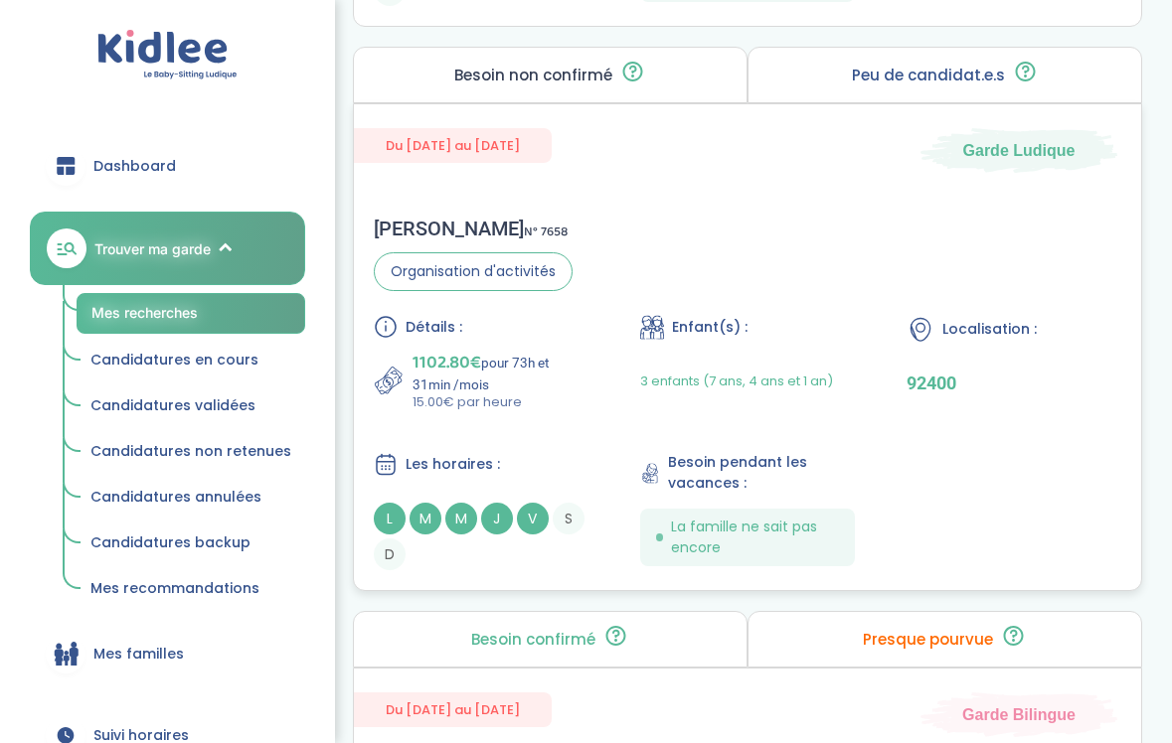
click at [522, 463] on div "Les horaires :" at bounding box center [481, 464] width 215 height 25
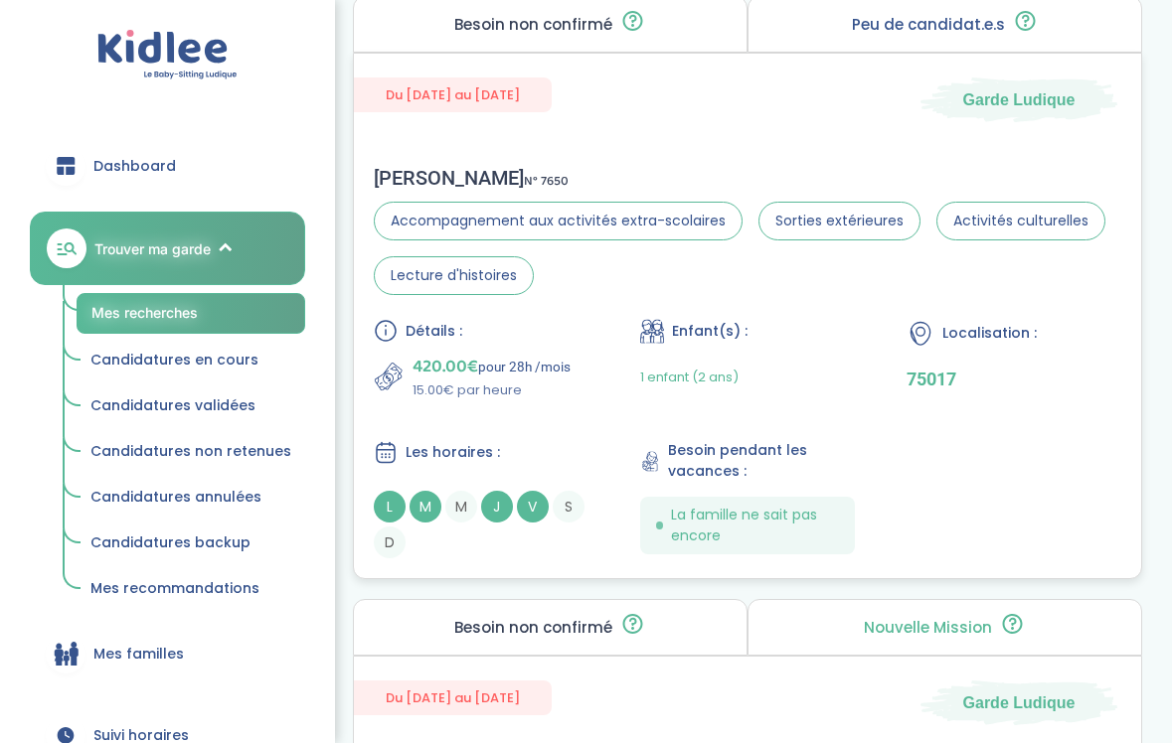
scroll to position [2743, 0]
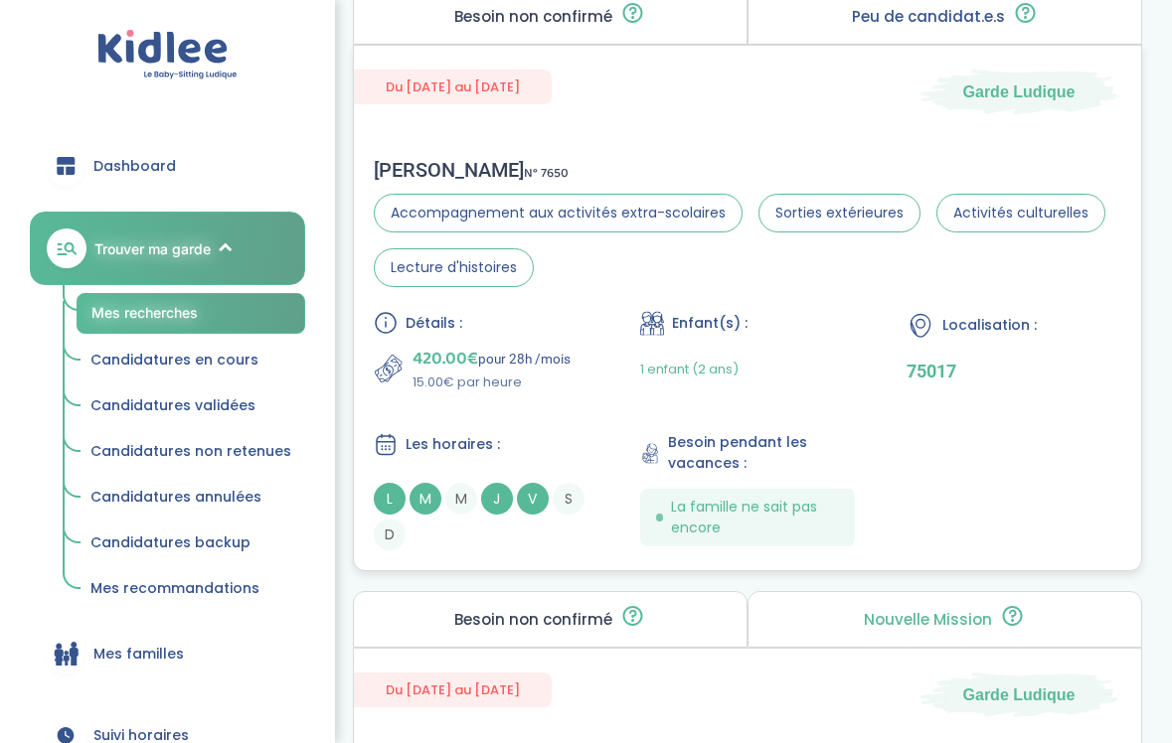
click at [521, 418] on div "Détails : 420.00€ pour 28h /mois 15.00€ par heure Enfant(s) : 1 enfant (2 ans) …" at bounding box center [747, 431] width 747 height 240
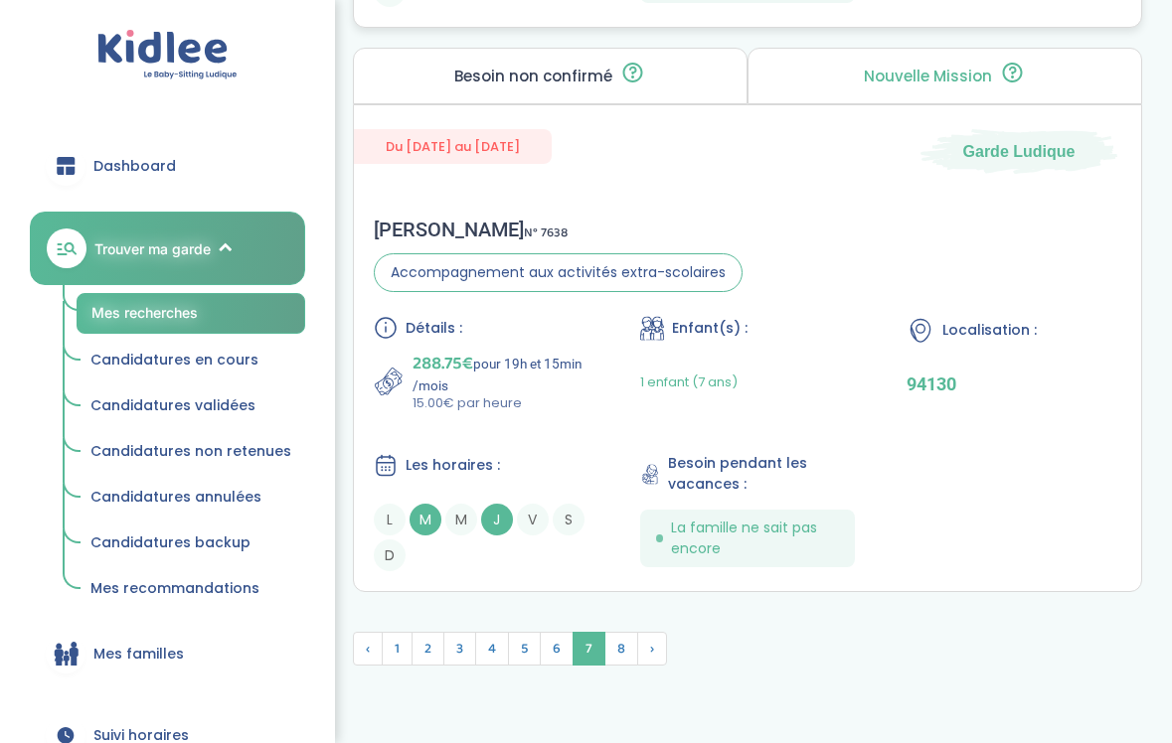
scroll to position [6085, 0]
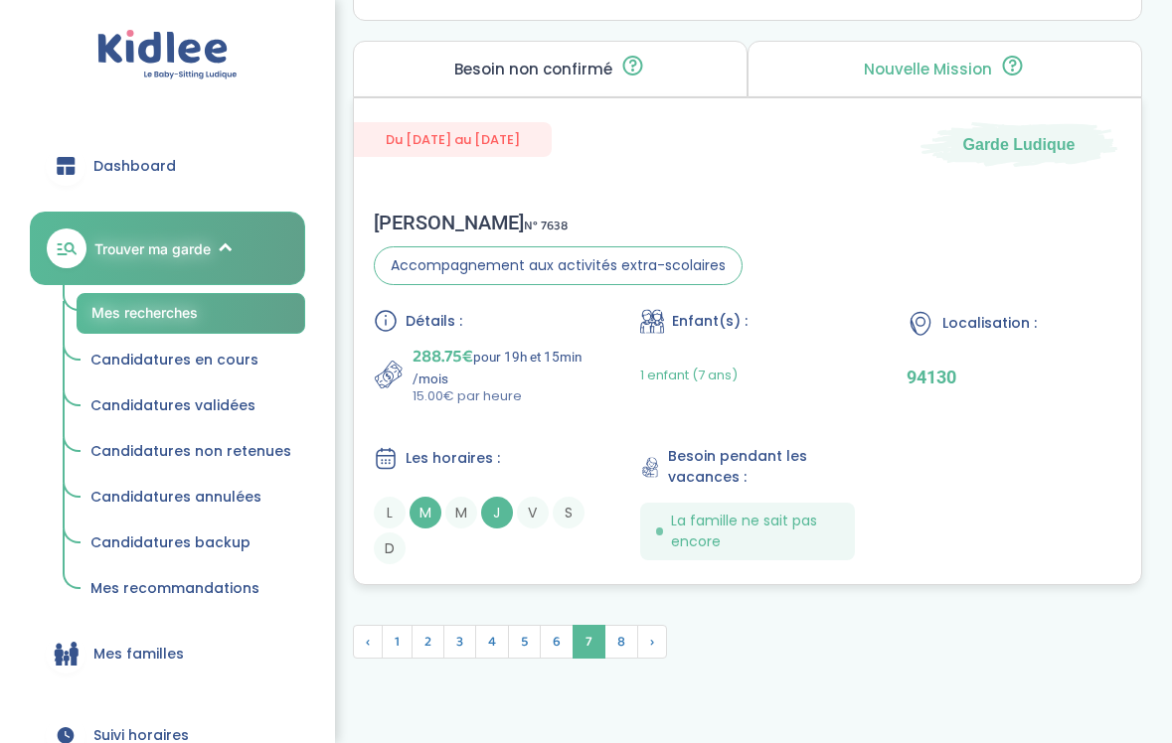
click at [543, 448] on div "Les horaires :" at bounding box center [481, 458] width 215 height 25
click at [572, 410] on div "Détails : 288.75€ pour 19h et 15min /mois 15.00€ par heure Enfant(s) : 1 enfant…" at bounding box center [747, 436] width 747 height 255
click at [609, 638] on span "8" at bounding box center [621, 642] width 34 height 34
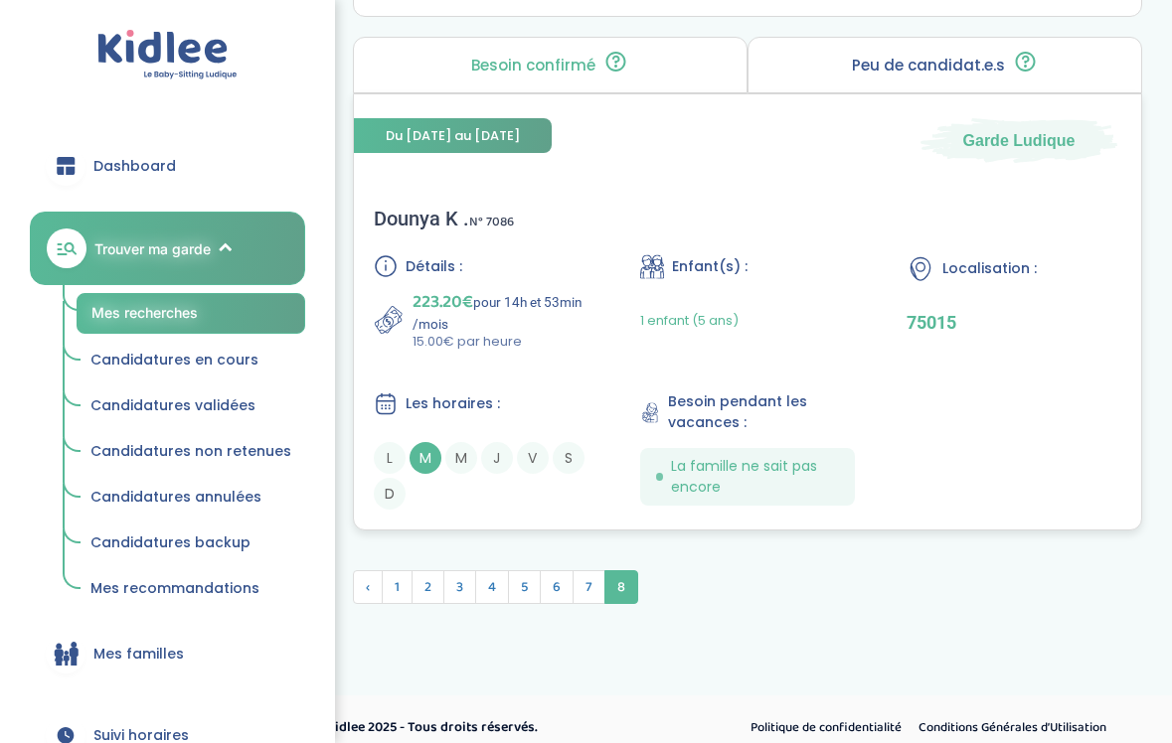
scroll to position [3185, 0]
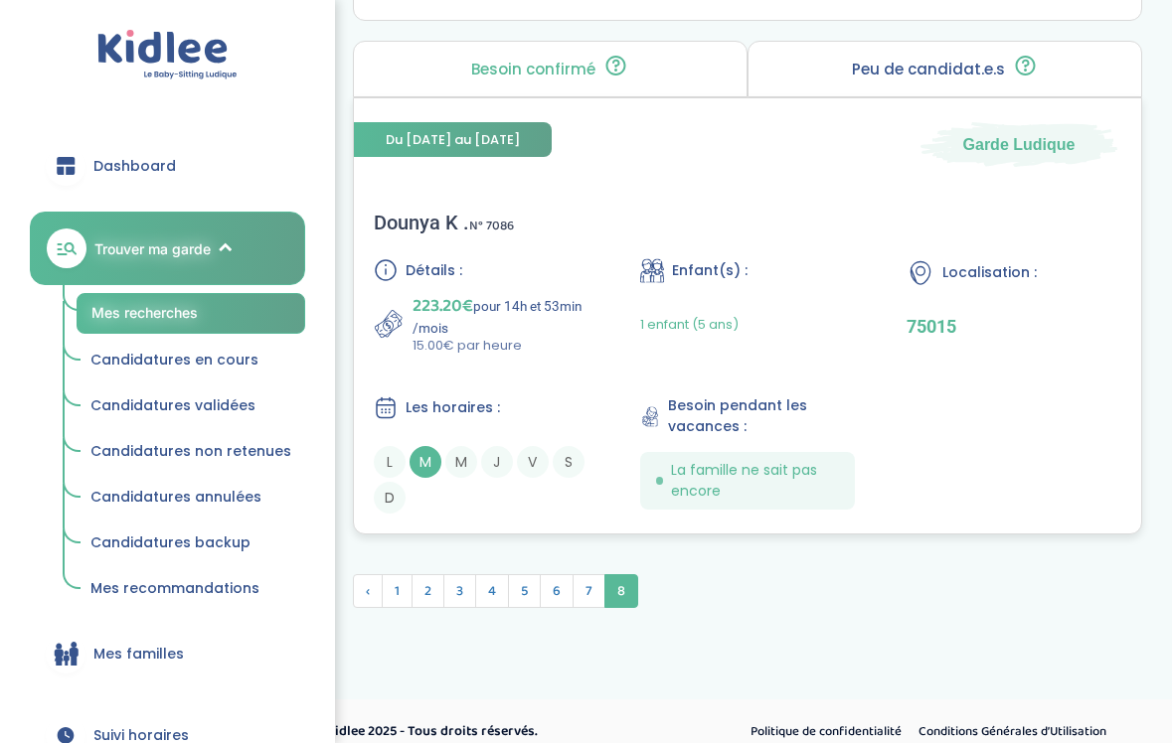
click at [562, 384] on div "Détails : 223.20€ pour 14h et 53min /mois 15.00€ par heure Enfant(s) : 1 enfant…" at bounding box center [747, 385] width 747 height 255
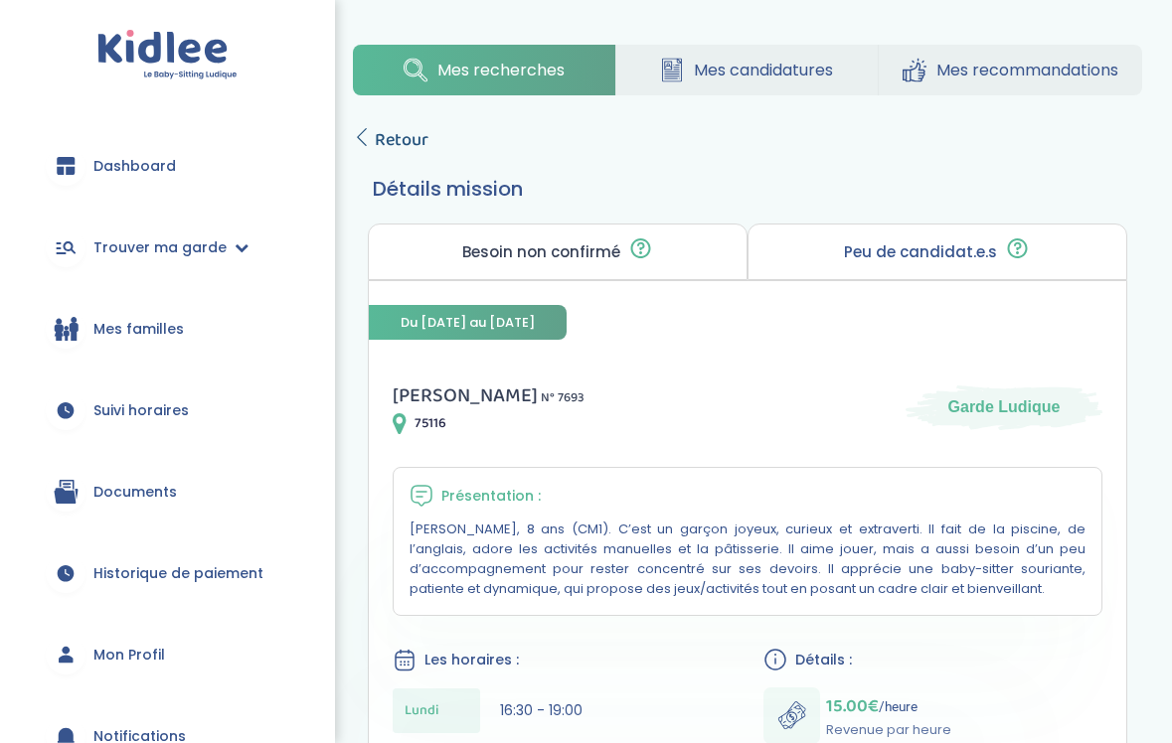
click at [364, 142] on icon at bounding box center [362, 137] width 18 height 18
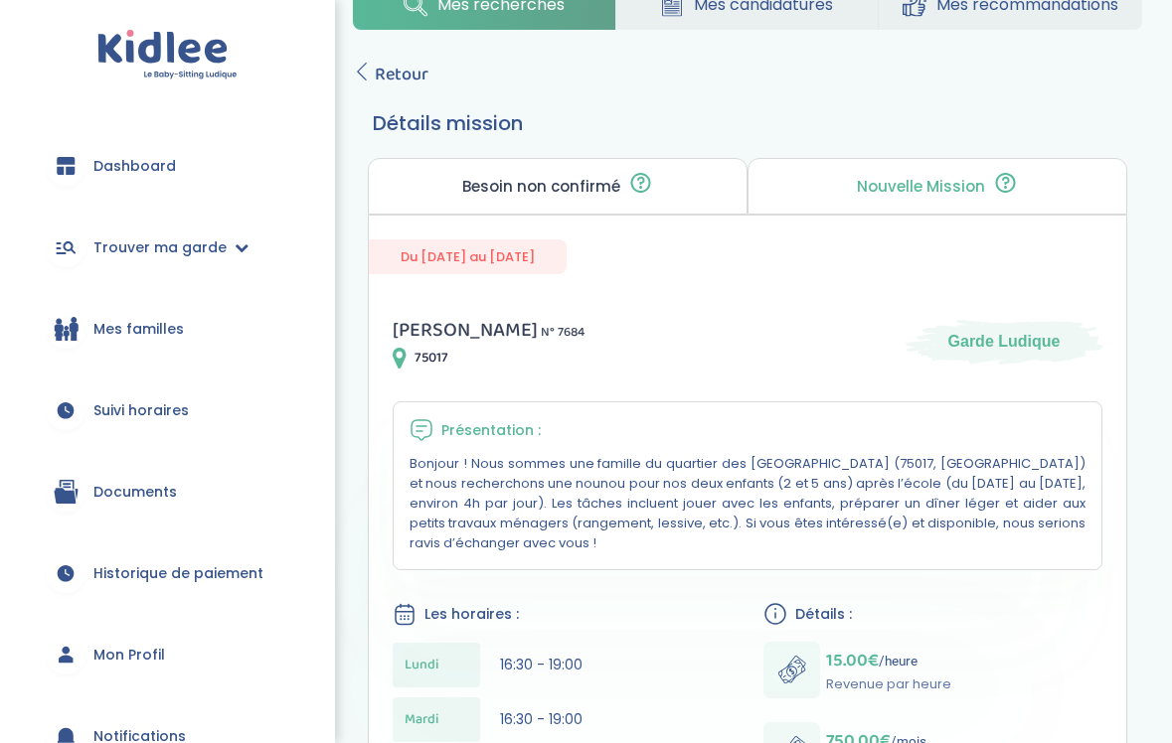
scroll to position [28, 0]
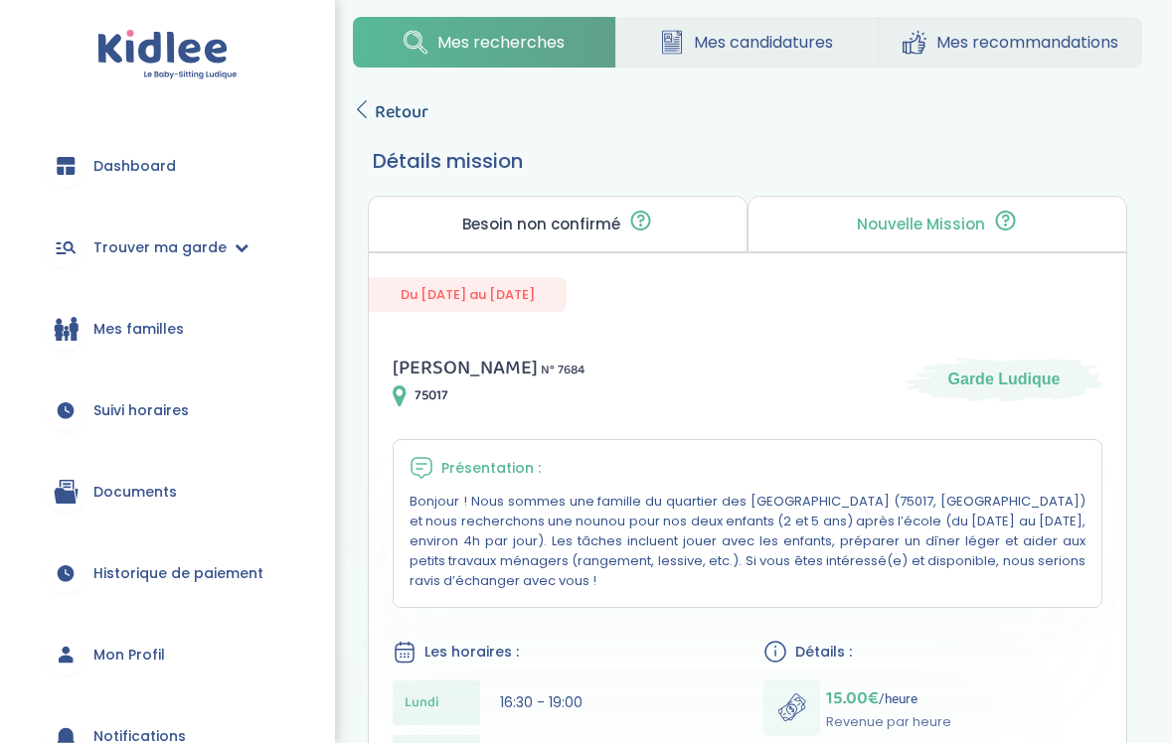
click at [371, 104] on link "Retour" at bounding box center [391, 112] width 76 height 28
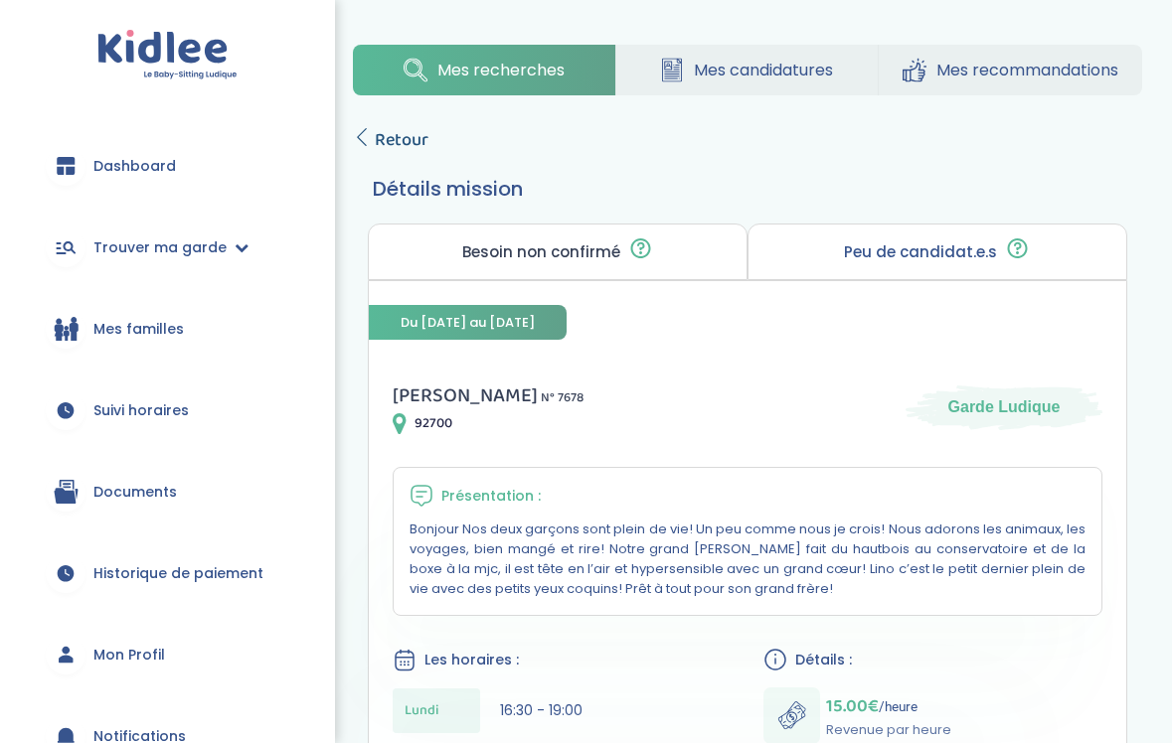
click at [373, 136] on link "Retour" at bounding box center [391, 140] width 76 height 28
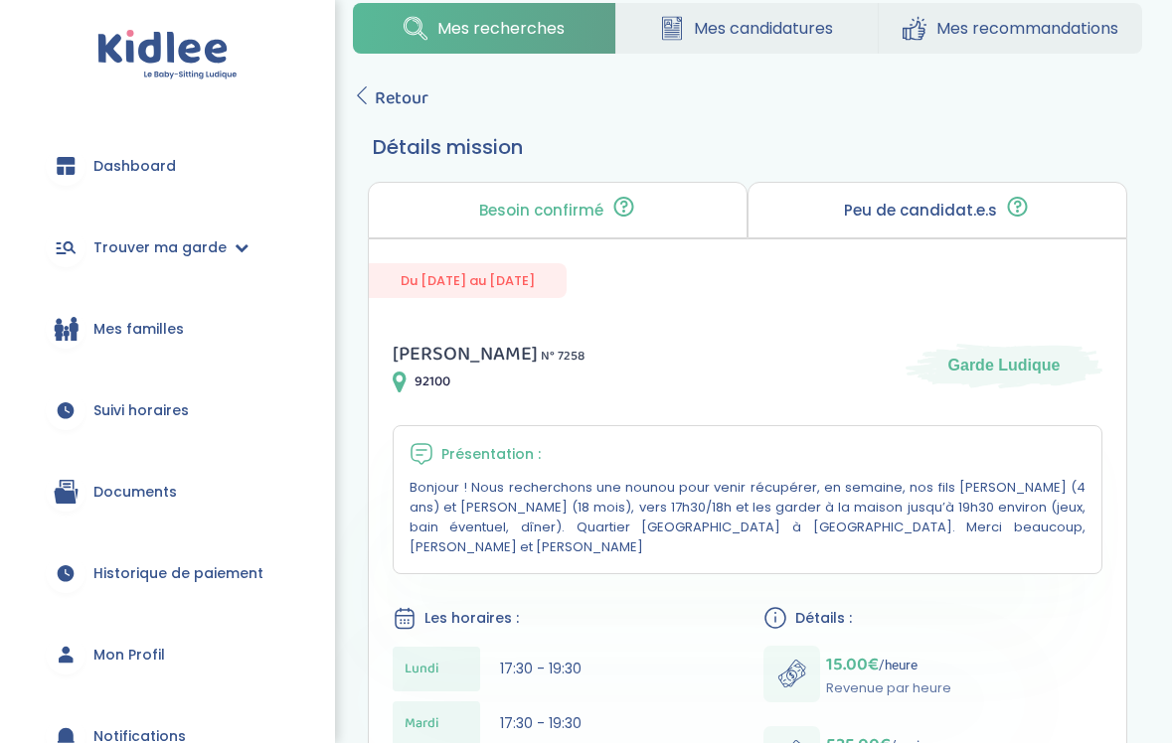
scroll to position [4, 0]
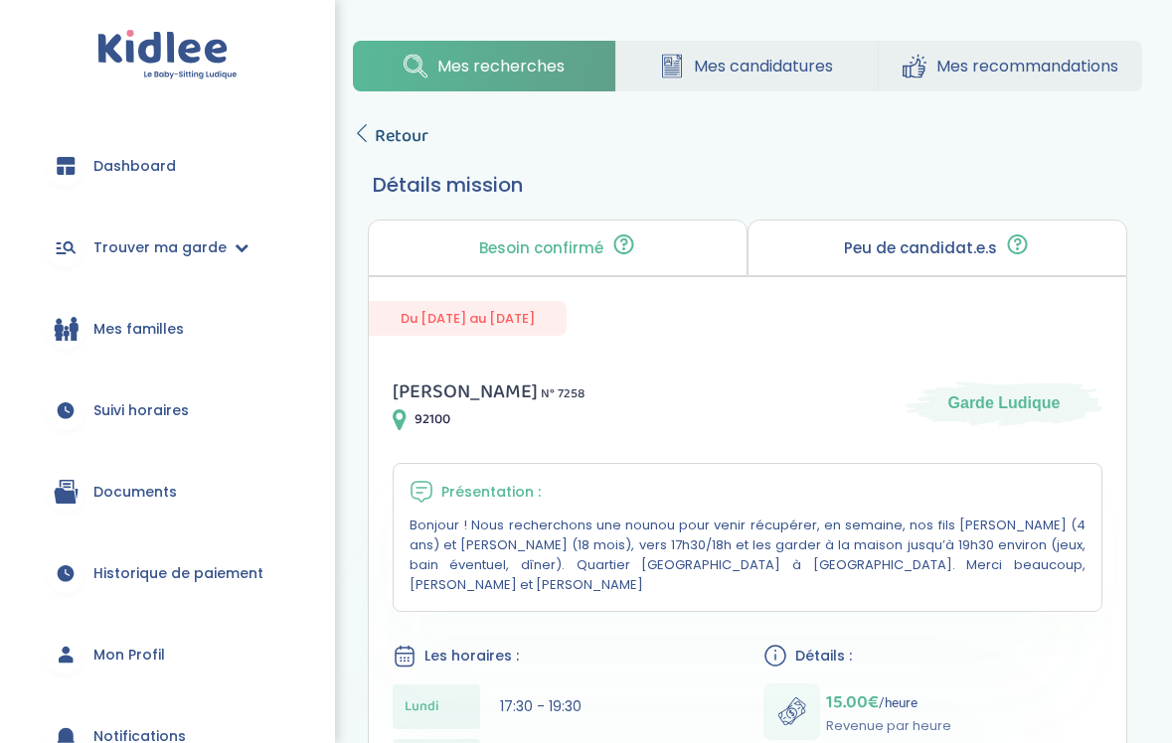
click at [396, 127] on span "Retour" at bounding box center [402, 136] width 54 height 28
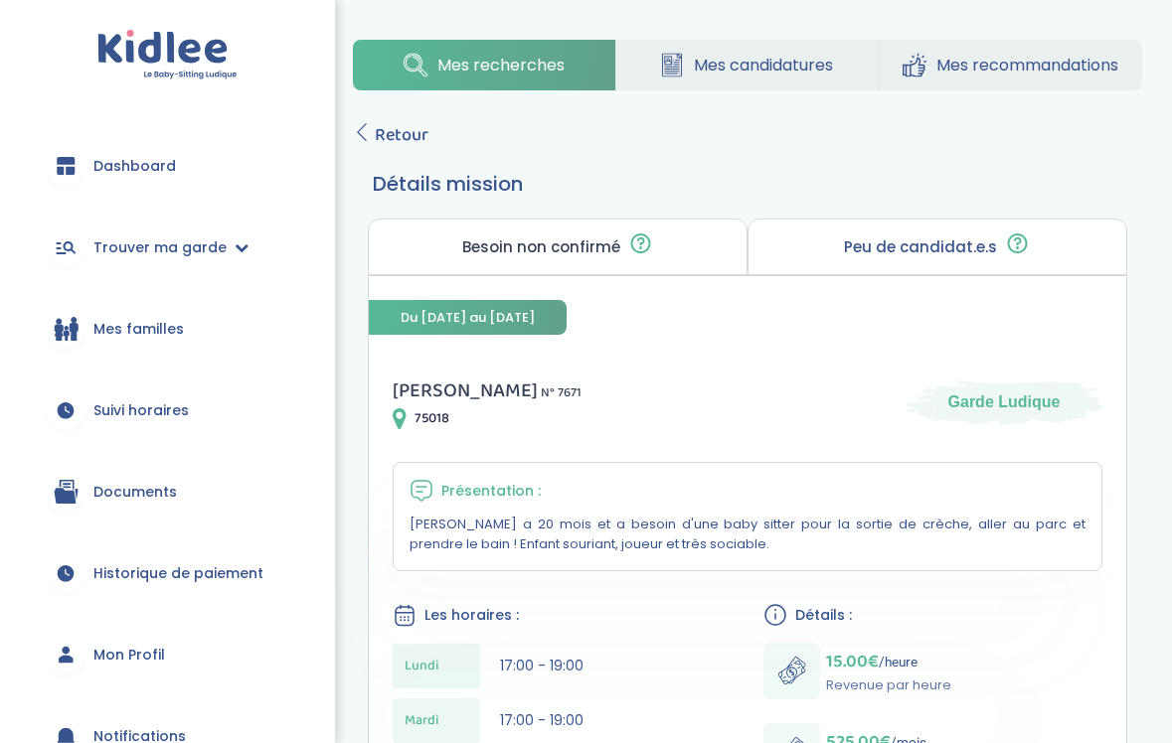
scroll to position [1, 0]
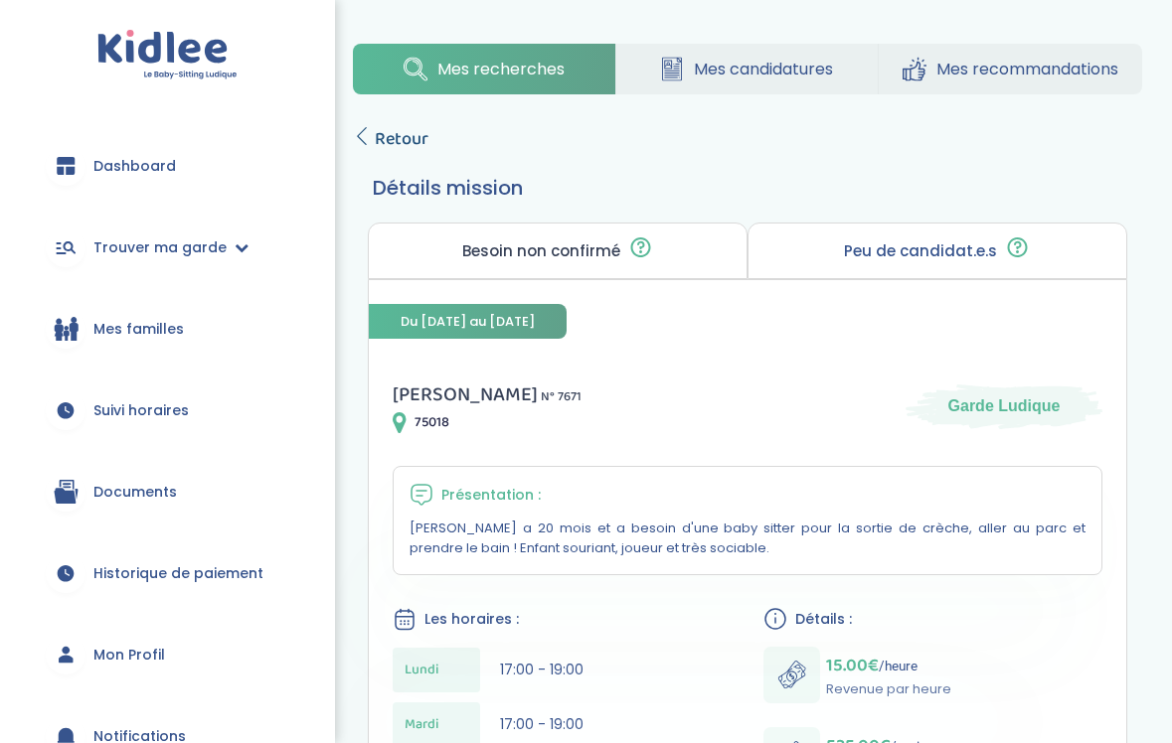
click at [412, 152] on span "Retour" at bounding box center [402, 139] width 54 height 28
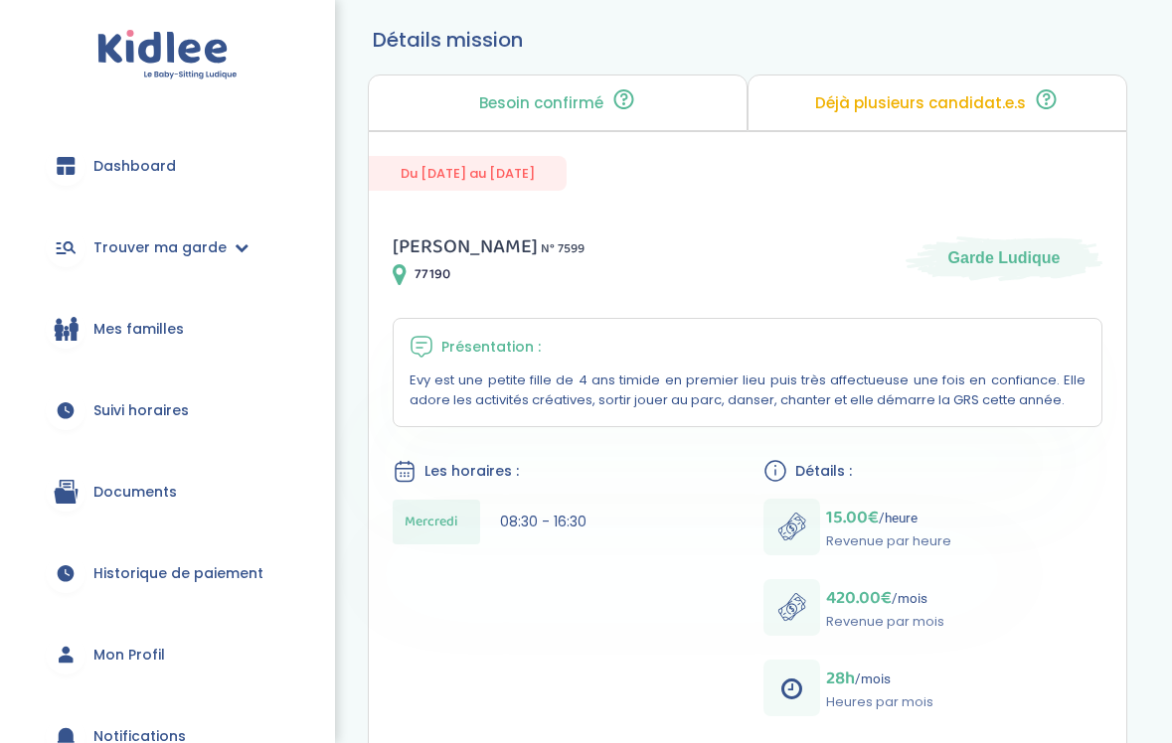
scroll to position [18, 0]
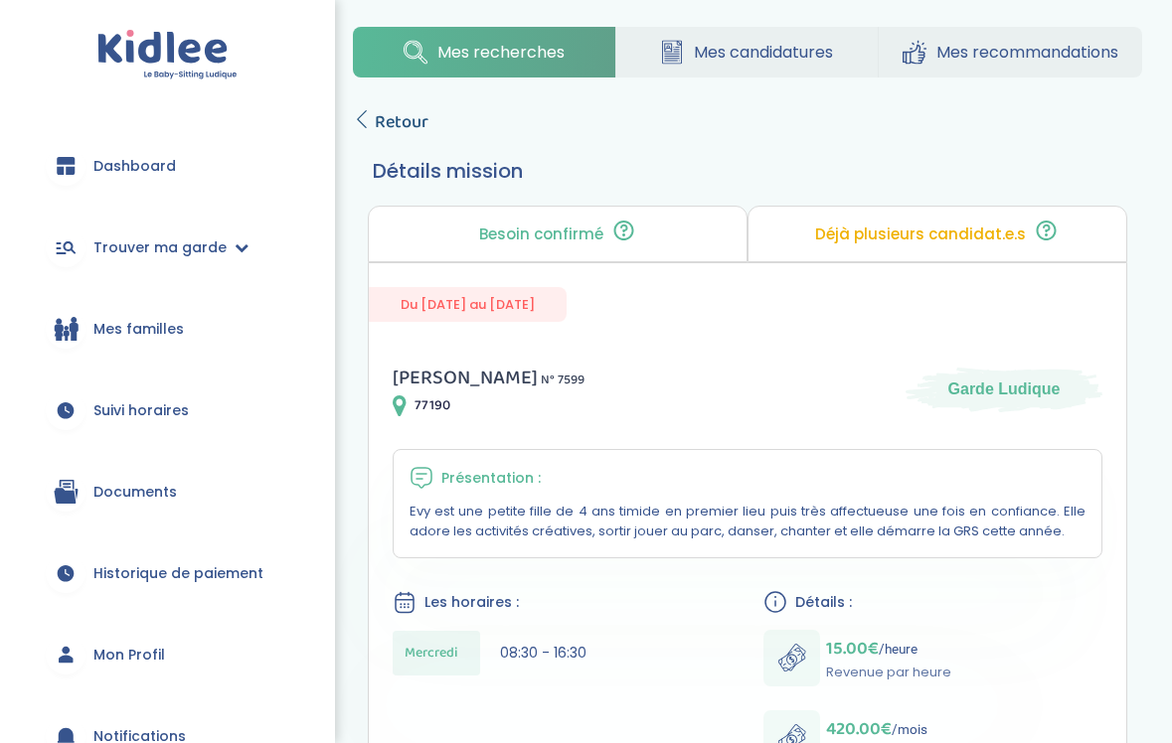
click at [422, 123] on span "Retour" at bounding box center [402, 122] width 54 height 28
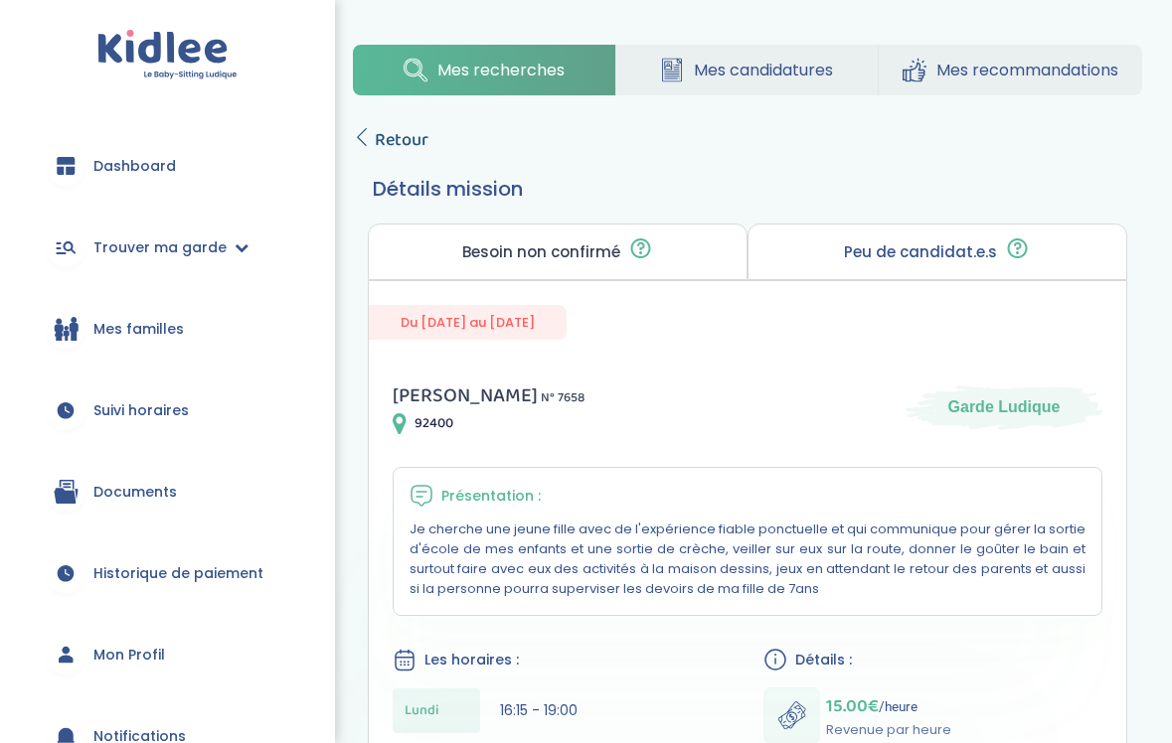
click at [399, 144] on span "Retour" at bounding box center [402, 140] width 54 height 28
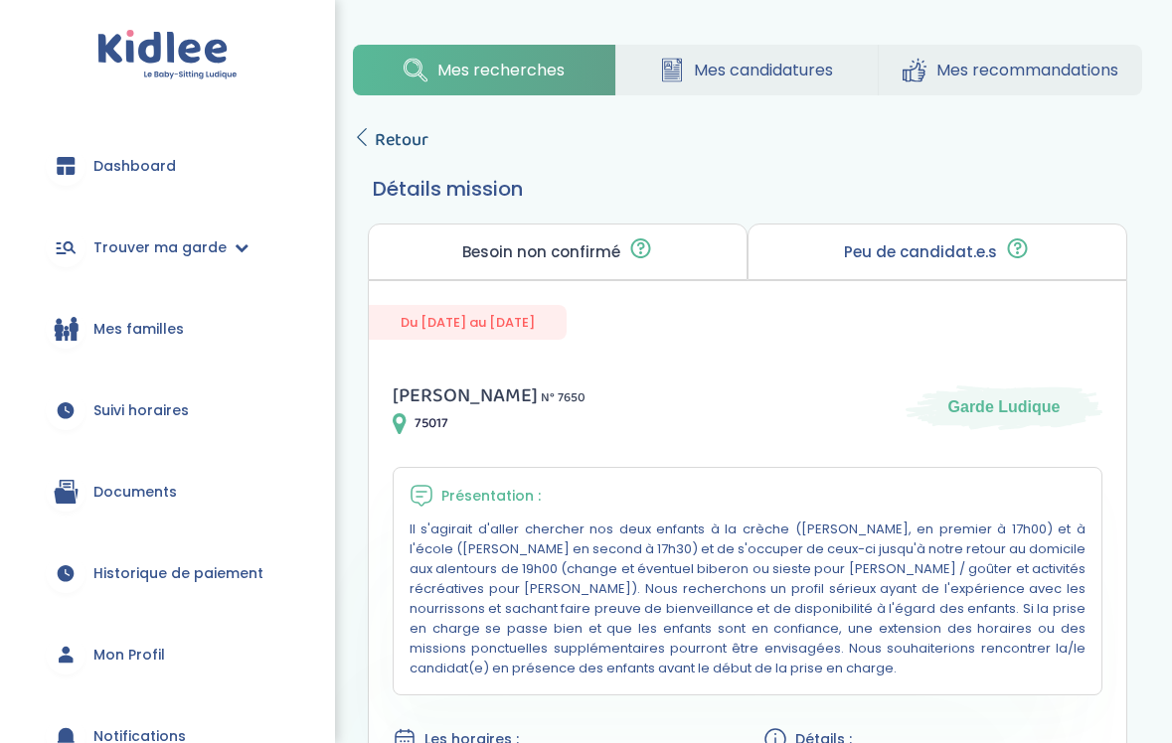
click at [389, 145] on span "Retour" at bounding box center [402, 140] width 54 height 28
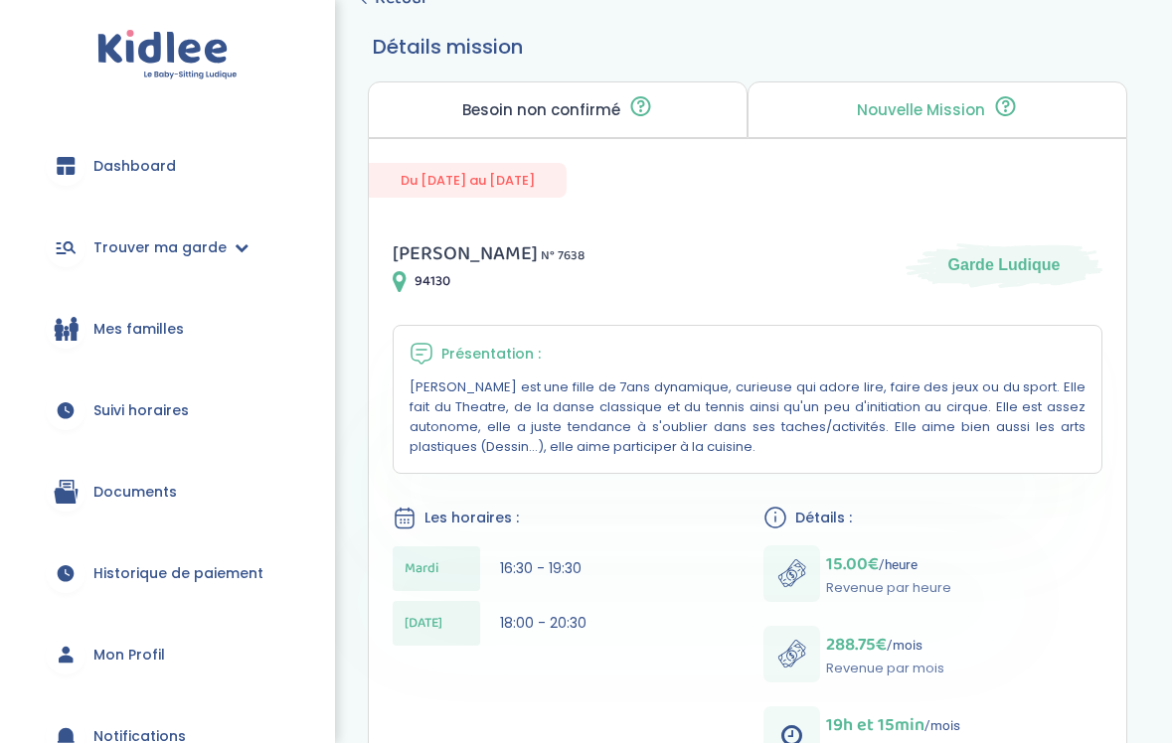
scroll to position [118, 0]
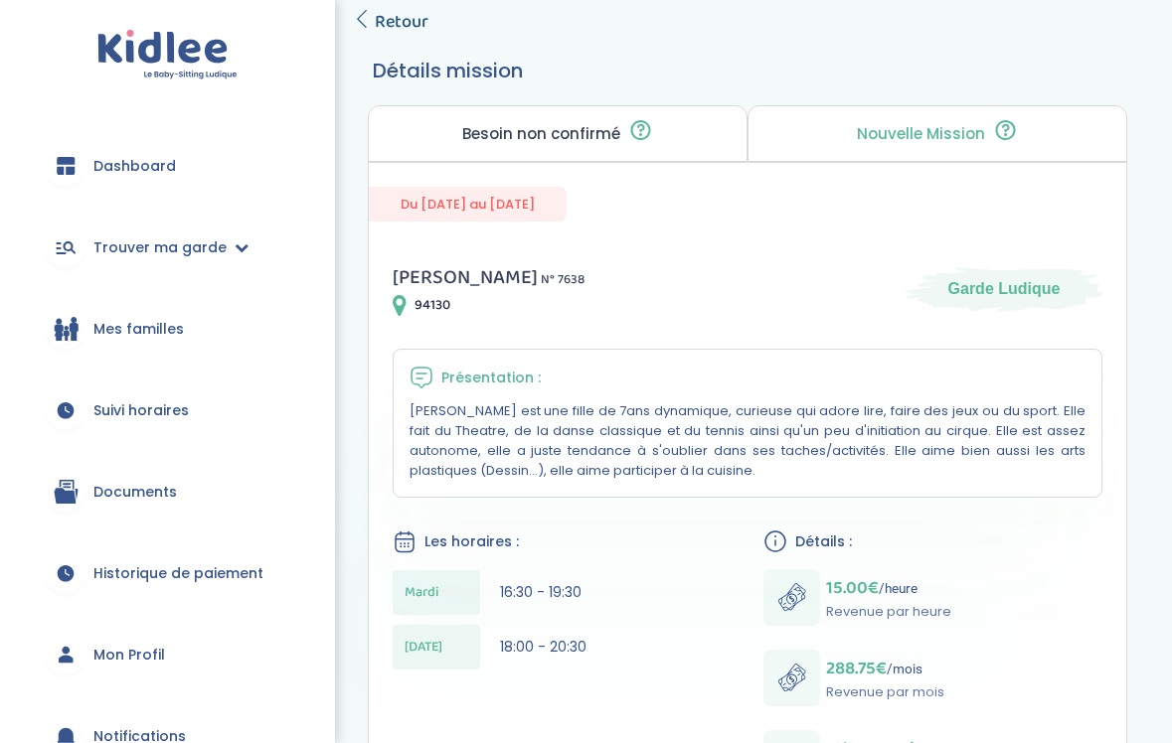
click at [413, 24] on span "Retour" at bounding box center [402, 22] width 54 height 28
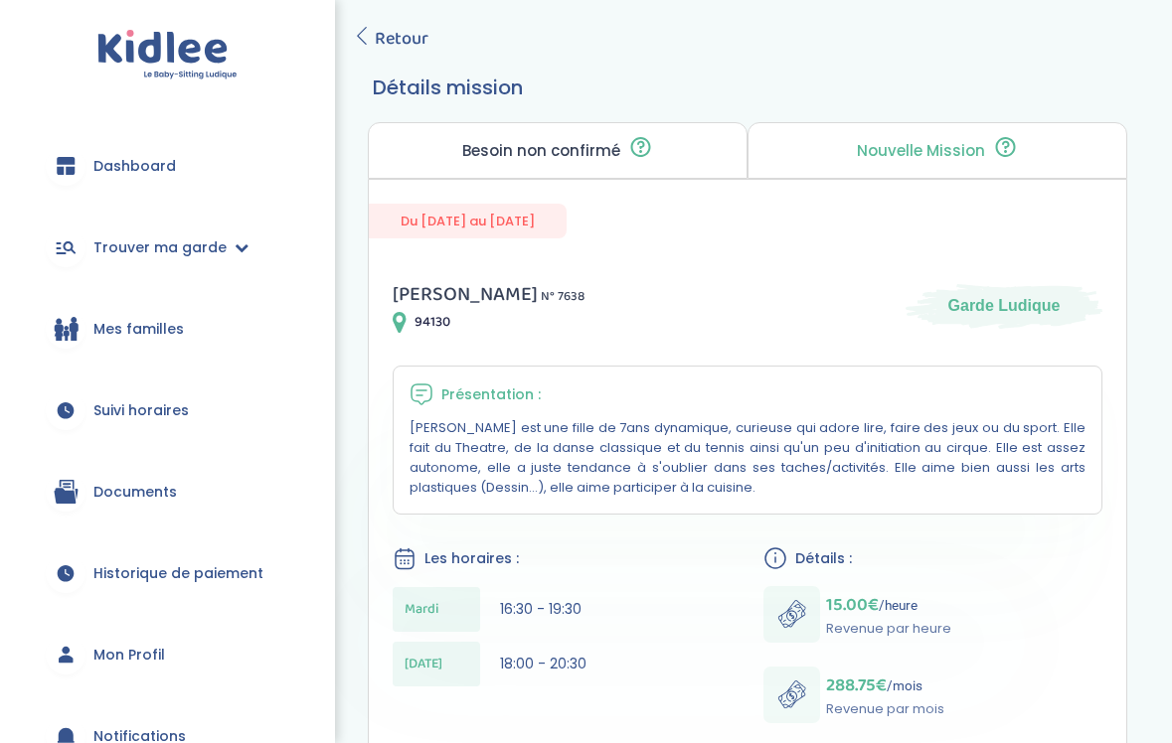
scroll to position [74, 0]
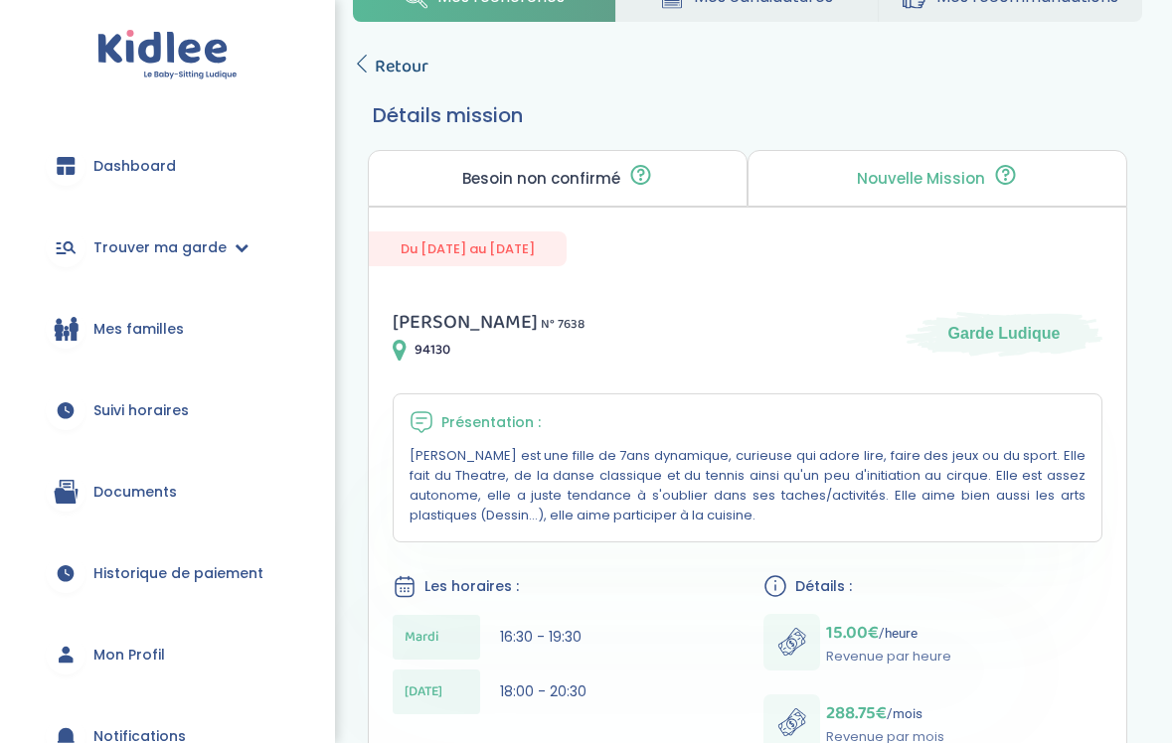
click at [413, 71] on span "Retour" at bounding box center [402, 67] width 54 height 28
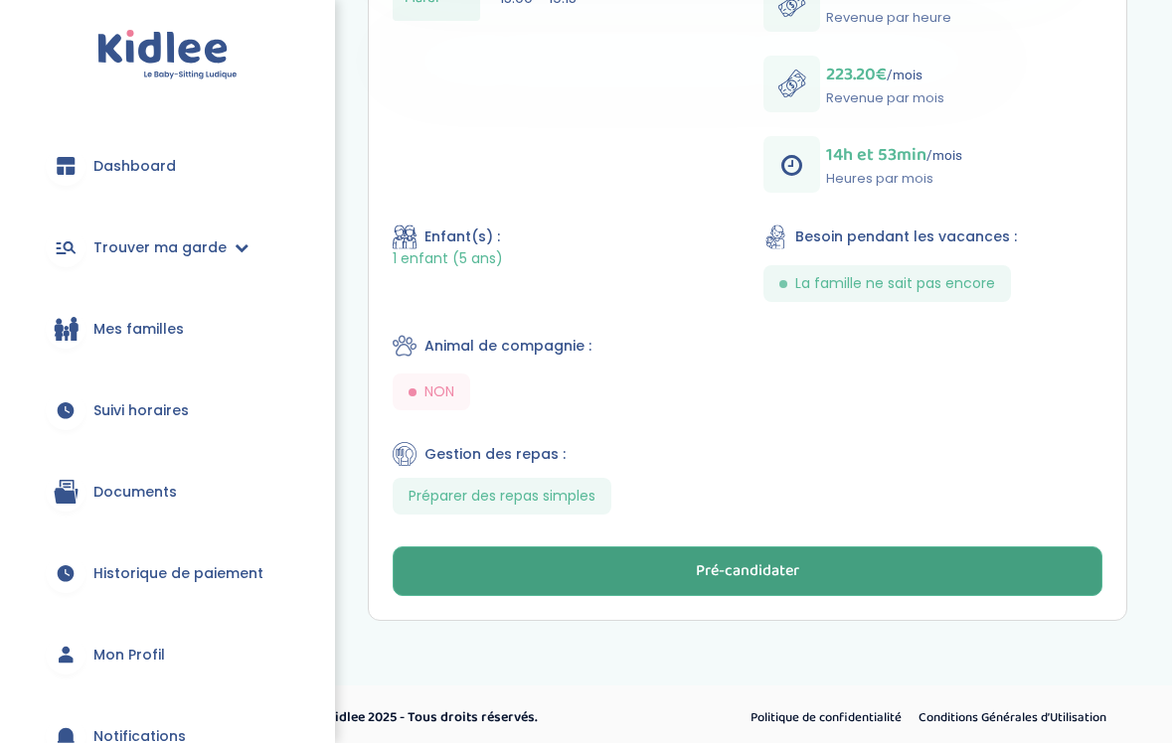
scroll to position [655, 0]
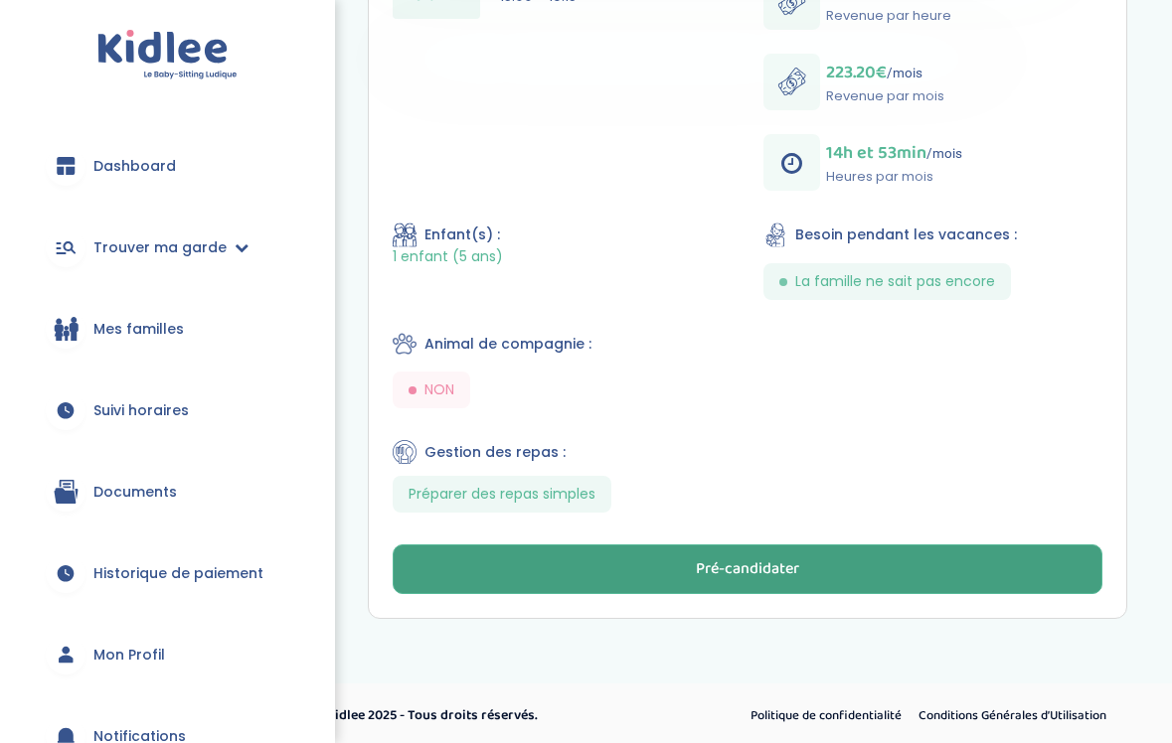
click at [604, 556] on button "Pré-candidater" at bounding box center [748, 570] width 710 height 50
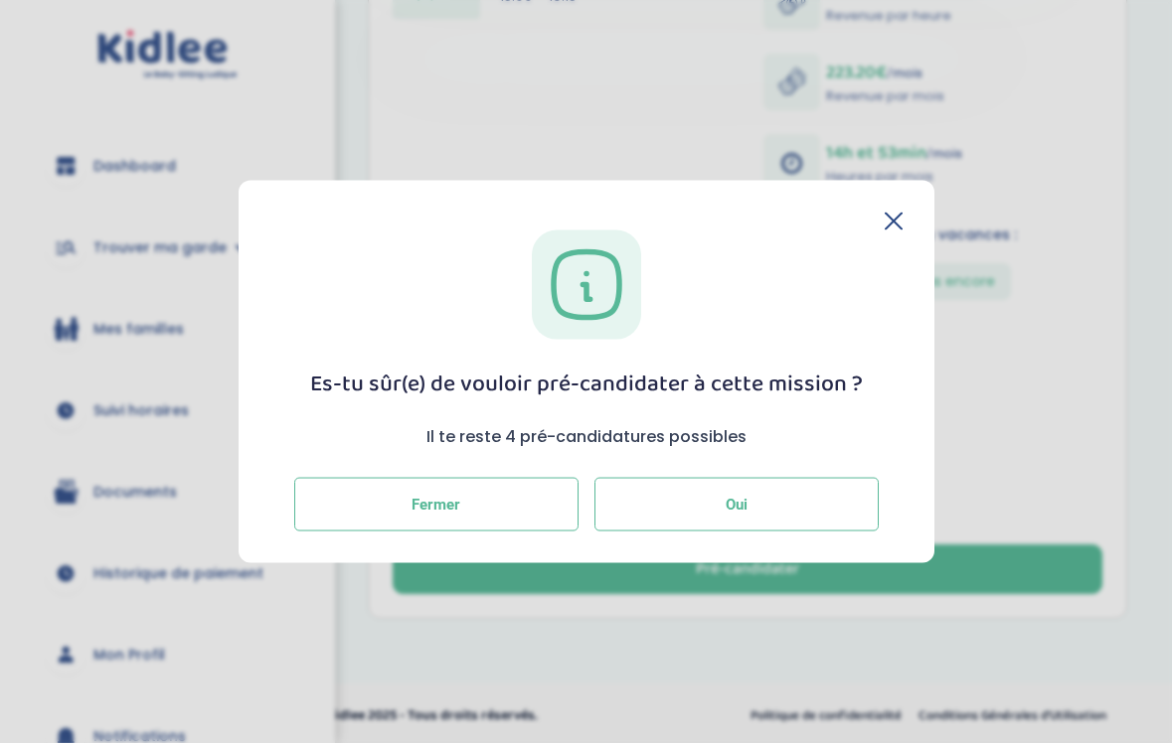
click at [683, 506] on button "Oui" at bounding box center [736, 504] width 284 height 54
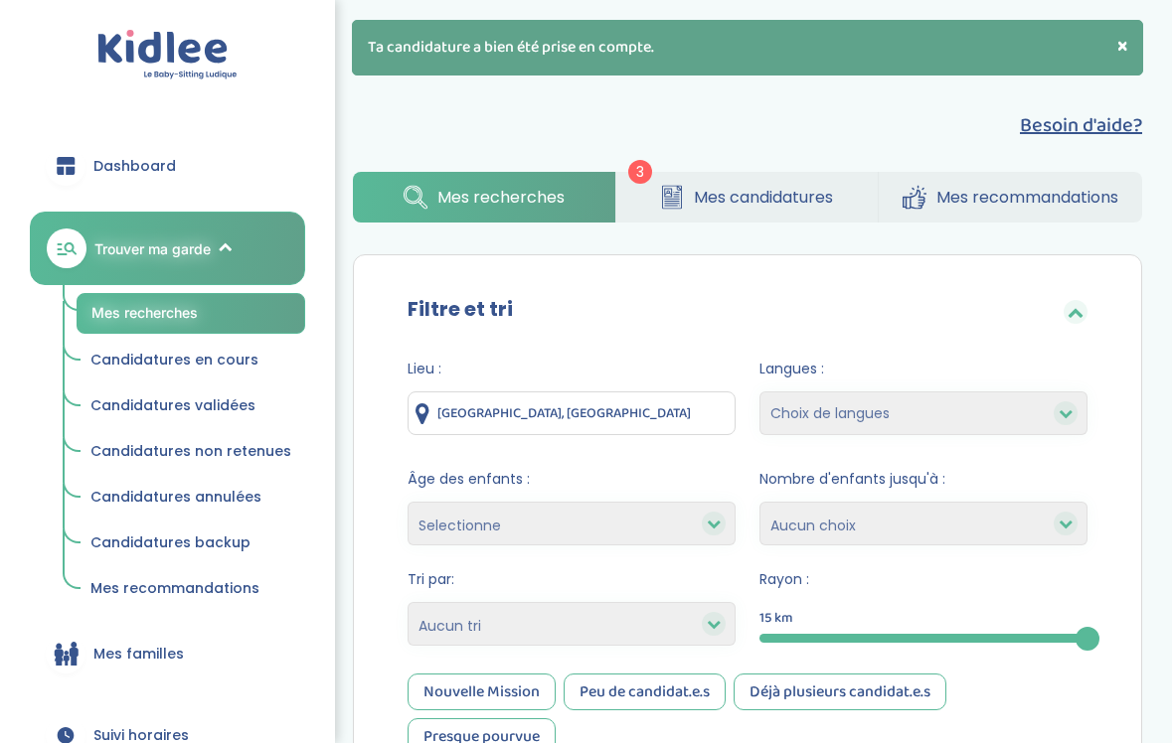
click at [754, 202] on span "Mes candidatures" at bounding box center [763, 197] width 139 height 25
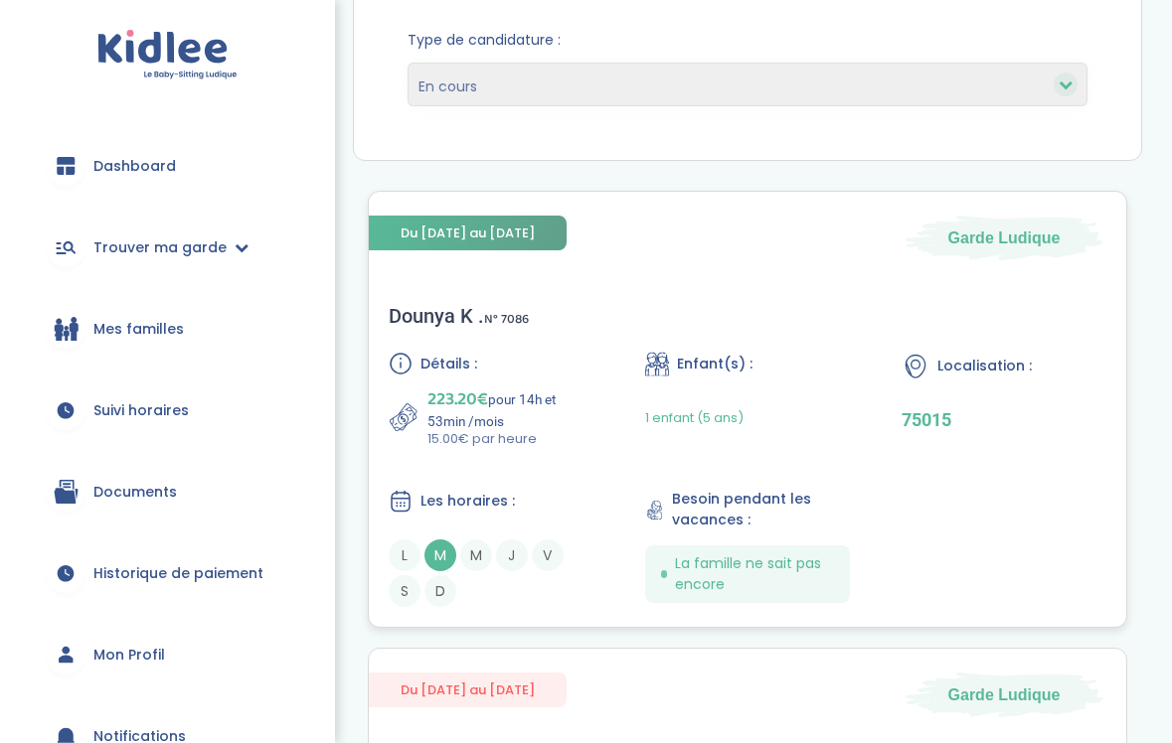
scroll to position [263, 0]
click at [653, 389] on div "1 enfant (5 ans)" at bounding box center [694, 418] width 98 height 63
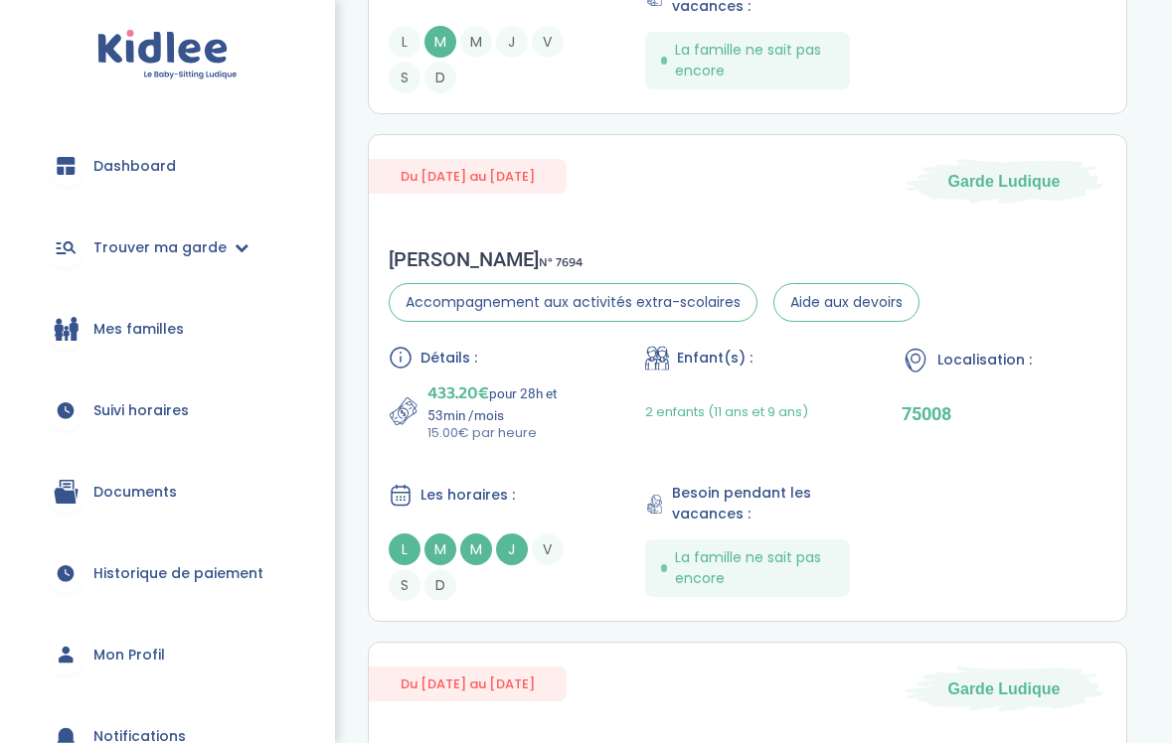
scroll to position [778, 0]
click at [636, 260] on div "Sylvie C . N° 7694" at bounding box center [654, 259] width 531 height 24
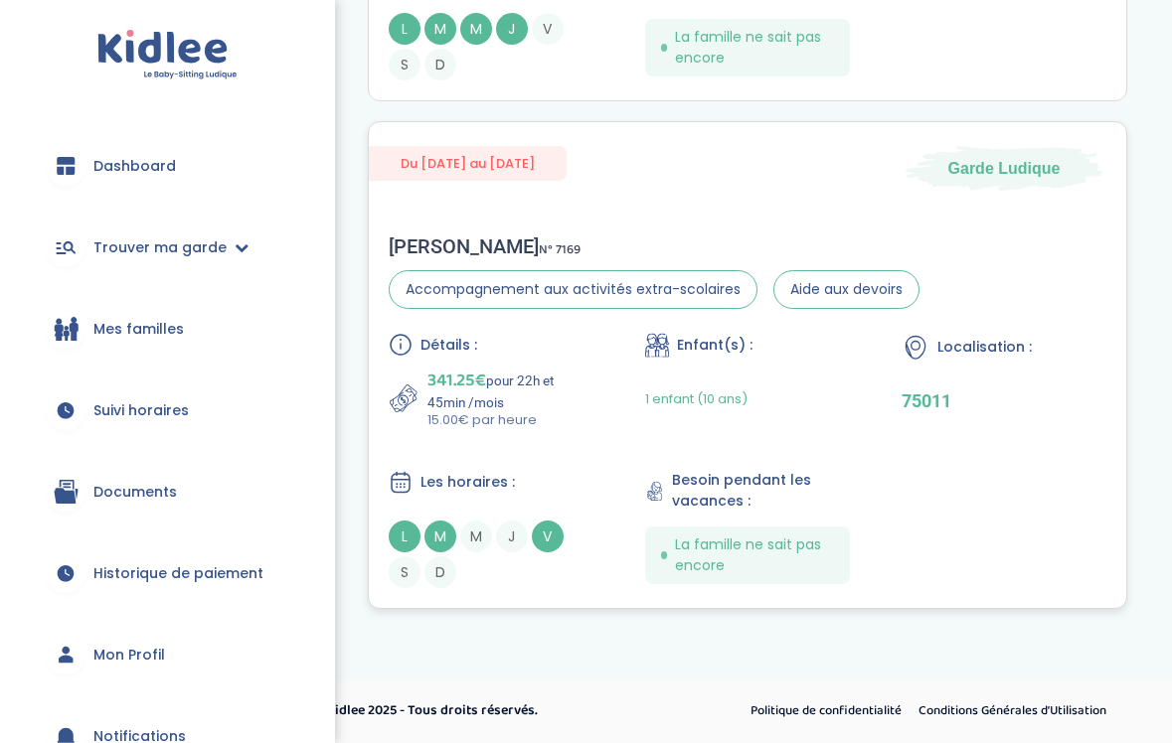
scroll to position [1298, 0]
click at [584, 464] on div "Détails : 341.25€ pour 22h et 45min /mois 15.00€ par heure Enfant(s) : 1 enfant…" at bounding box center [748, 460] width 718 height 255
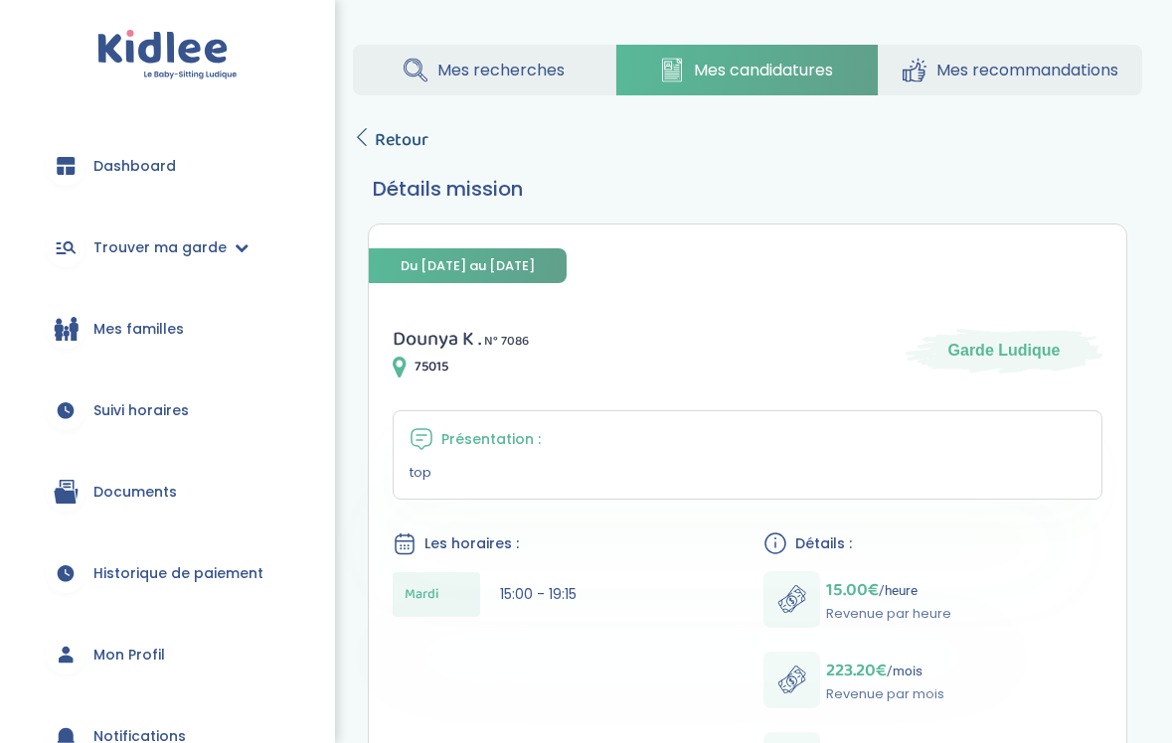
click at [408, 140] on span "Retour" at bounding box center [402, 140] width 54 height 28
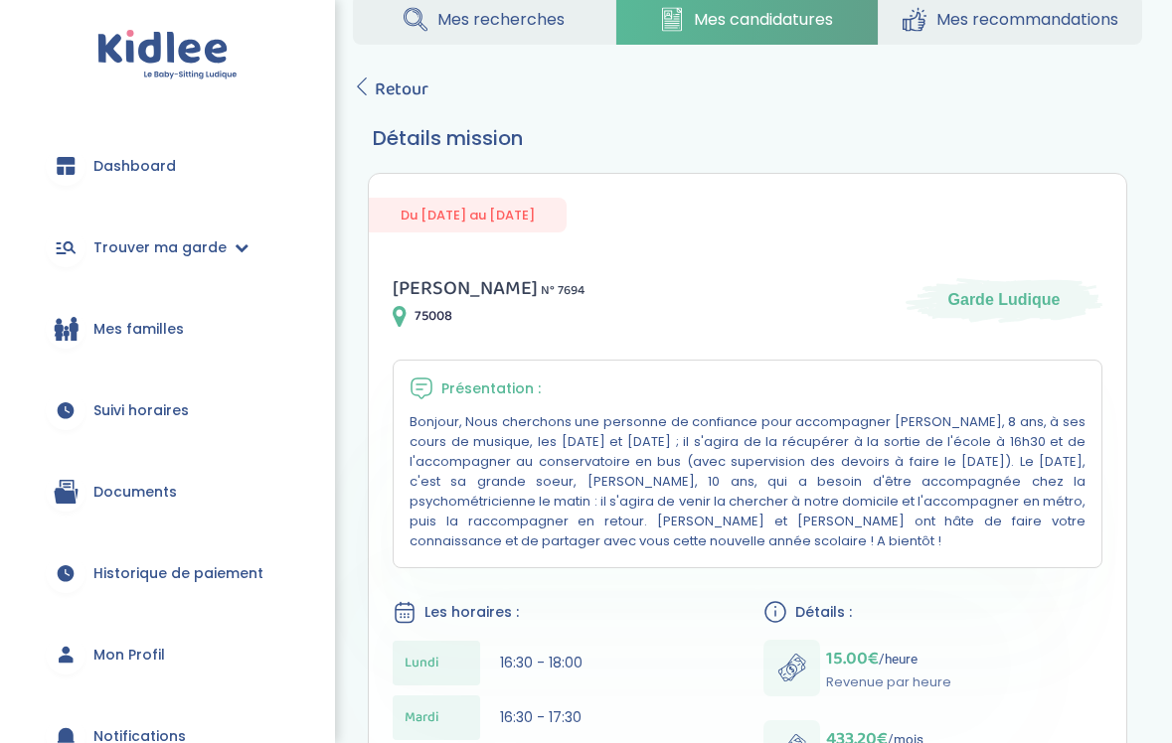
scroll to position [38, 0]
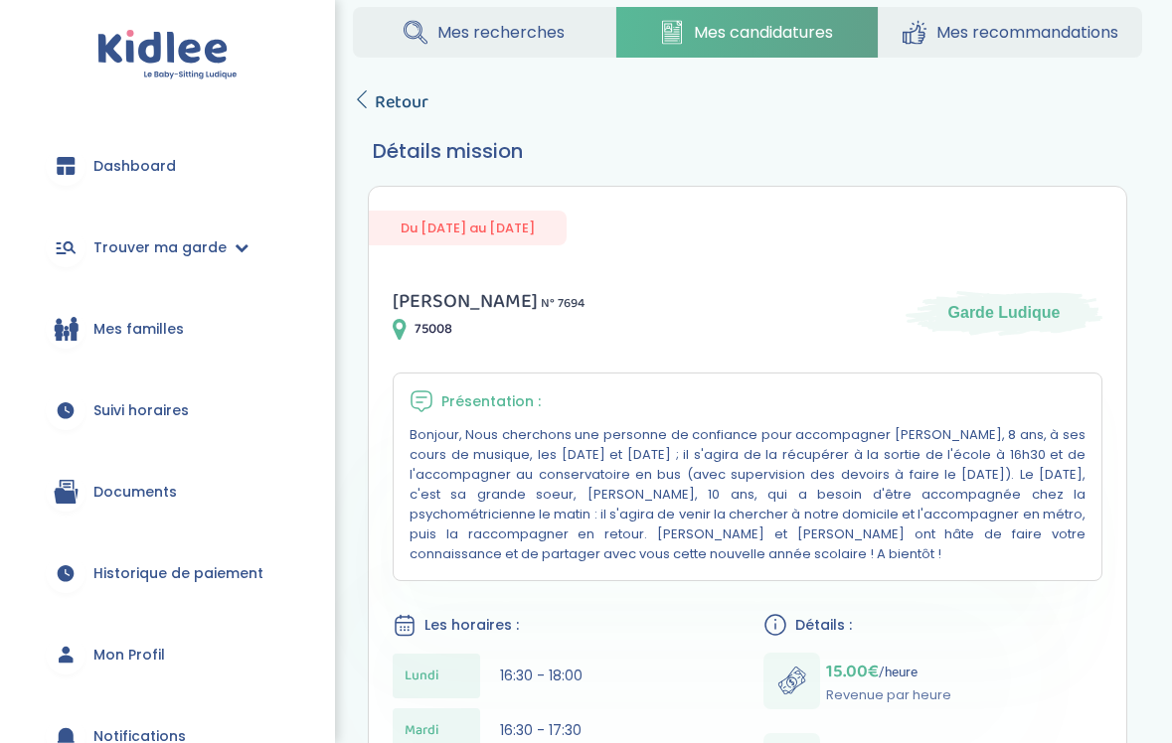
click at [413, 101] on span "Retour" at bounding box center [402, 102] width 54 height 28
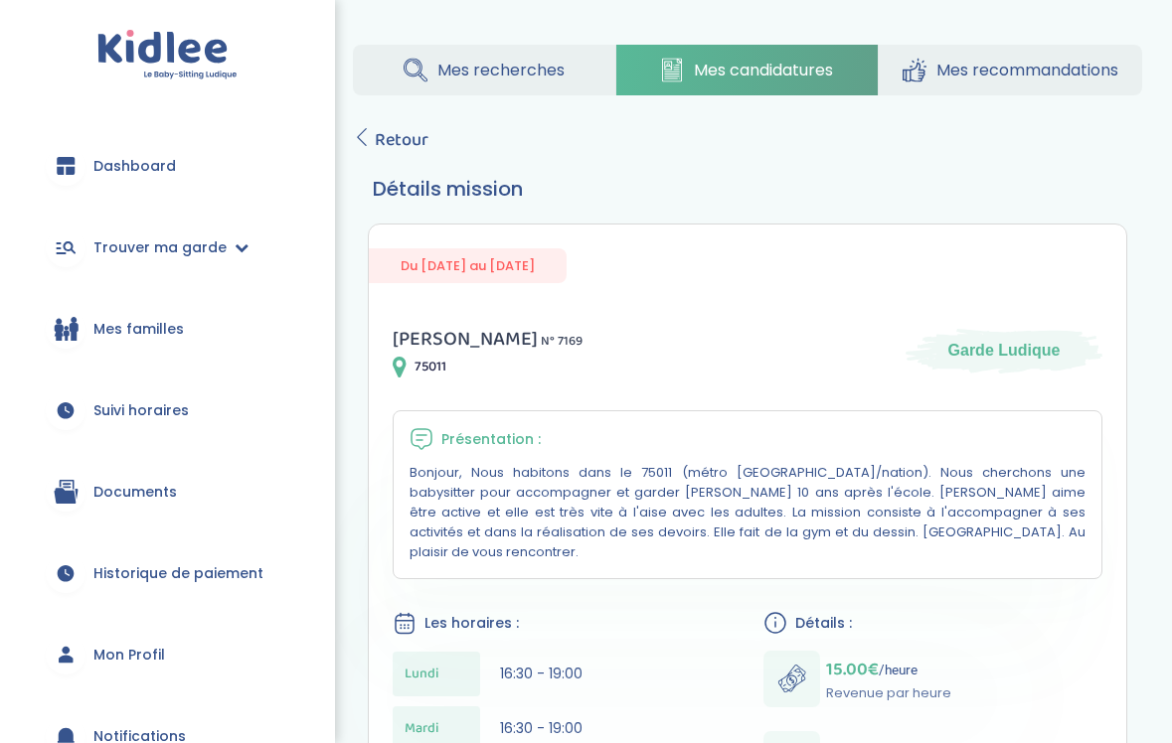
scroll to position [1, 0]
click at [986, 84] on link "Mes recommandations" at bounding box center [1010, 69] width 263 height 51
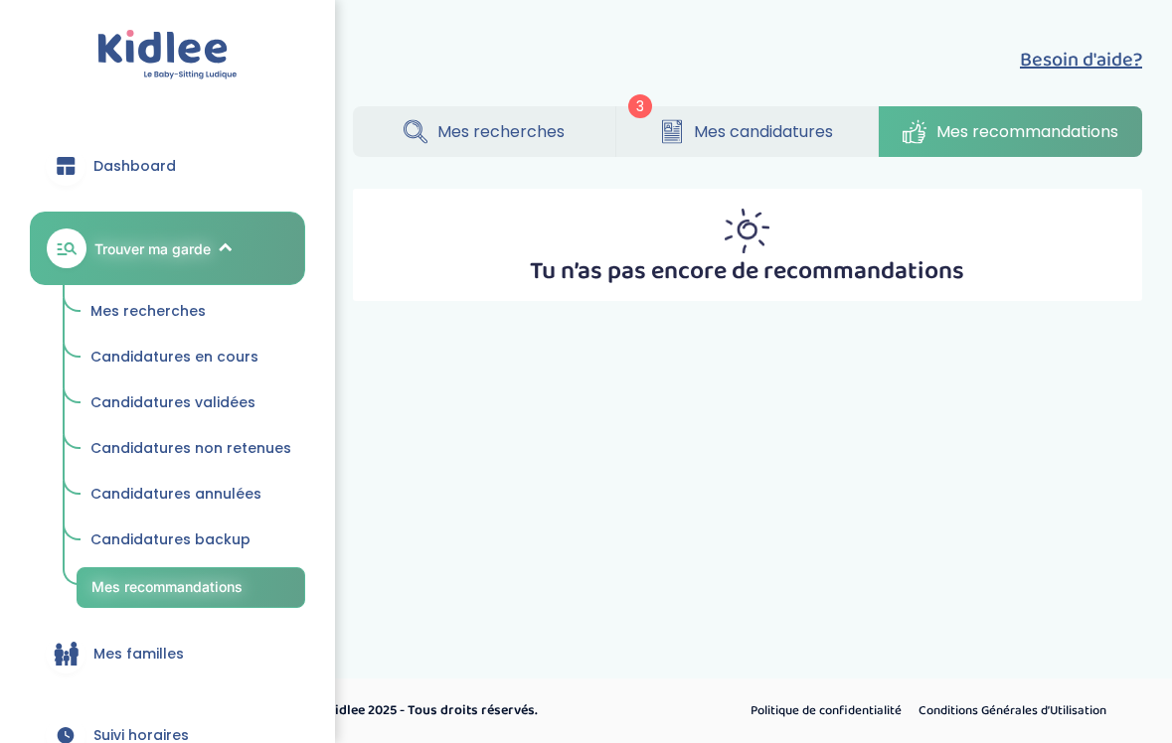
click at [745, 143] on span "Mes candidatures" at bounding box center [763, 131] width 139 height 25
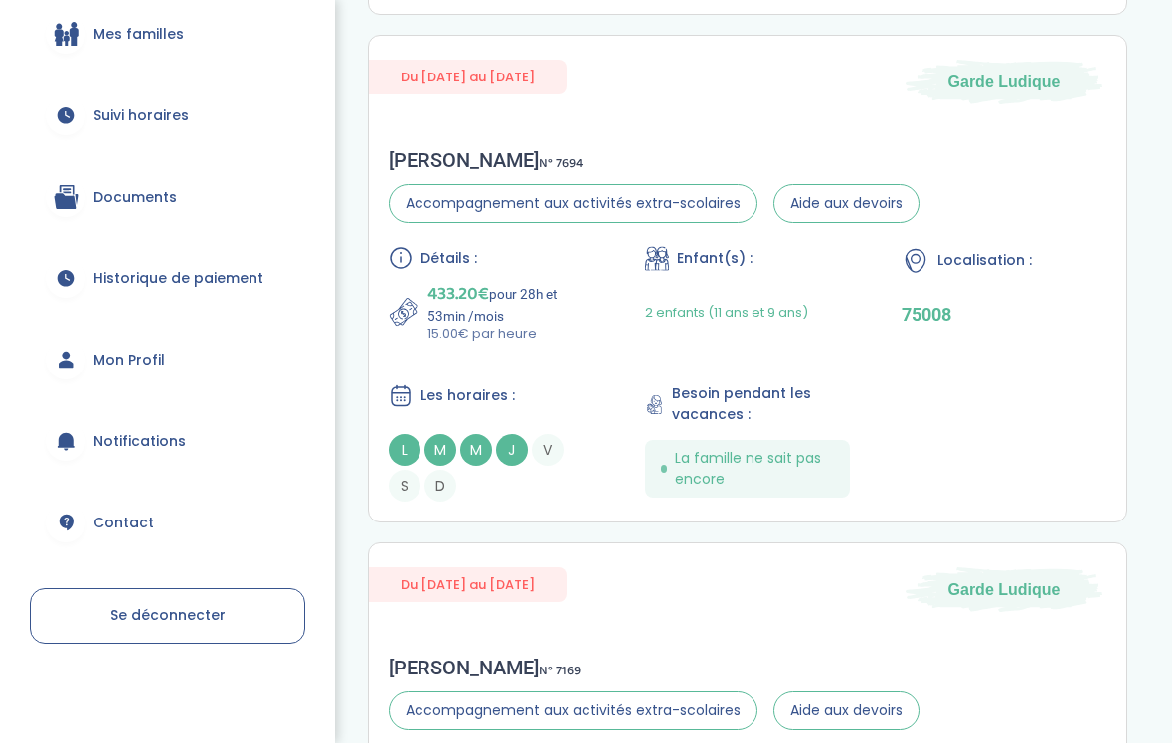
scroll to position [876, 0]
click at [556, 377] on div "Détails : 433.20€ pour 28h et 53min /mois 15.00€ par heure Enfant(s) : 2 enfant…" at bounding box center [748, 375] width 718 height 255
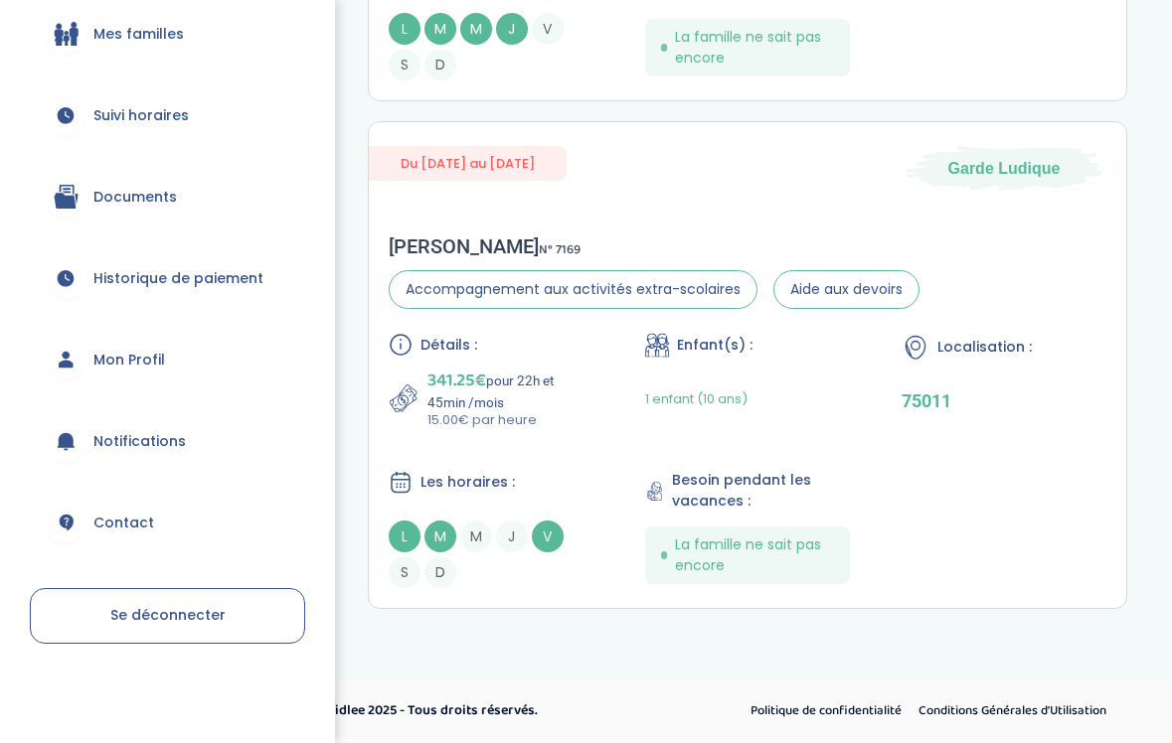
scroll to position [1298, 0]
click at [585, 497] on div "Les horaires : L M M J V S D" at bounding box center [491, 529] width 205 height 118
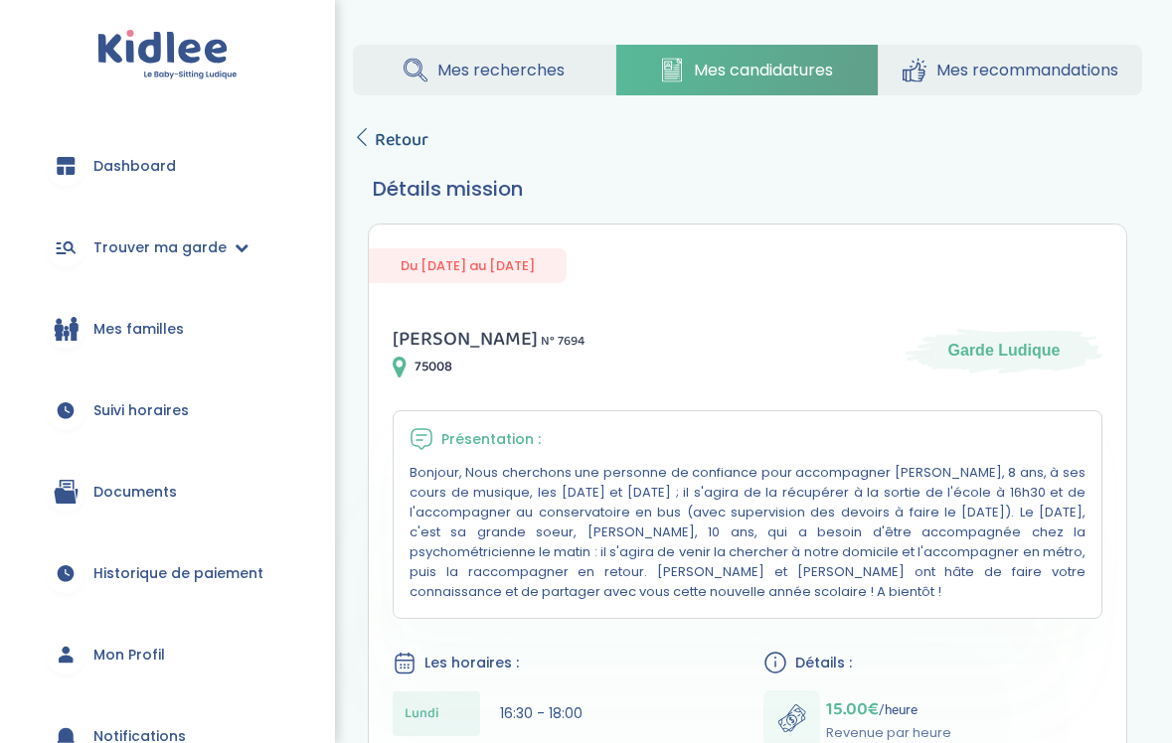
click at [413, 136] on span "Retour" at bounding box center [402, 140] width 54 height 28
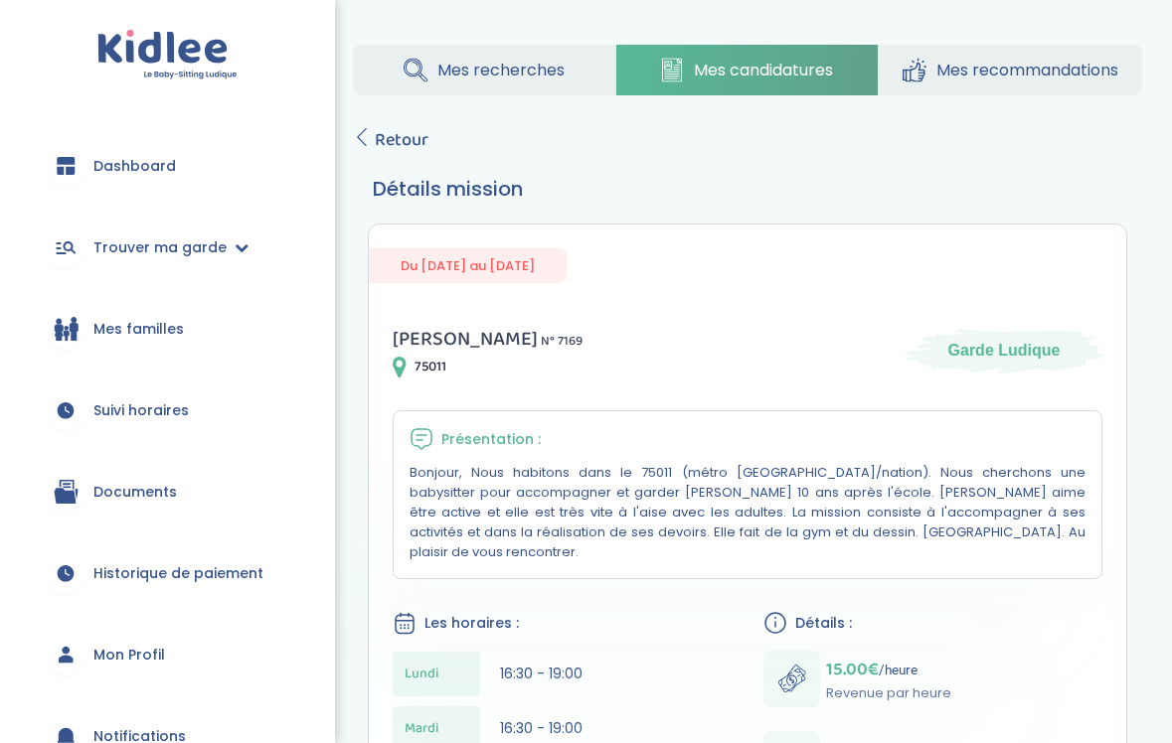
click at [942, 68] on span "Mes recommandations" at bounding box center [1027, 70] width 182 height 25
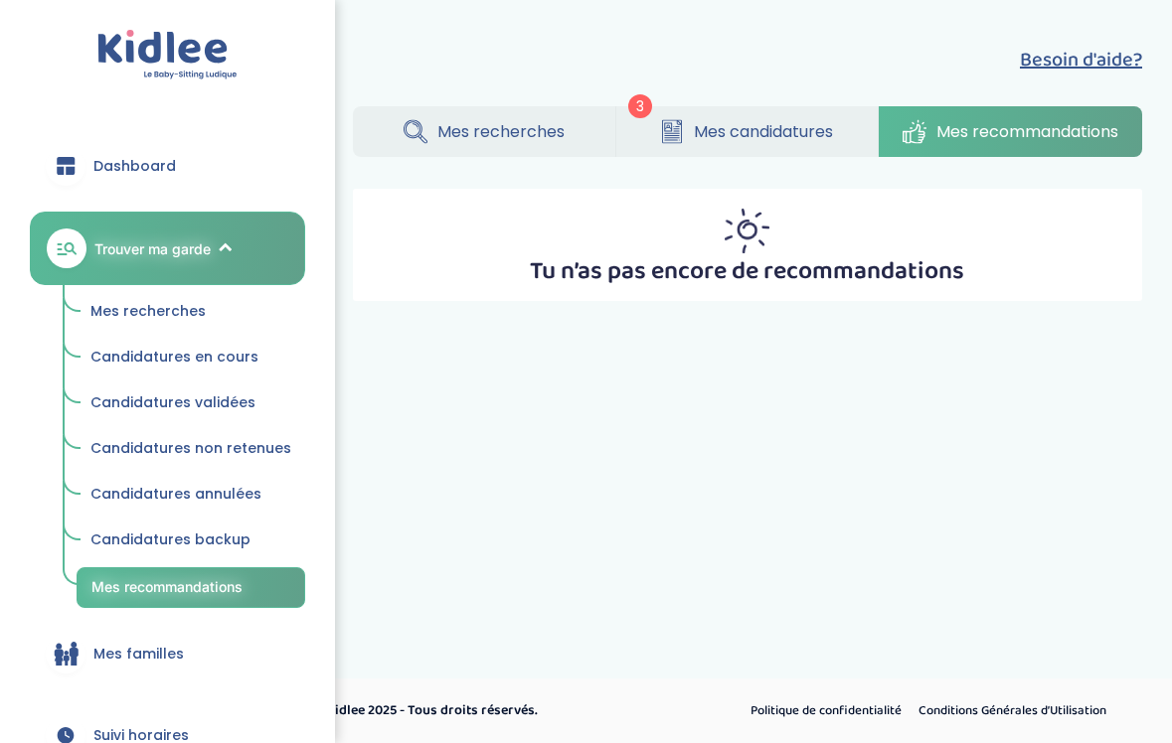
click at [782, 117] on link "Mes candidatures" at bounding box center [747, 131] width 262 height 51
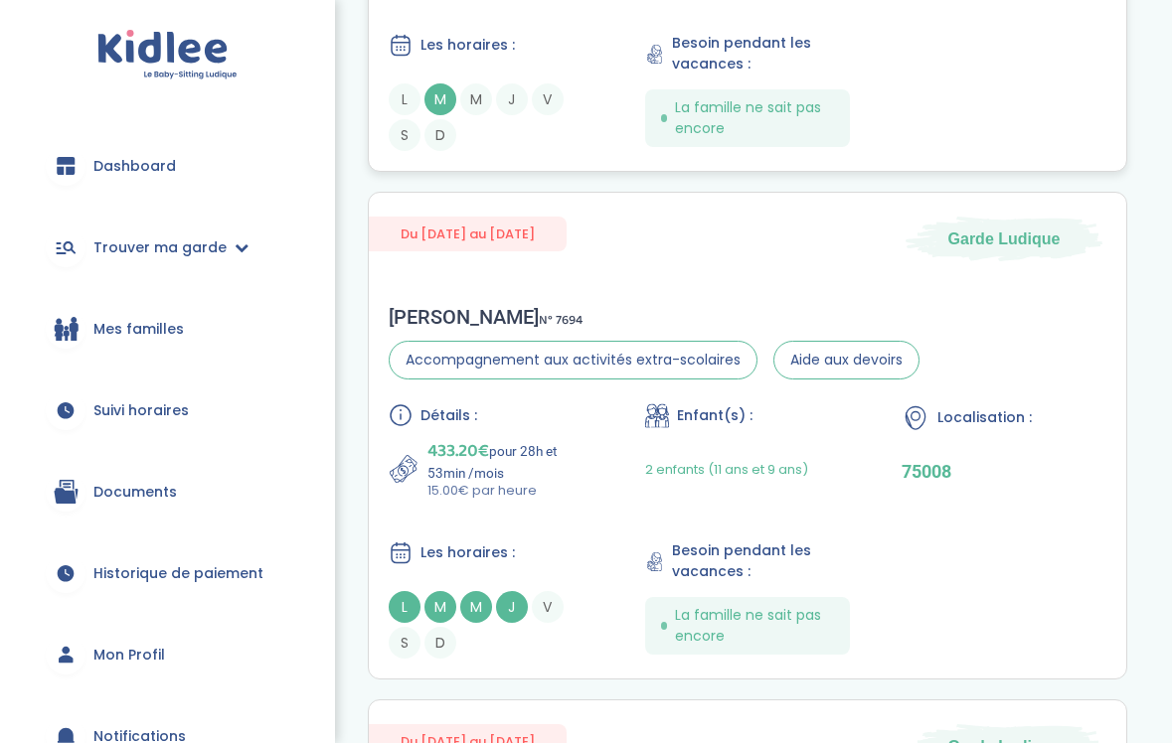
scroll to position [742, 0]
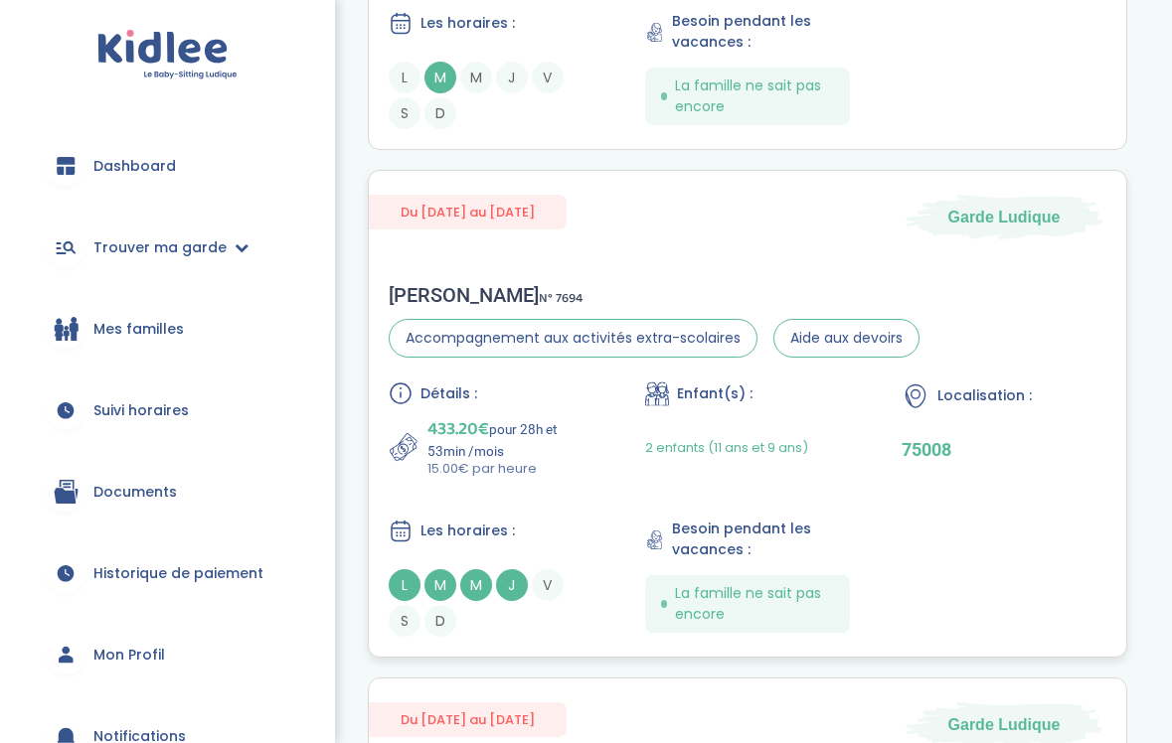
click at [795, 289] on div "Sylvie C . N° 7694" at bounding box center [654, 295] width 531 height 24
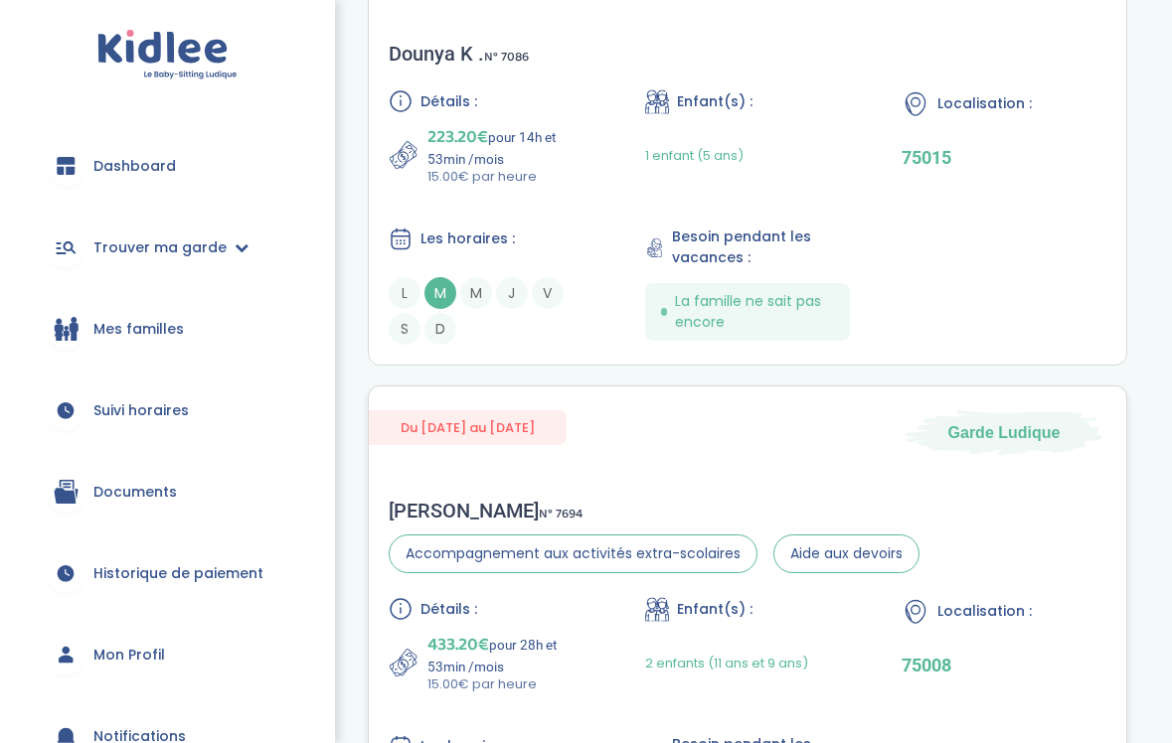
scroll to position [521, 0]
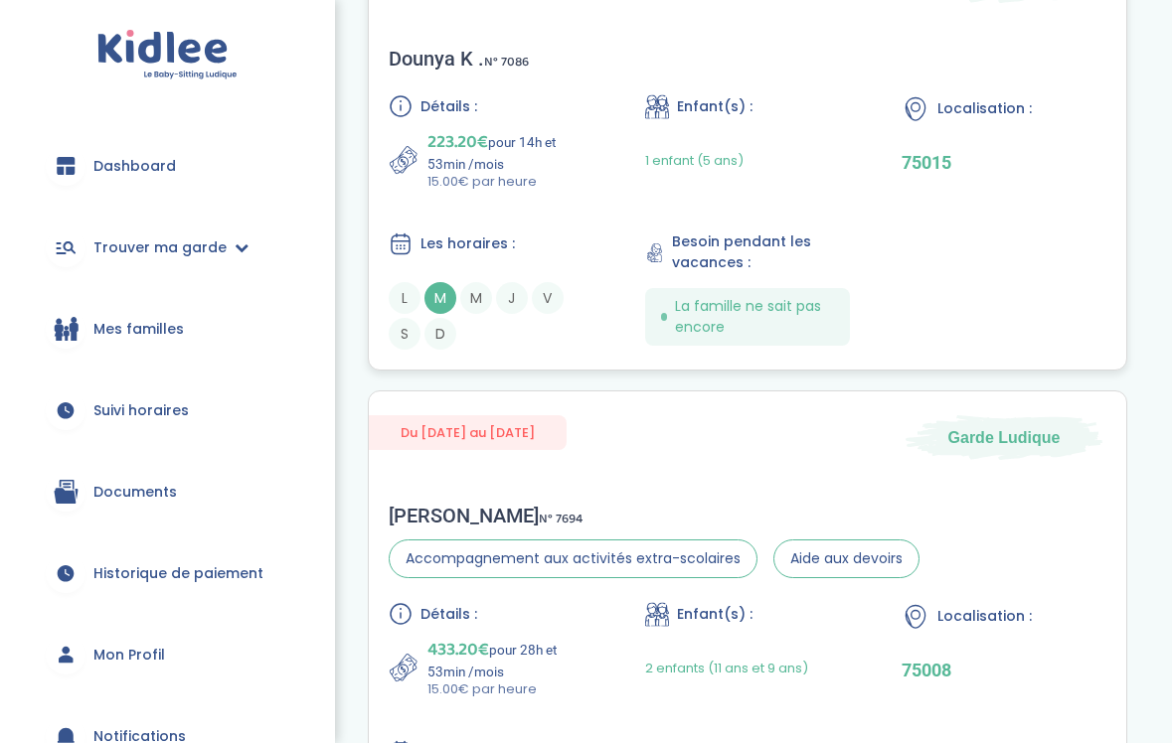
click at [527, 154] on p "223.20€ pour 14h et 53min /mois" at bounding box center [510, 150] width 166 height 44
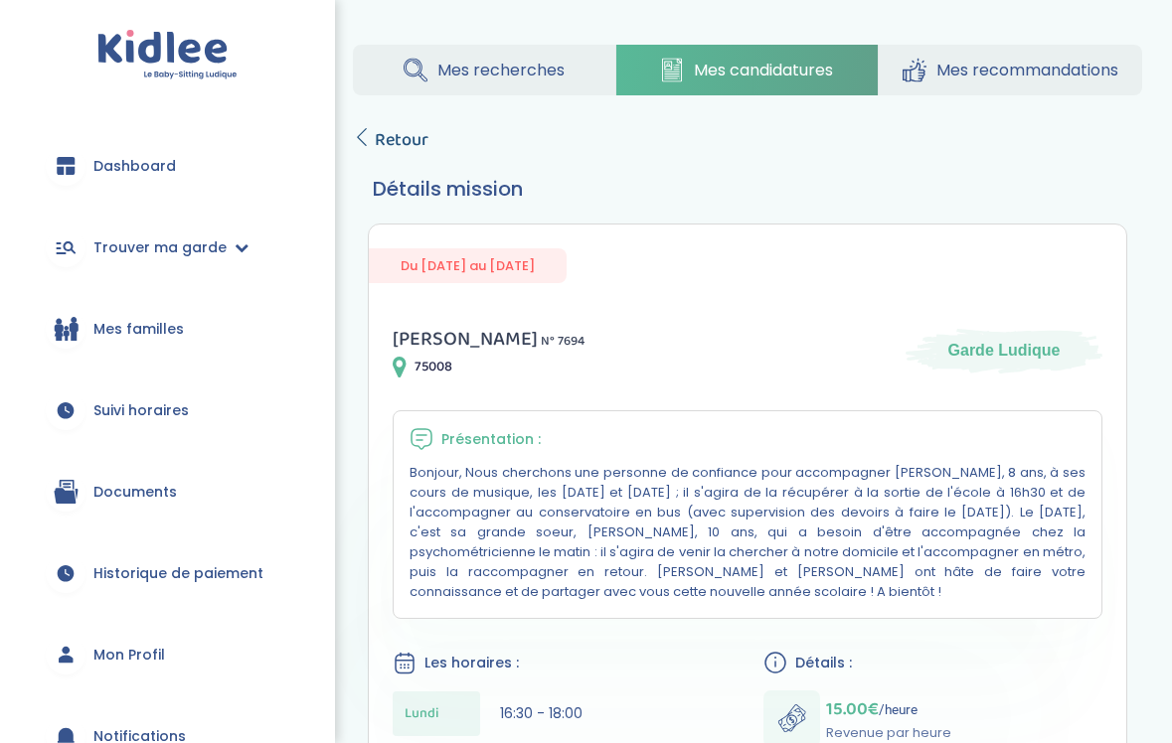
click at [413, 139] on span "Retour" at bounding box center [402, 140] width 54 height 28
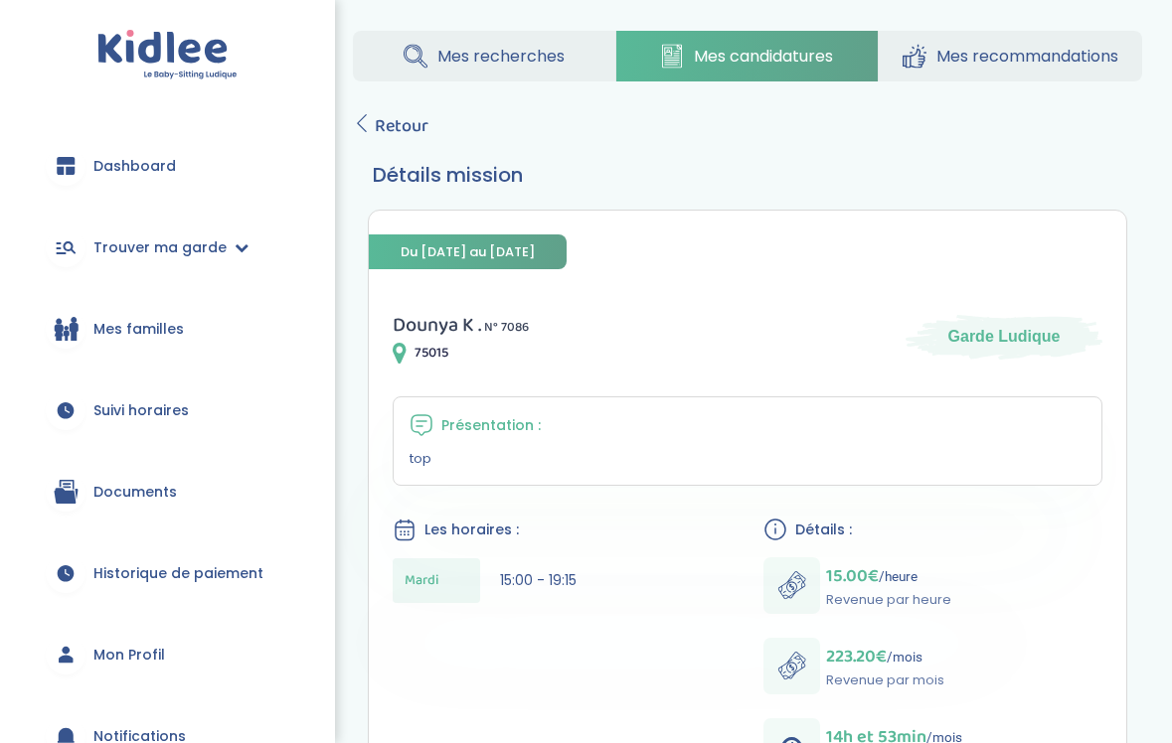
scroll to position [13, 0]
click at [923, 66] on icon at bounding box center [915, 57] width 24 height 25
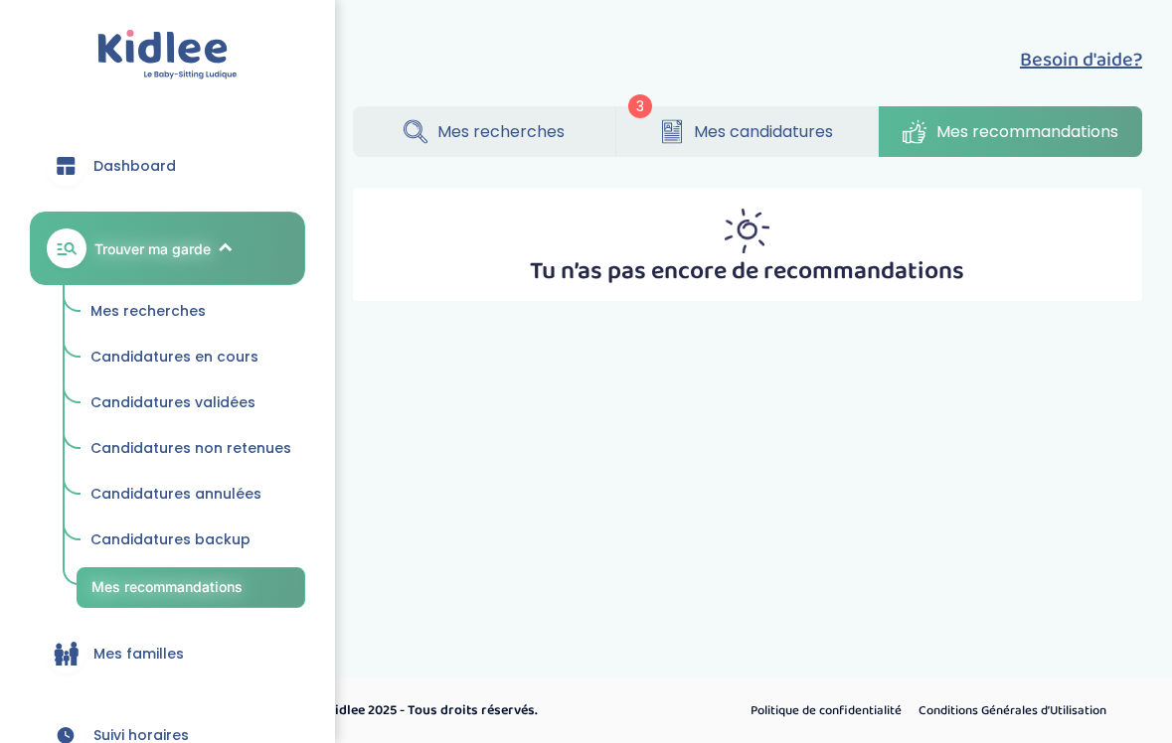
click at [827, 139] on span "Mes candidatures" at bounding box center [763, 131] width 139 height 25
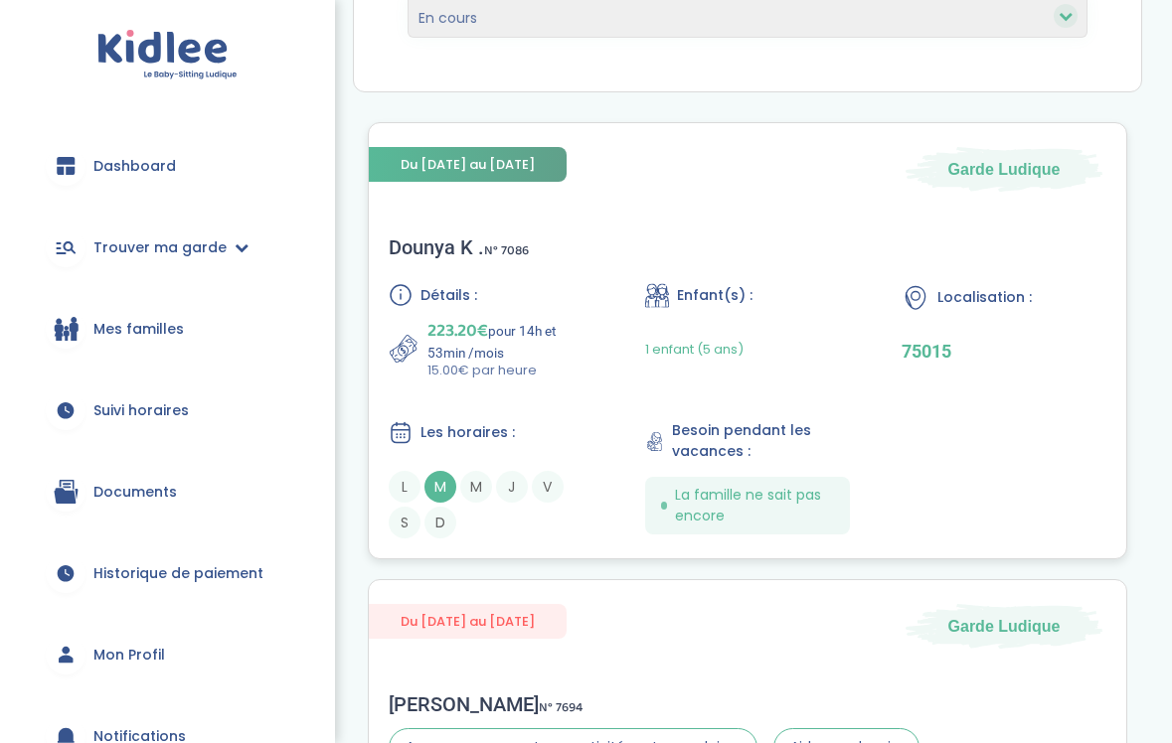
scroll to position [330, 0]
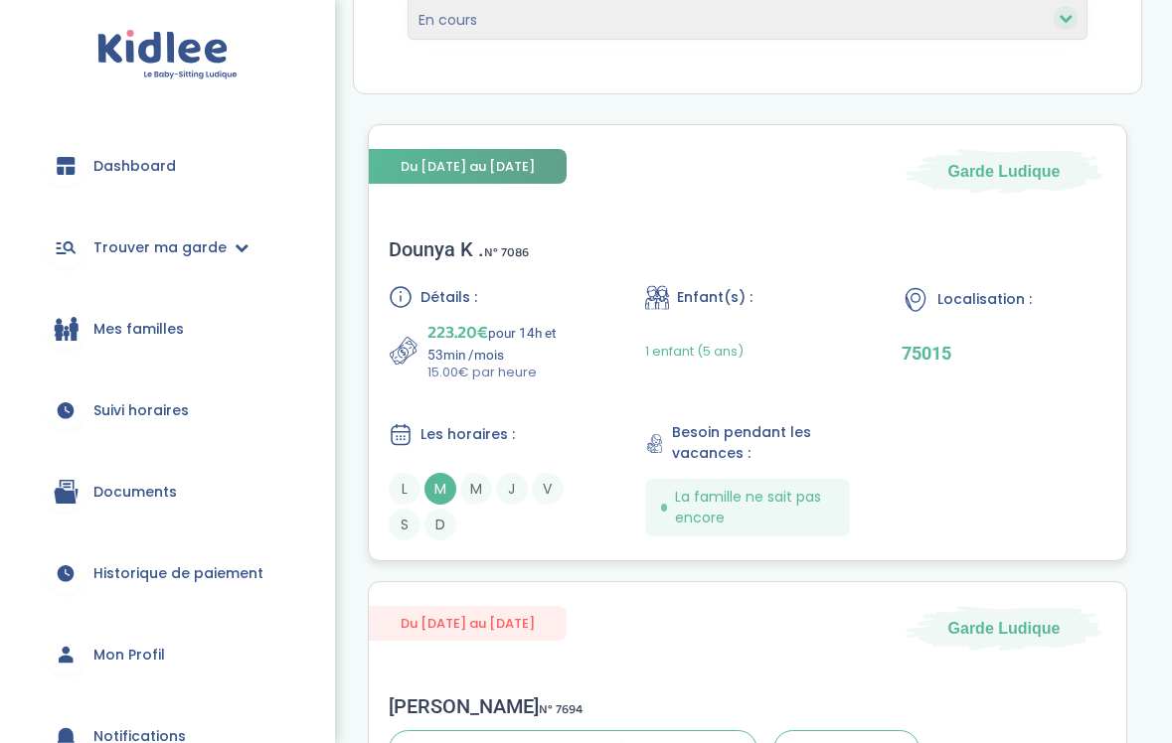
click at [844, 330] on div "1 enfant (5 ans)" at bounding box center [747, 351] width 205 height 63
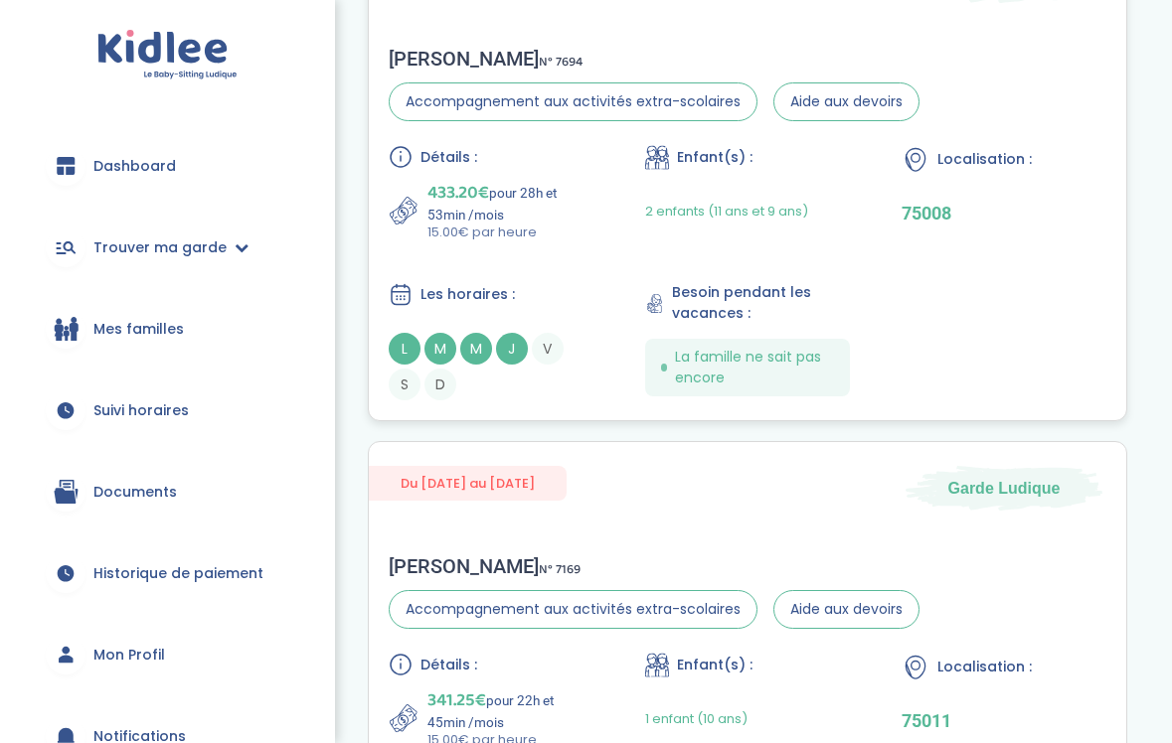
scroll to position [992, 0]
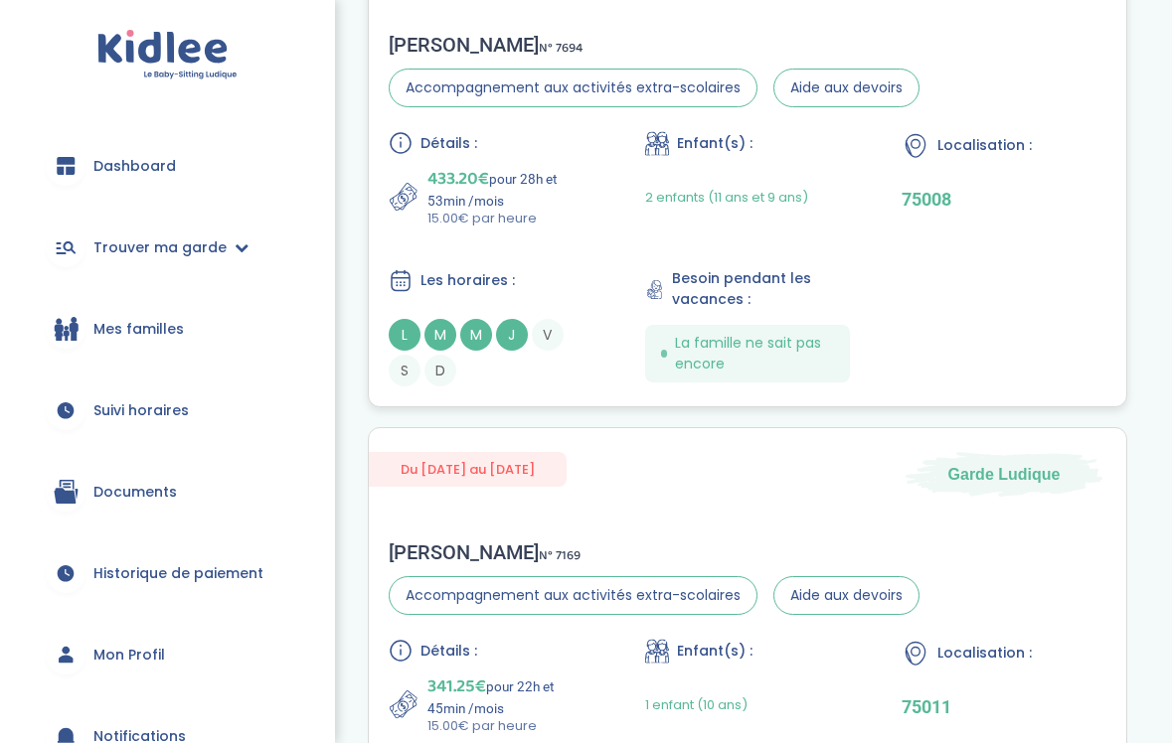
click at [611, 295] on div "Détails : 433.20€ pour 28h et 53min /mois 15.00€ par heure Enfant(s) : 2 enfant…" at bounding box center [748, 258] width 718 height 255
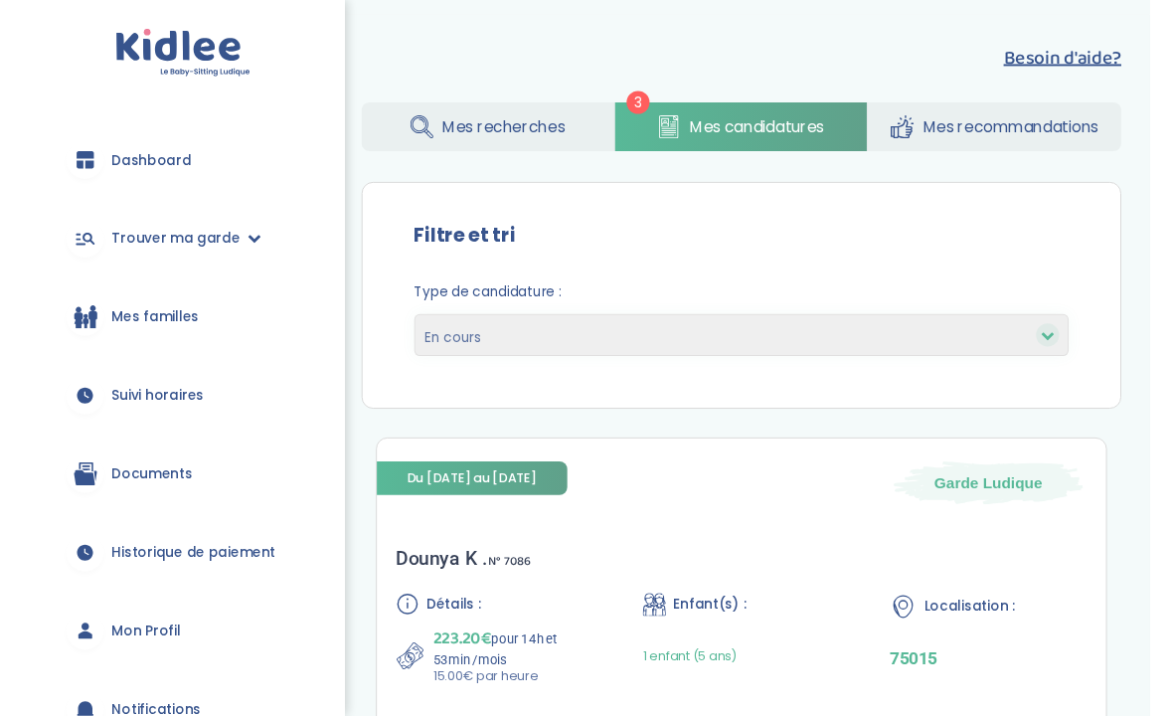
scroll to position [0, 0]
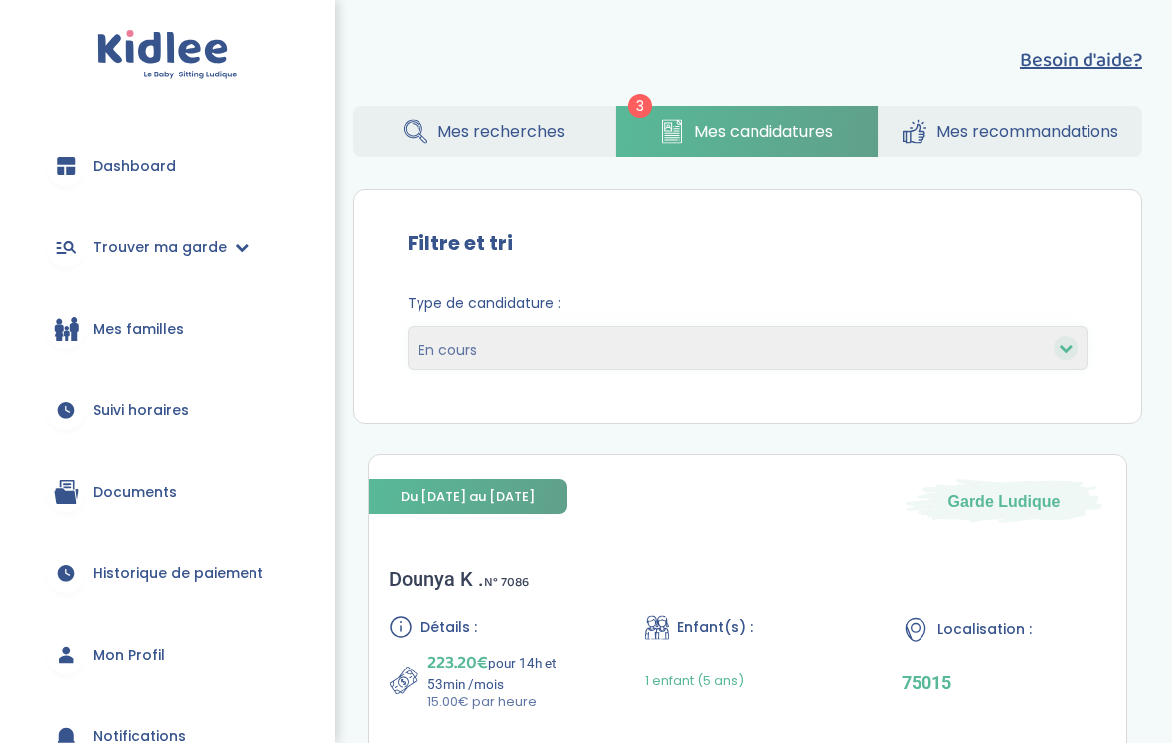
click at [538, 147] on link "Mes recherches" at bounding box center [484, 131] width 262 height 51
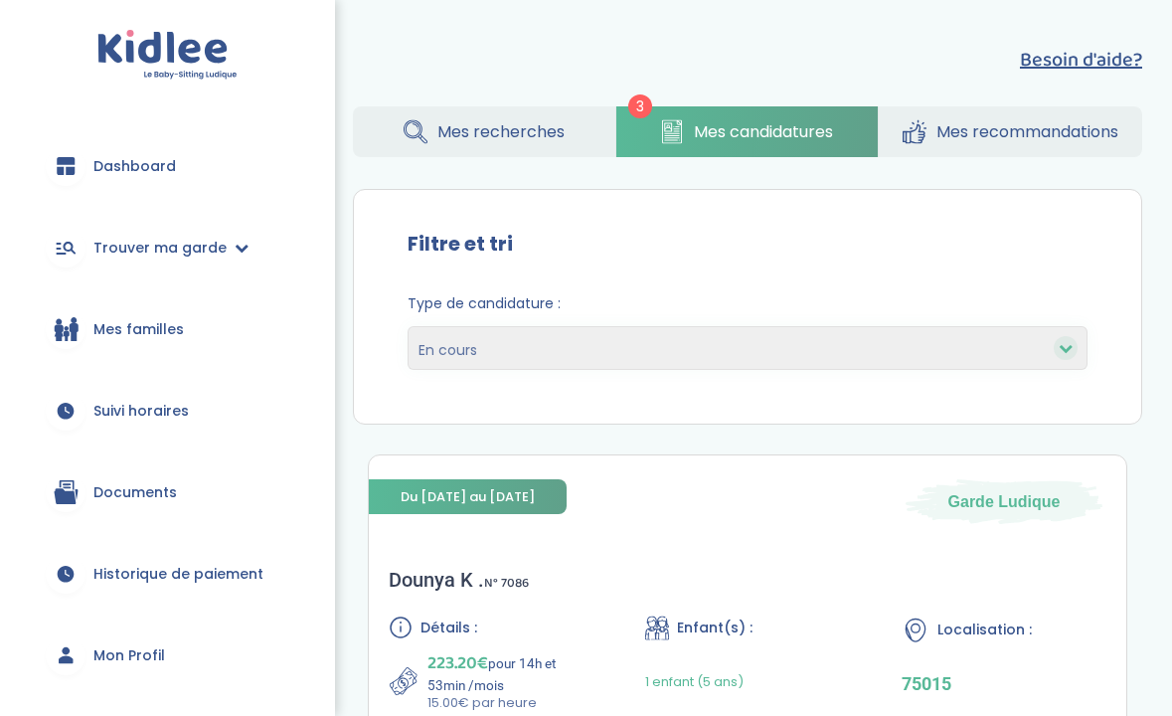
click at [469, 139] on span "Mes recherches" at bounding box center [500, 131] width 127 height 25
click at [480, 72] on div "Besoin d'aide? 3 Mes recherches Mes candidatures Mes recommandations Besoin d'a…" at bounding box center [747, 249] width 849 height 439
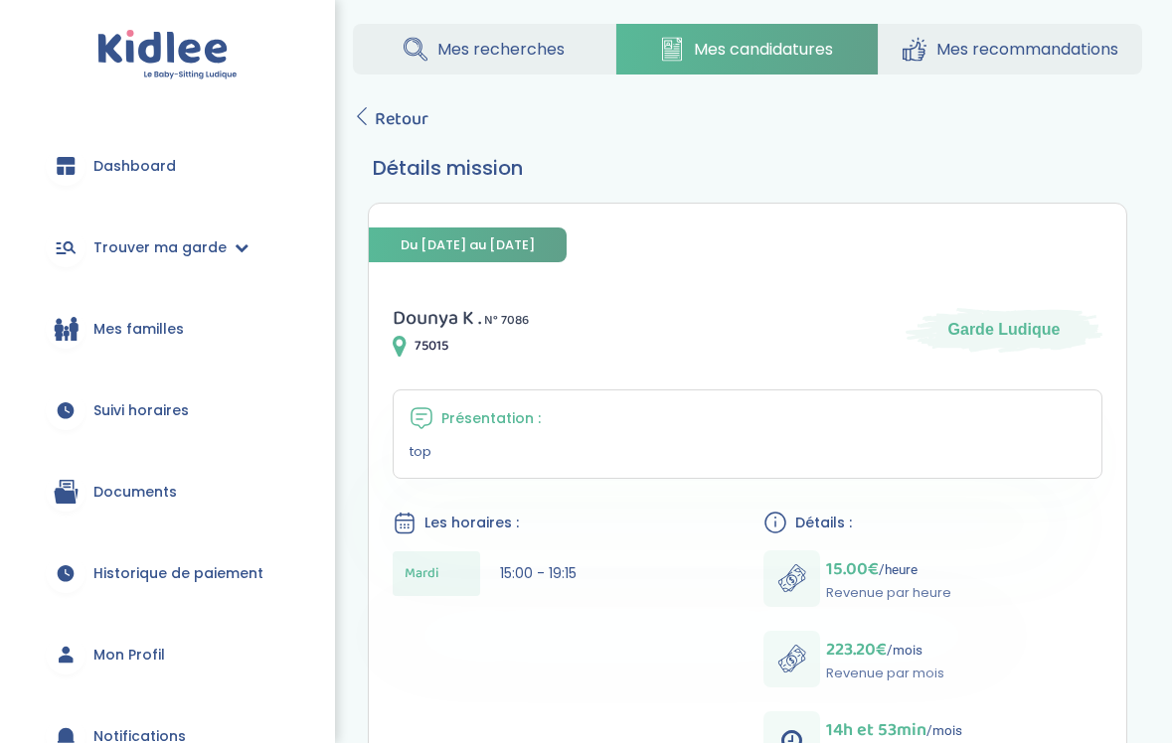
scroll to position [14, 0]
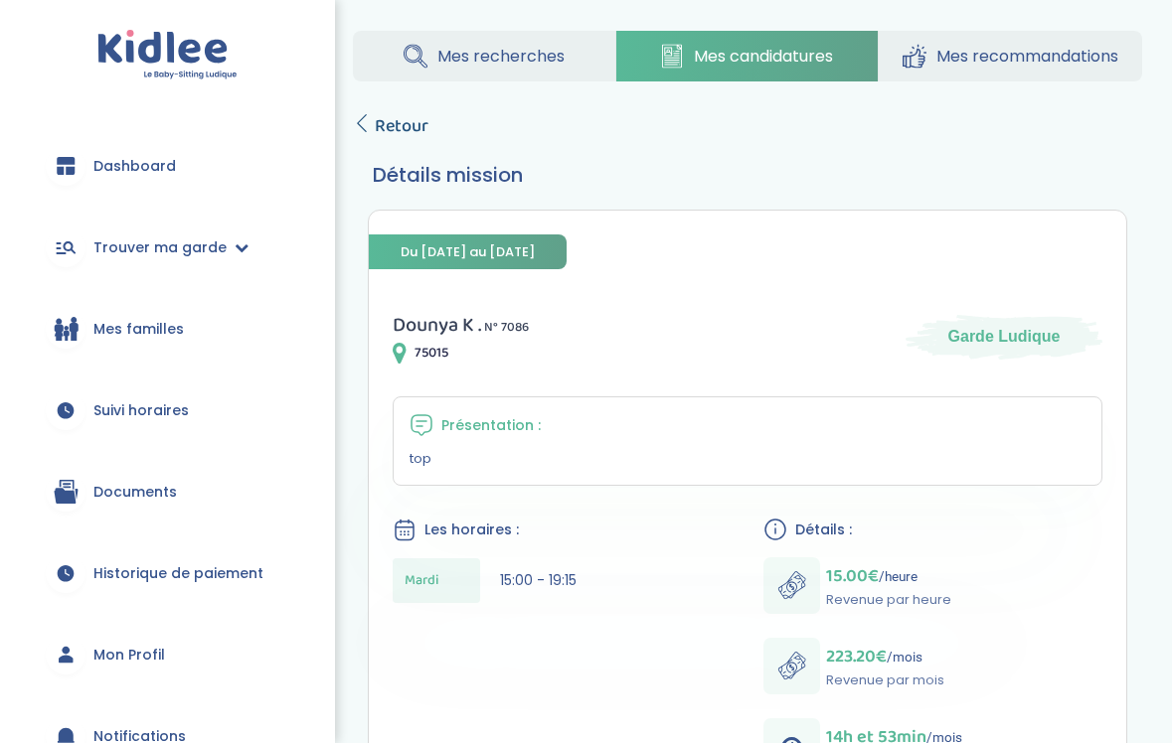
click at [396, 117] on span "Retour" at bounding box center [402, 126] width 54 height 28
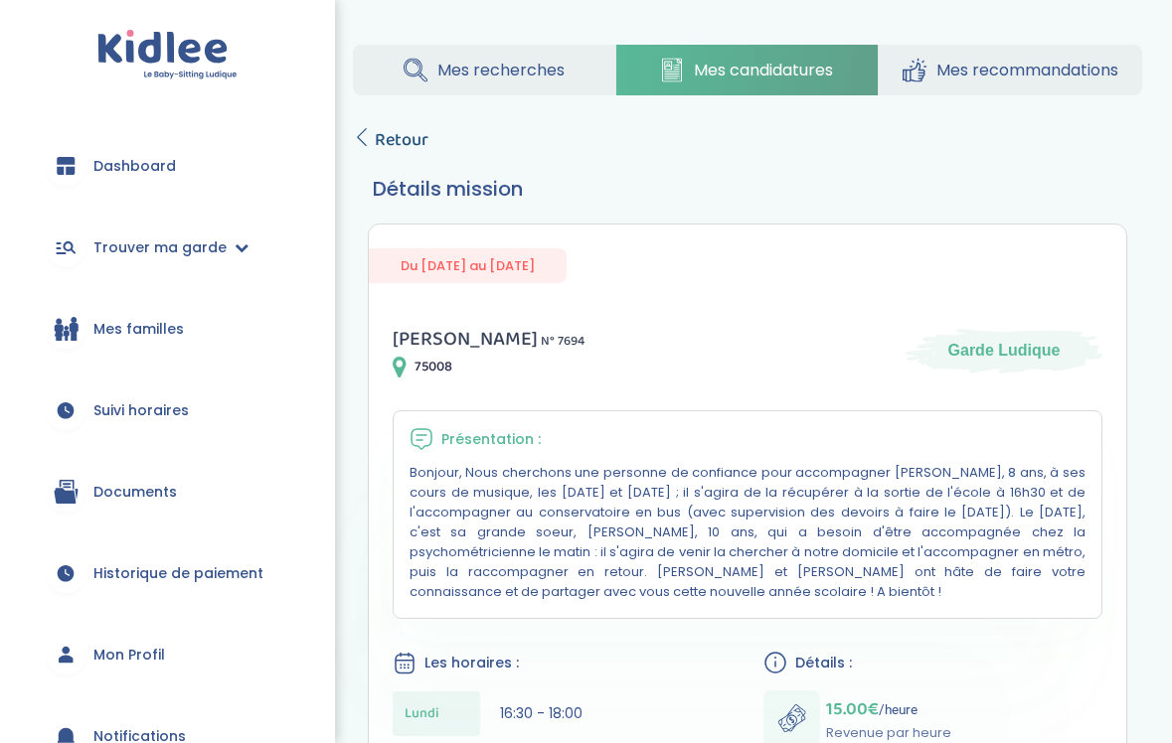
click at [399, 128] on span "Retour" at bounding box center [402, 140] width 54 height 28
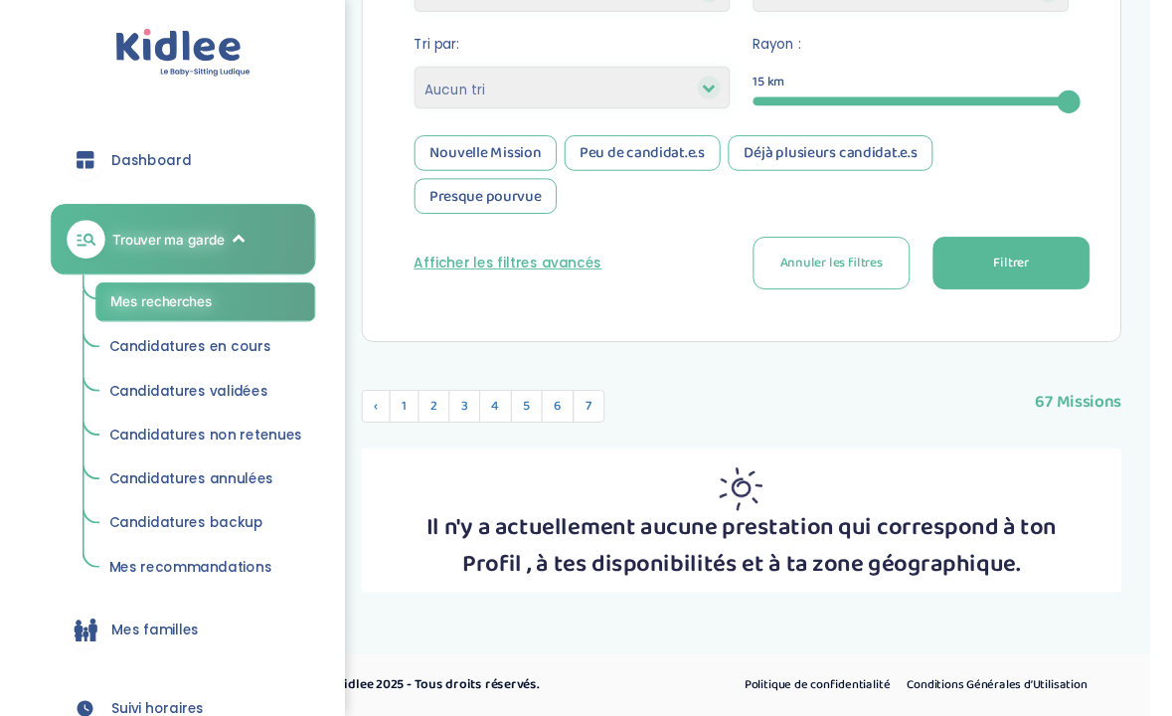
scroll to position [467, 0]
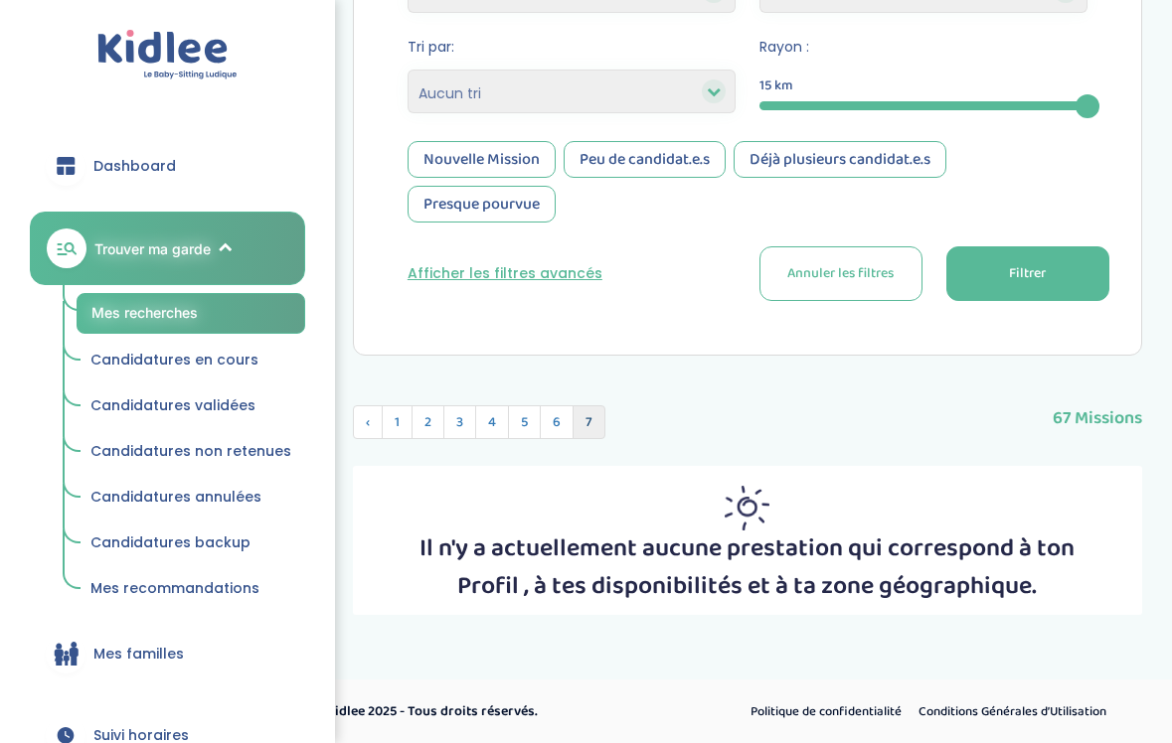
click at [588, 422] on span "7" at bounding box center [589, 423] width 33 height 34
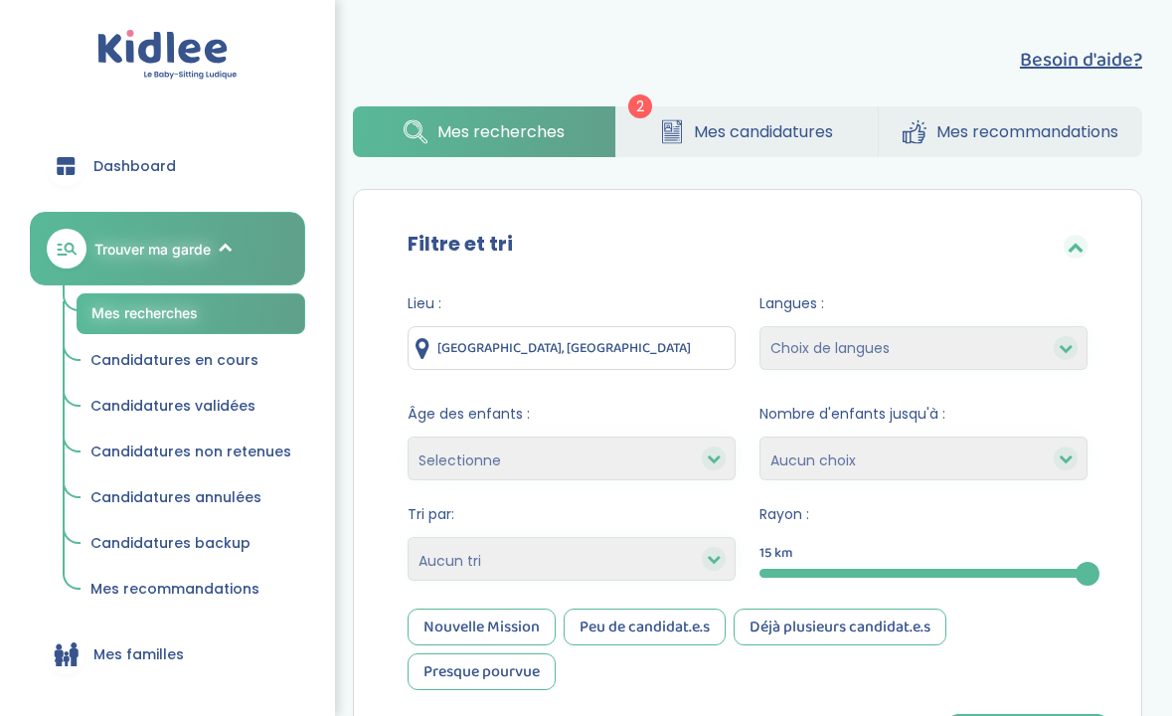
scroll to position [0, 0]
click at [671, 144] on link "Mes candidatures" at bounding box center [747, 131] width 262 height 51
click at [770, 122] on span "Mes candidatures" at bounding box center [763, 131] width 139 height 25
click at [760, 129] on span "Mes candidatures" at bounding box center [763, 131] width 139 height 25
